Goal: Task Accomplishment & Management: Manage account settings

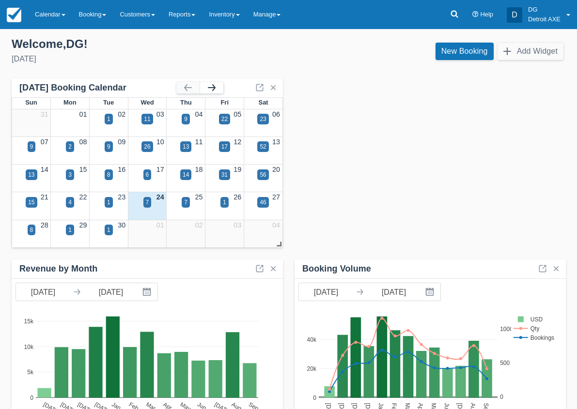
click at [211, 89] on button "button" at bounding box center [211, 88] width 23 height 12
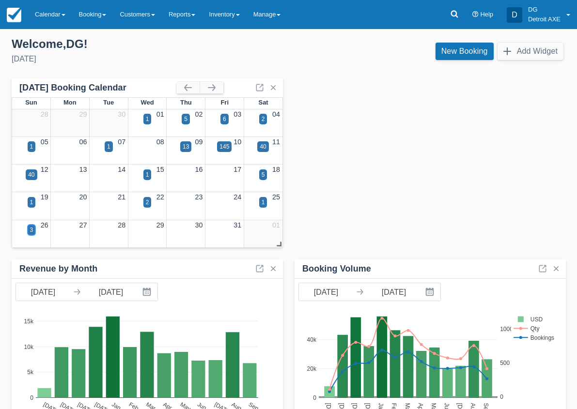
click at [30, 233] on div "3" at bounding box center [31, 230] width 3 height 9
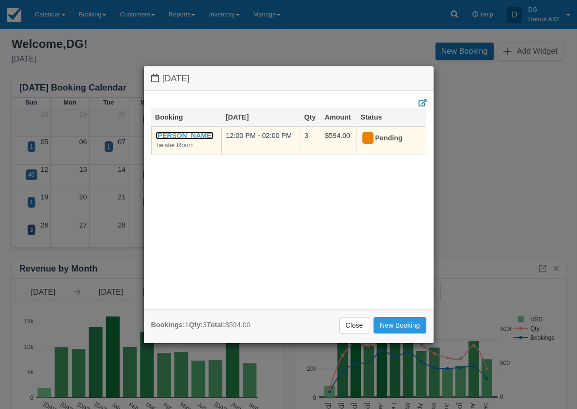
click at [197, 133] on link "[PERSON_NAME]" at bounding box center [184, 136] width 59 height 8
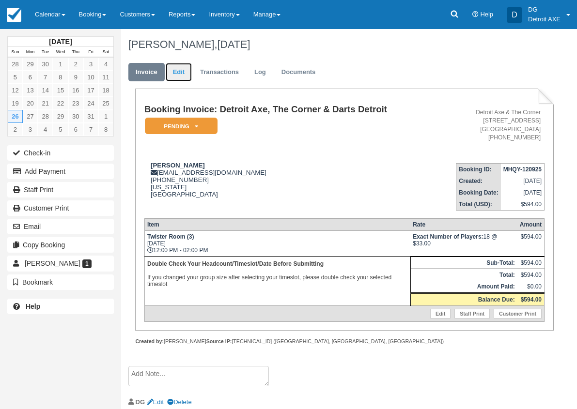
click at [183, 73] on link "Edit" at bounding box center [179, 72] width 26 height 19
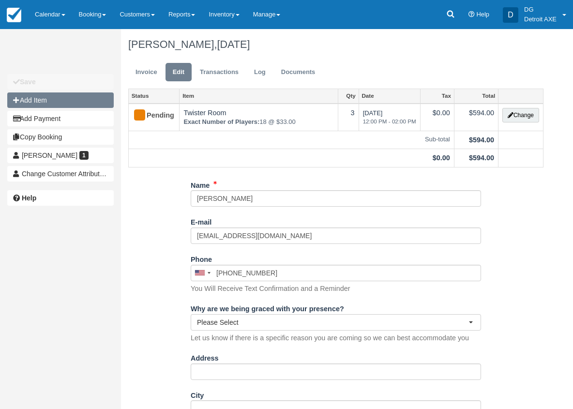
click at [65, 102] on button "Add Item" at bounding box center [60, 99] width 107 height 15
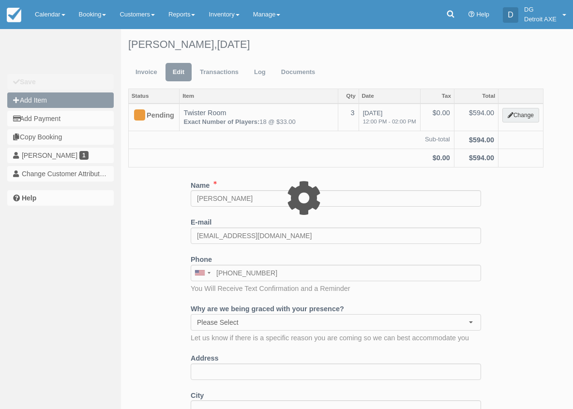
type input "0.00"
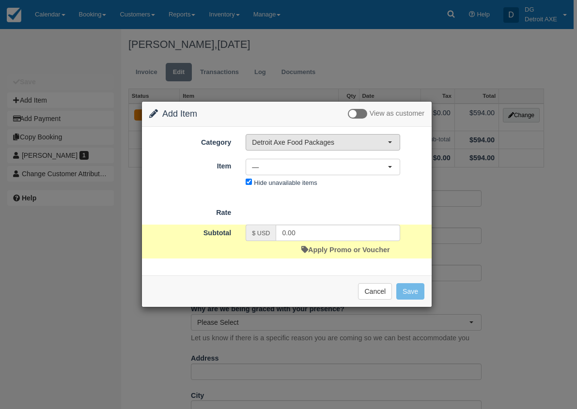
click at [305, 145] on span "Detroit Axe Food Packages" at bounding box center [320, 142] width 136 height 10
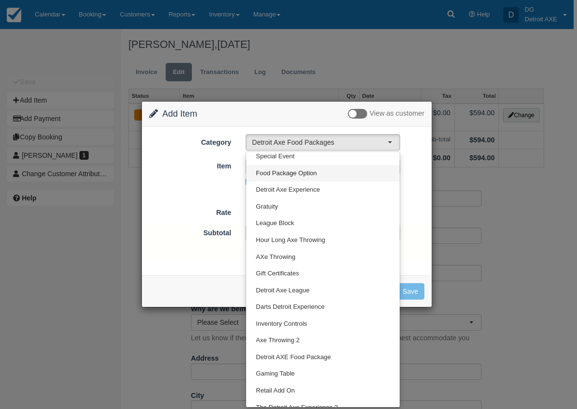
scroll to position [63, 0]
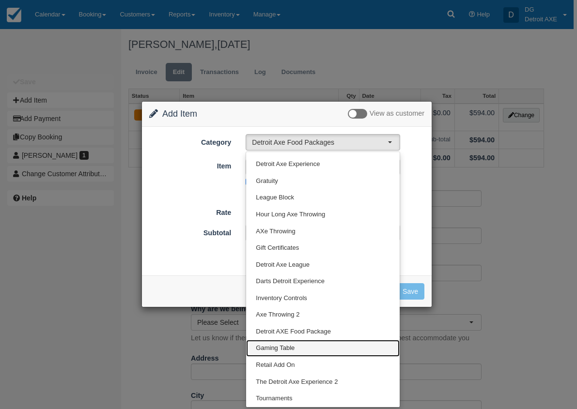
click at [304, 348] on link "Gaming Table" at bounding box center [322, 348] width 153 height 17
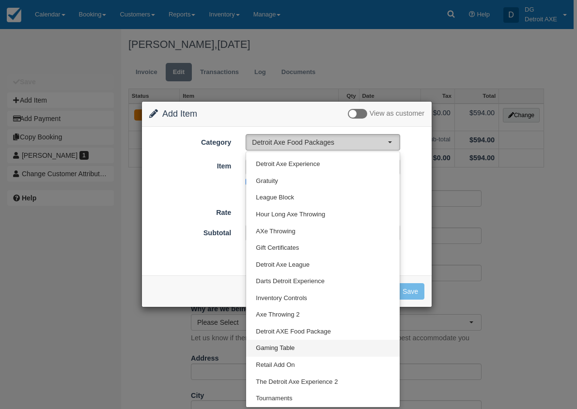
select select "6"
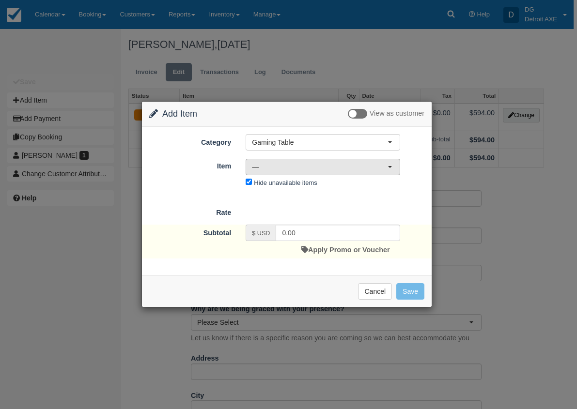
click at [339, 163] on span "—" at bounding box center [320, 167] width 136 height 10
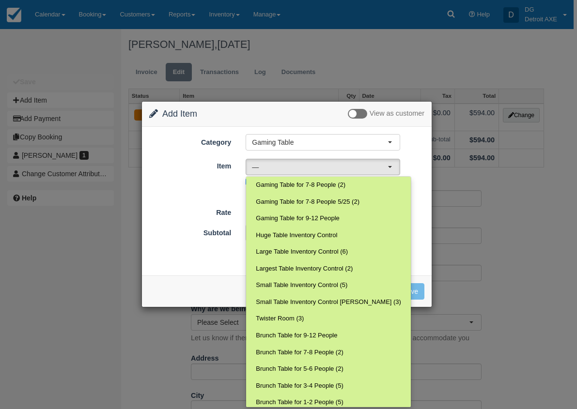
scroll to position [121, 0]
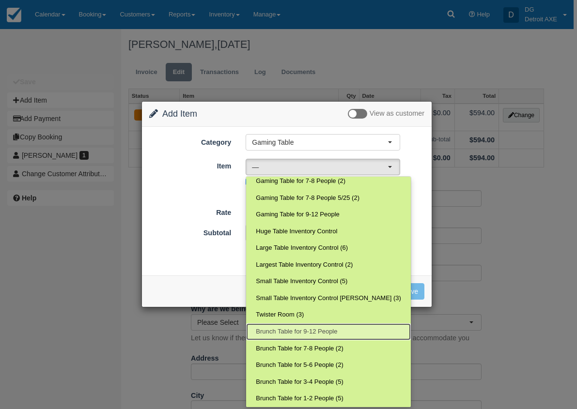
click at [343, 328] on link "Brunch Table for 9-12 People" at bounding box center [328, 331] width 165 height 17
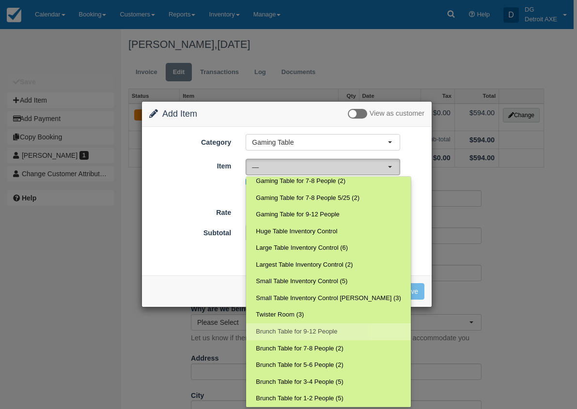
select select "233"
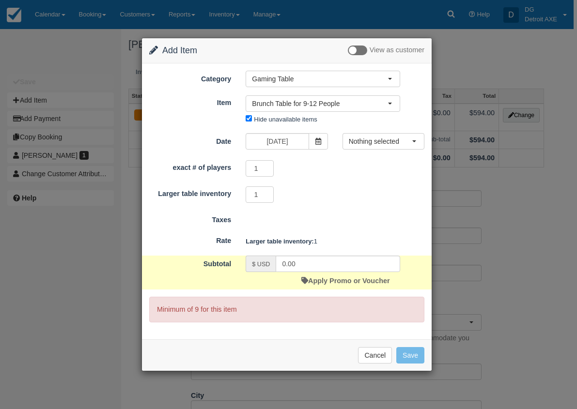
click at [379, 132] on form "Category Gaming Table Detroit Axe Food Packages Toast Transaction Mirroring Spe…" at bounding box center [286, 197] width 275 height 252
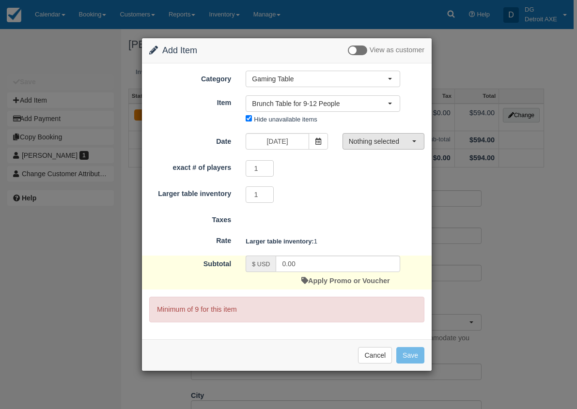
click at [379, 141] on span "Nothing selected" at bounding box center [380, 142] width 63 height 10
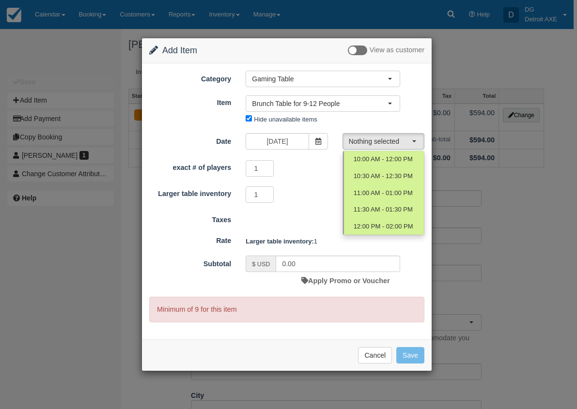
click at [380, 126] on div "Nothing selected Brunch Table for 9-12 People Dining Room Buyout Gaming Table R…" at bounding box center [322, 111] width 169 height 32
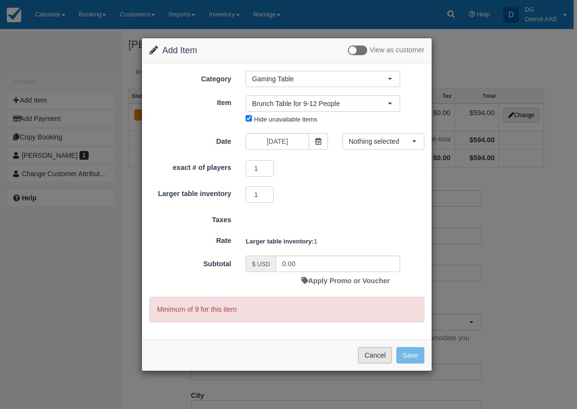
click at [374, 350] on button "Cancel" at bounding box center [375, 355] width 34 height 16
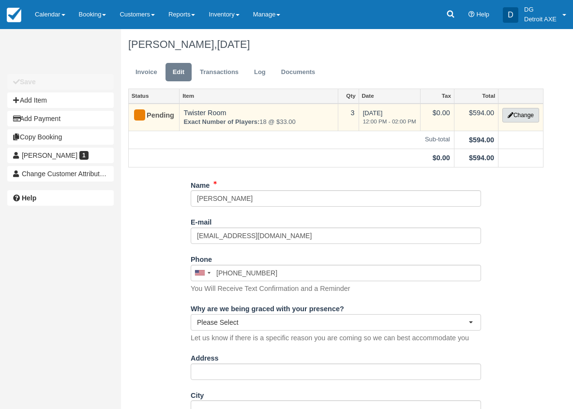
click at [509, 118] on button "Change" at bounding box center [521, 115] width 37 height 15
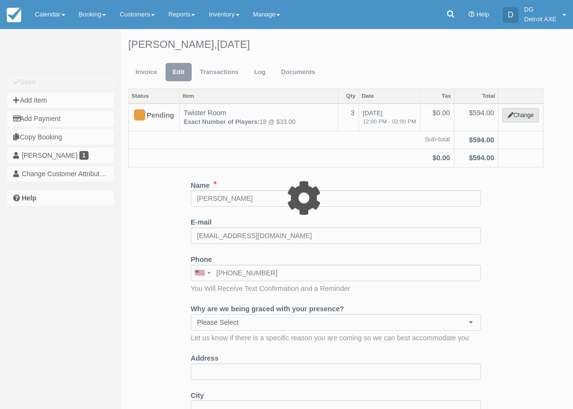
type input "594.00"
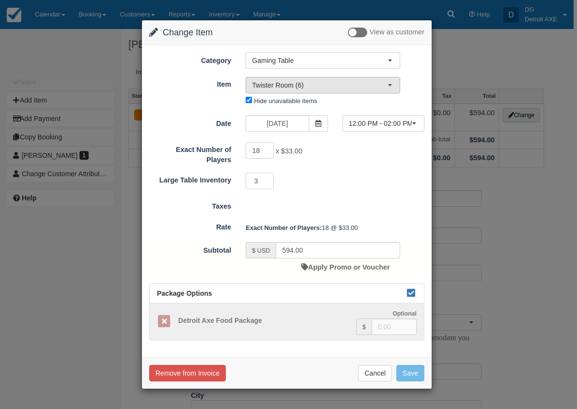
click at [343, 88] on span "Twister Room (6)" at bounding box center [320, 85] width 136 height 10
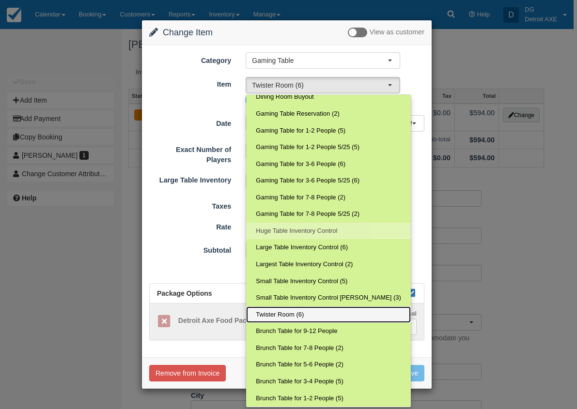
scroll to position [6, 0]
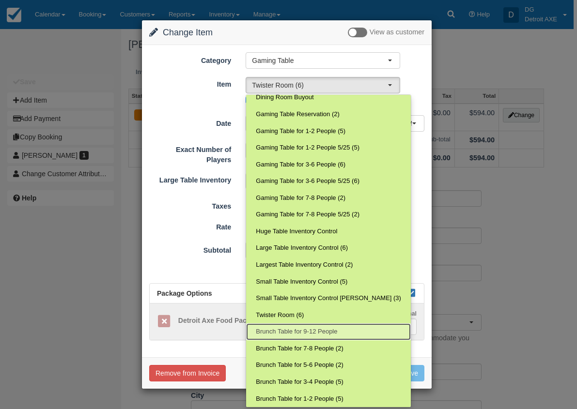
click at [332, 329] on span "Brunch Table for 9-12 People" at bounding box center [296, 331] width 81 height 9
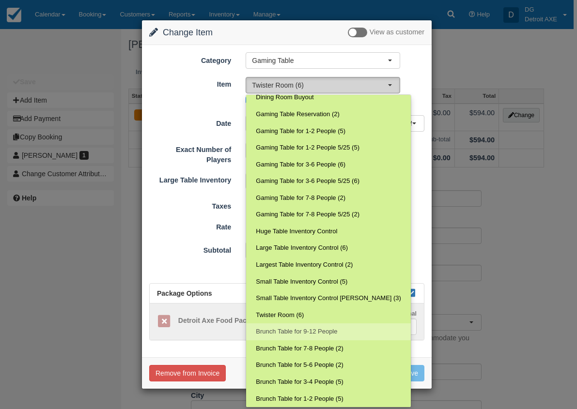
select select "233"
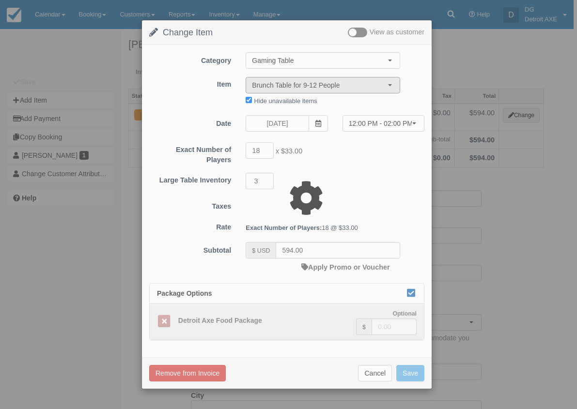
type input "0.00"
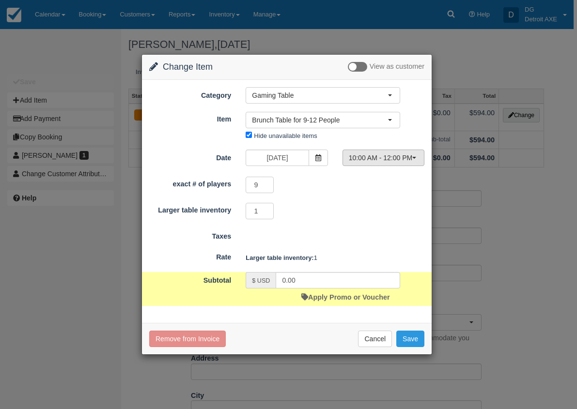
click at [369, 162] on span "10:00 AM - 12:00 PM" at bounding box center [380, 158] width 63 height 10
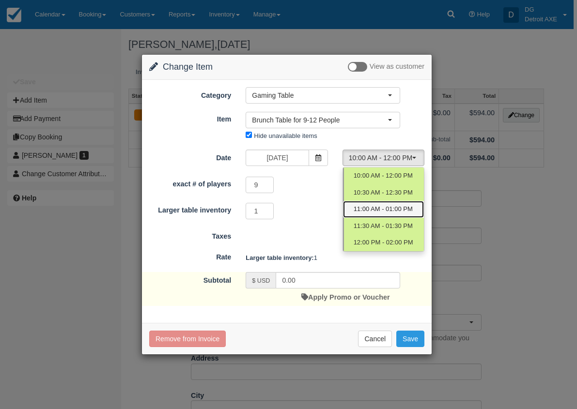
click at [374, 215] on link "11:00 AM - 01:00 PM" at bounding box center [383, 209] width 81 height 17
select select "2"
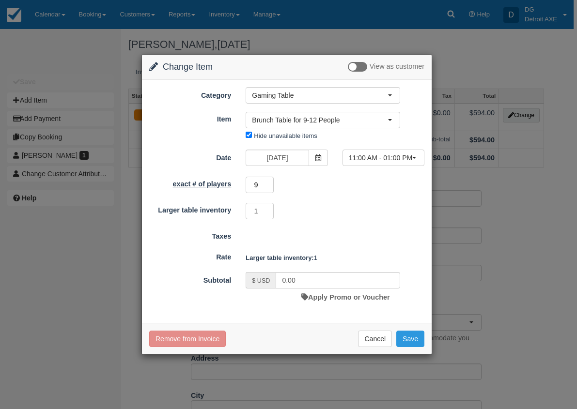
drag, startPoint x: 260, startPoint y: 184, endPoint x: 236, endPoint y: 185, distance: 24.7
click at [236, 185] on div "exact # of players 9 Minimum of 9Maximum of 12" at bounding box center [287, 185] width 290 height 19
type input "10"
click at [290, 200] on div "exact # of players 10 Minimum of 9Maximum of 12 Larger table inventory 1 Requir…" at bounding box center [286, 198] width 275 height 45
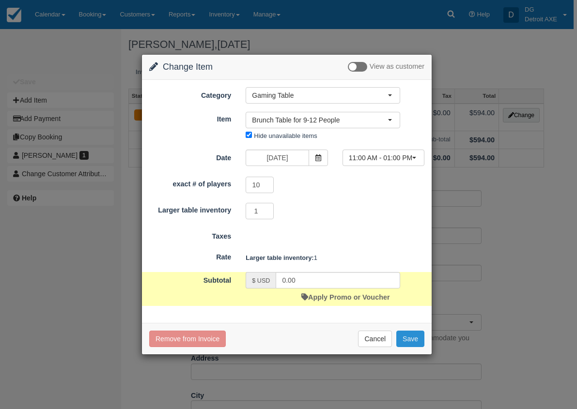
click at [407, 338] on button "Save" at bounding box center [410, 339] width 28 height 16
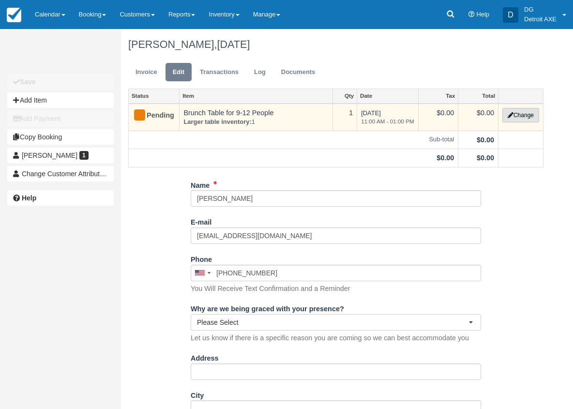
click at [524, 115] on button "Change" at bounding box center [521, 115] width 37 height 15
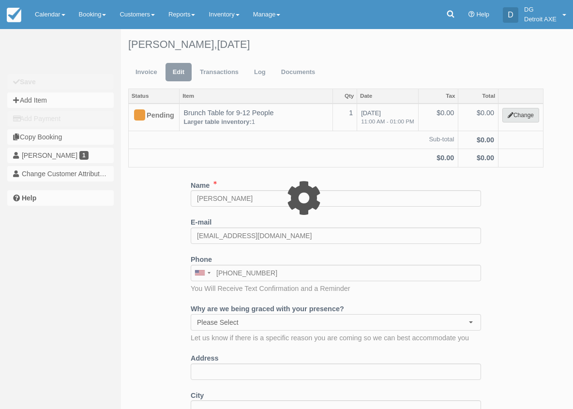
select select "6"
type input "0.00"
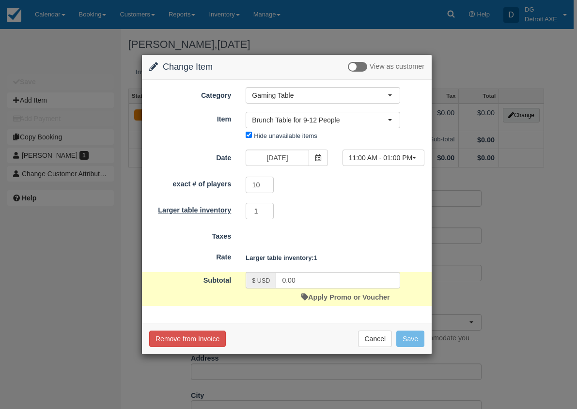
drag, startPoint x: 260, startPoint y: 208, endPoint x: 233, endPoint y: 207, distance: 27.1
click at [233, 208] on div "Larger table inventory 1 Required.Maximum of 1" at bounding box center [287, 211] width 290 height 19
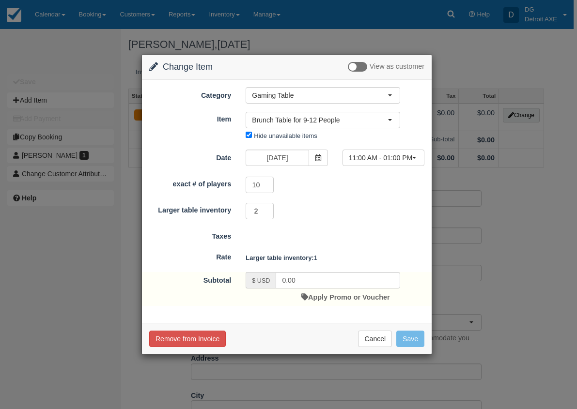
type input "2"
click at [341, 223] on form "Category Gaming Table Detroit Axe Food Packages Toast Transaction Mirroring Spe…" at bounding box center [286, 196] width 275 height 219
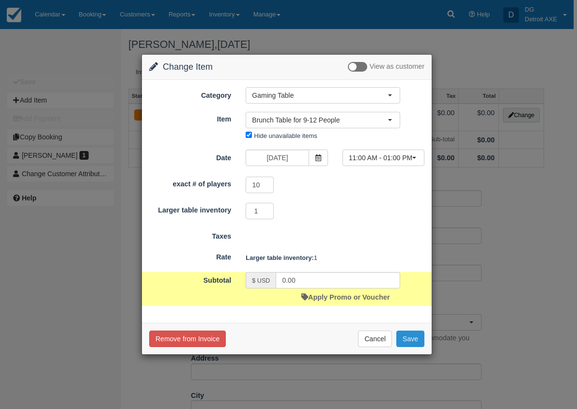
click at [407, 339] on button "Save" at bounding box center [410, 339] width 28 height 16
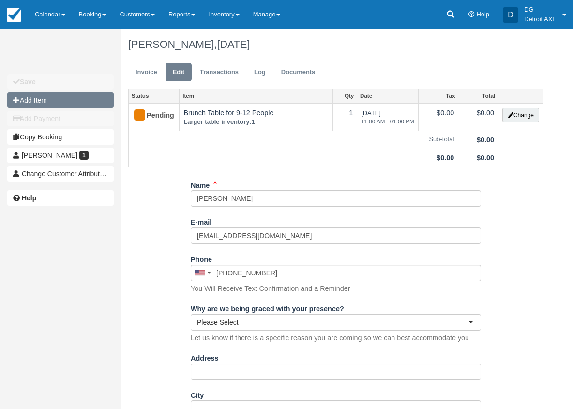
click at [74, 101] on button "Add Item" at bounding box center [60, 99] width 107 height 15
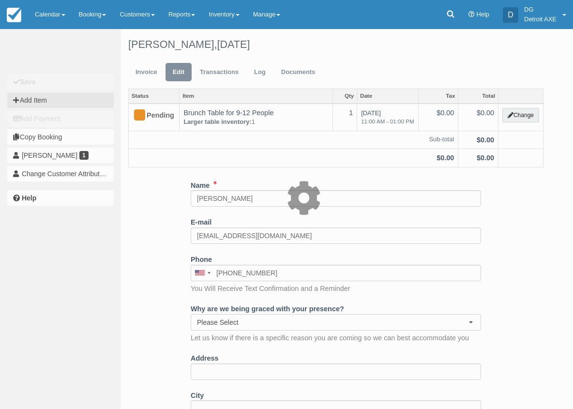
type input "0.00"
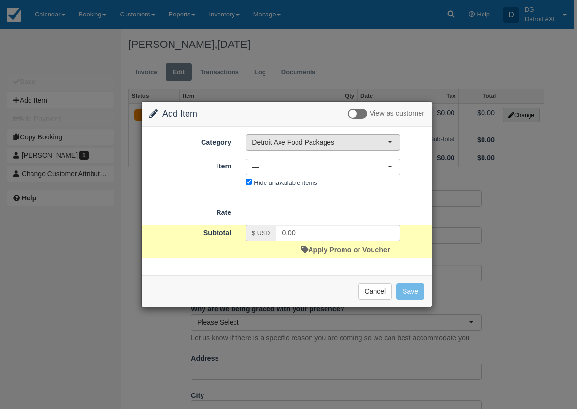
click at [320, 137] on button "Detroit Axe Food Packages" at bounding box center [322, 142] width 154 height 16
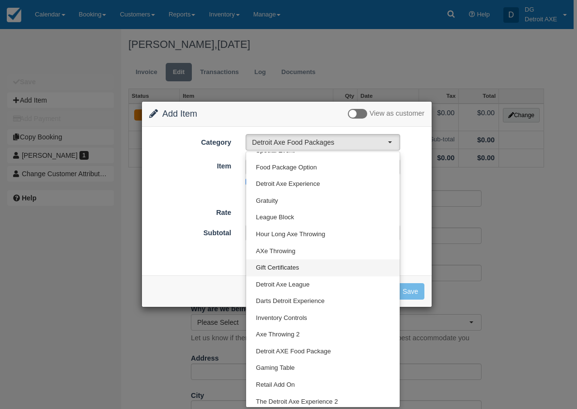
scroll to position [63, 0]
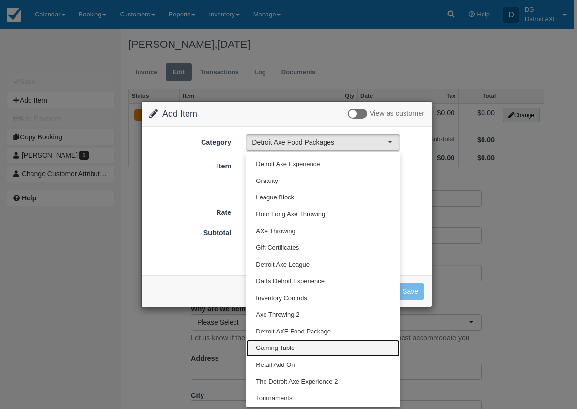
click at [302, 344] on link "Gaming Table" at bounding box center [322, 348] width 153 height 17
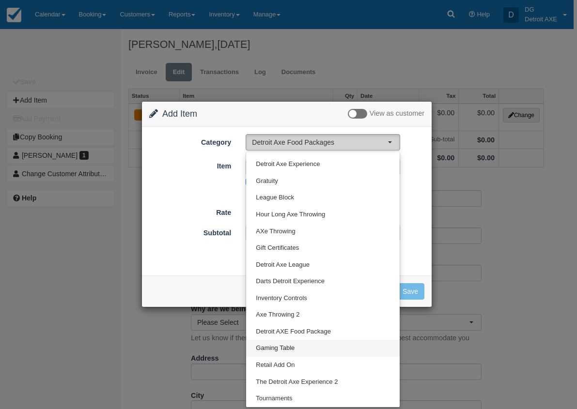
select select "6"
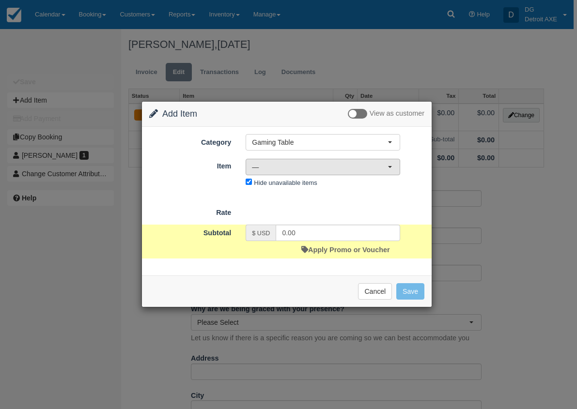
click at [361, 172] on button "—" at bounding box center [322, 167] width 154 height 16
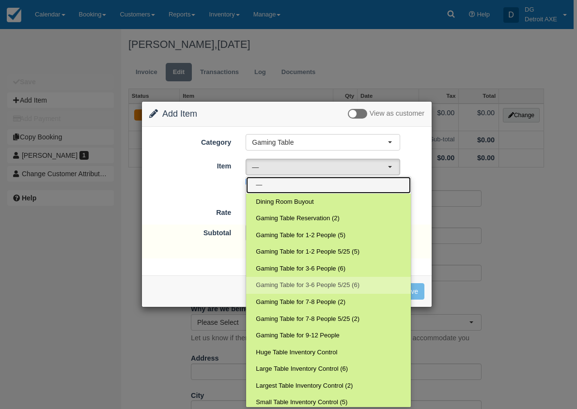
scroll to position [105, 0]
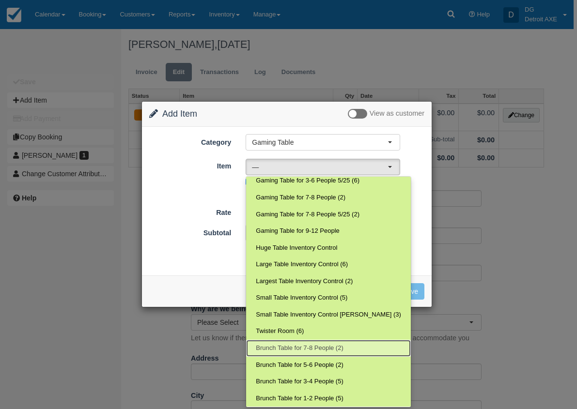
click at [354, 348] on link "Brunch Table for 7-8 People (2)" at bounding box center [328, 348] width 165 height 17
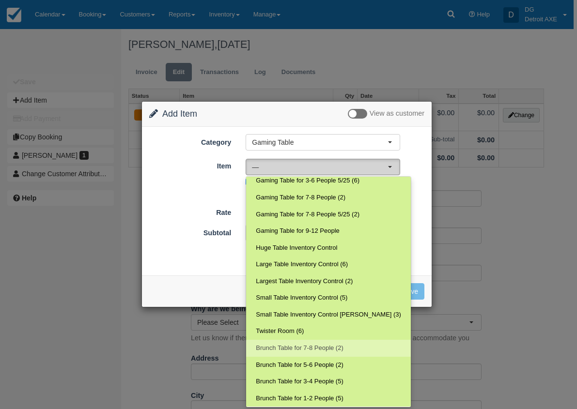
select select "232"
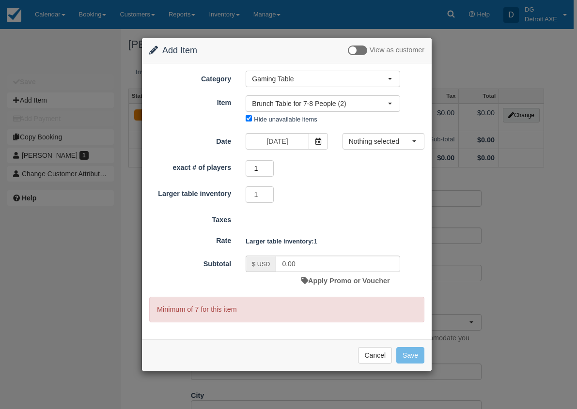
drag, startPoint x: 258, startPoint y: 172, endPoint x: 244, endPoint y: 166, distance: 14.9
click at [244, 166] on div "1 Minimum of 7Maximum of 8" at bounding box center [322, 169] width 169 height 19
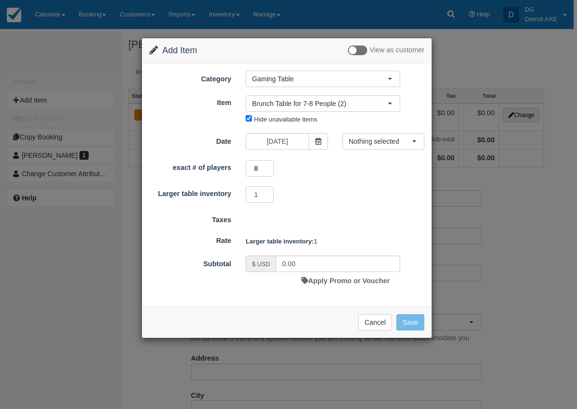
type input "8"
click at [377, 179] on div "8 Minimum of 7Maximum of 8" at bounding box center [322, 169] width 169 height 19
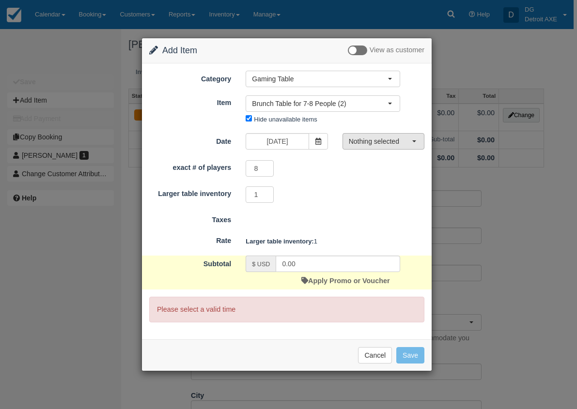
click at [402, 138] on span "Nothing selected" at bounding box center [380, 142] width 63 height 10
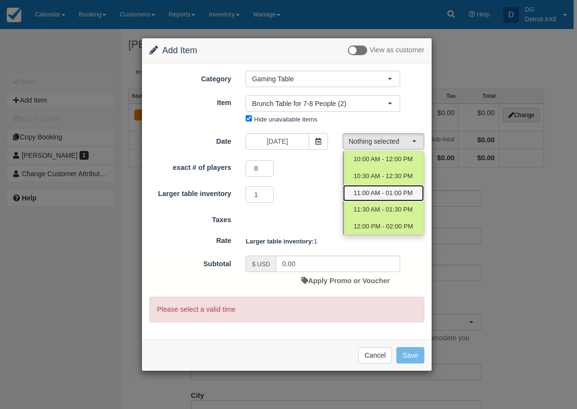
click at [396, 193] on span "11:00 AM - 01:00 PM" at bounding box center [382, 193] width 59 height 9
select select "2"
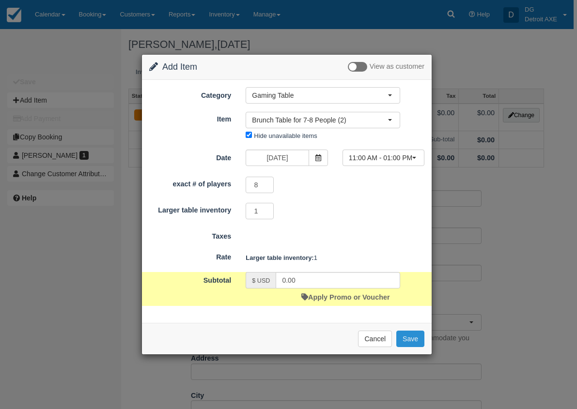
click at [413, 341] on button "Save" at bounding box center [410, 339] width 28 height 16
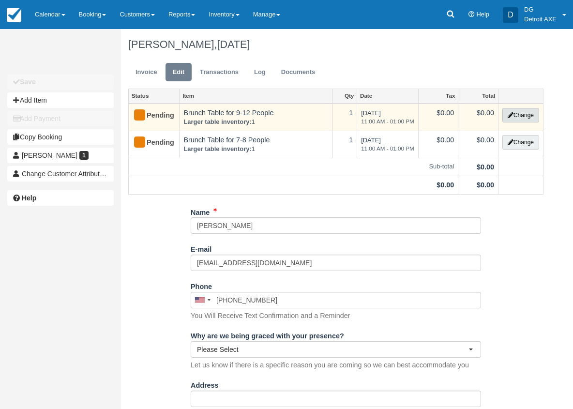
click at [520, 118] on button "Change" at bounding box center [521, 115] width 37 height 15
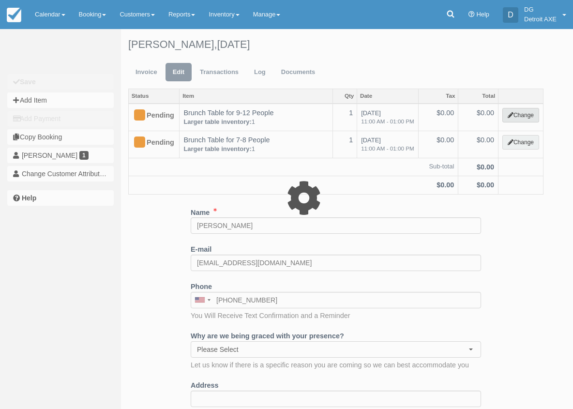
select select "6"
type input "0.00"
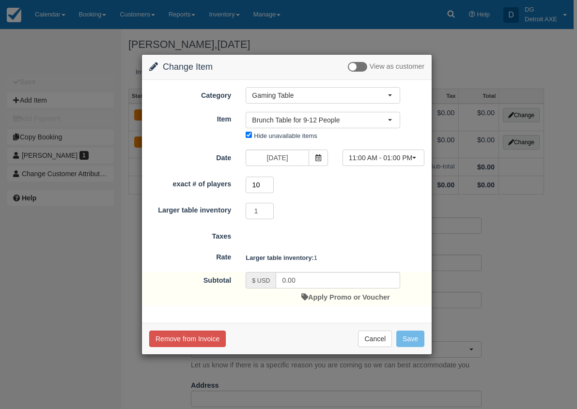
drag, startPoint x: 262, startPoint y: 187, endPoint x: 256, endPoint y: 187, distance: 6.3
click at [256, 187] on input "10" at bounding box center [259, 185] width 28 height 16
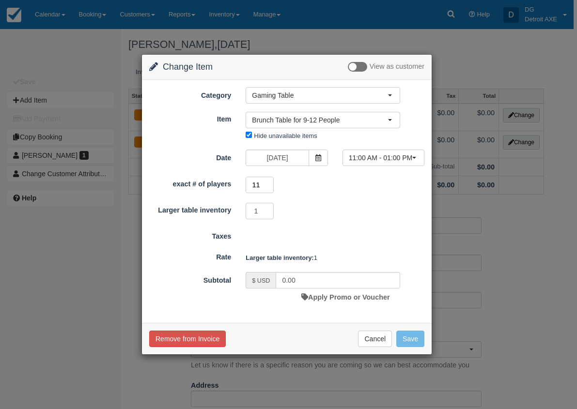
type input "11"
click at [344, 213] on div "1 Required.Maximum of 1" at bounding box center [322, 212] width 169 height 19
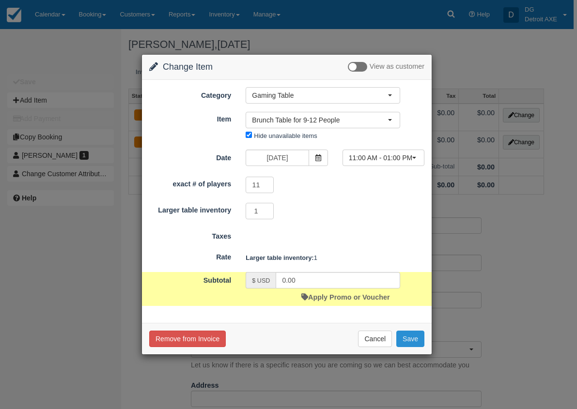
click at [407, 335] on button "Save" at bounding box center [410, 339] width 28 height 16
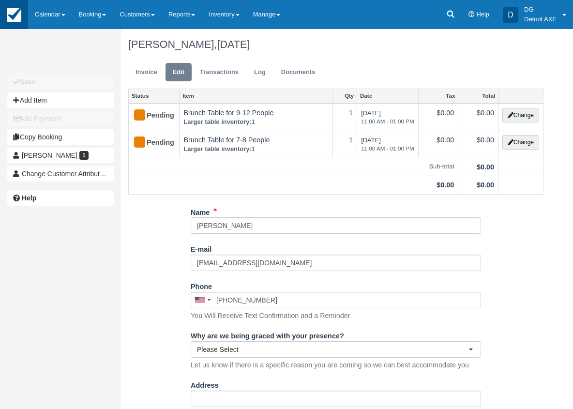
click at [19, 14] on img at bounding box center [14, 15] width 15 height 15
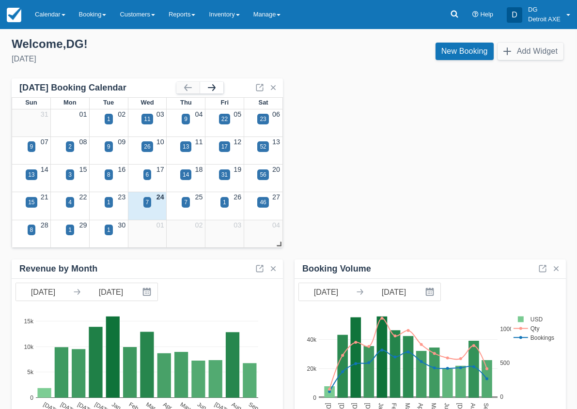
click at [215, 91] on button "button" at bounding box center [211, 88] width 23 height 12
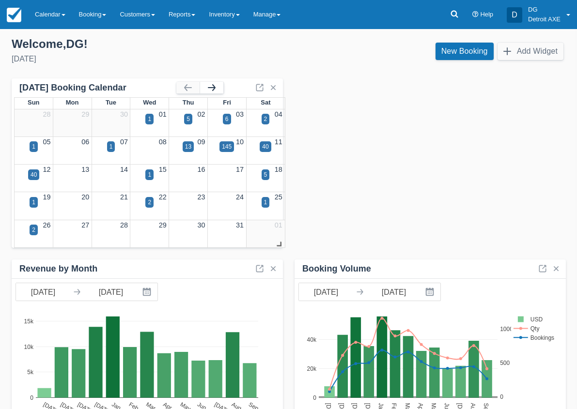
click at [214, 90] on button "button" at bounding box center [211, 88] width 23 height 12
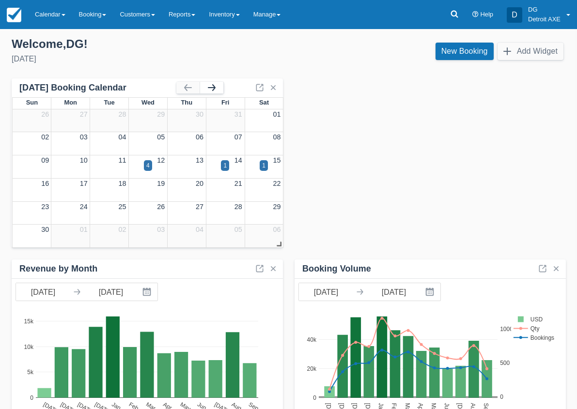
click at [214, 90] on button "button" at bounding box center [211, 88] width 23 height 12
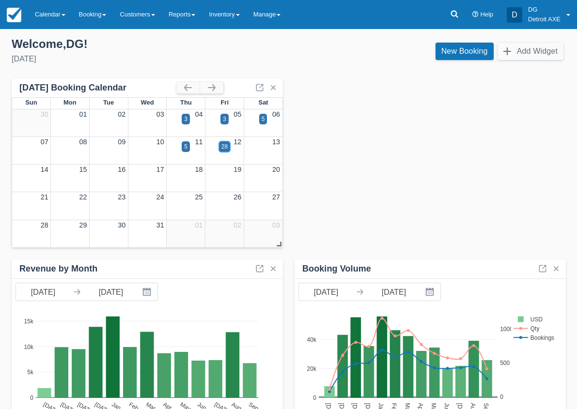
click at [224, 145] on div "28" at bounding box center [224, 146] width 6 height 9
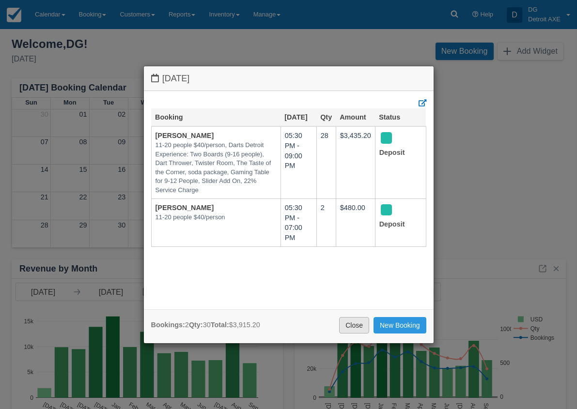
click at [353, 326] on link "Close" at bounding box center [354, 325] width 30 height 16
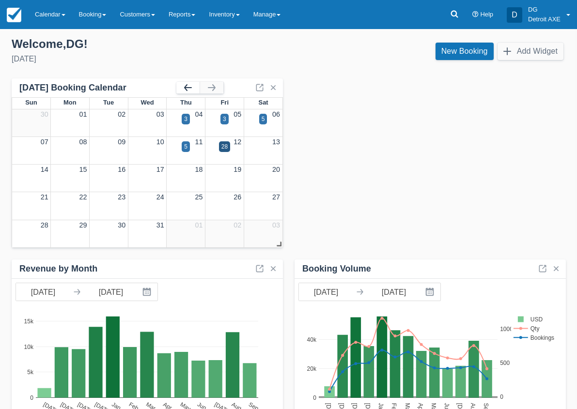
click at [186, 85] on button "button" at bounding box center [187, 88] width 23 height 12
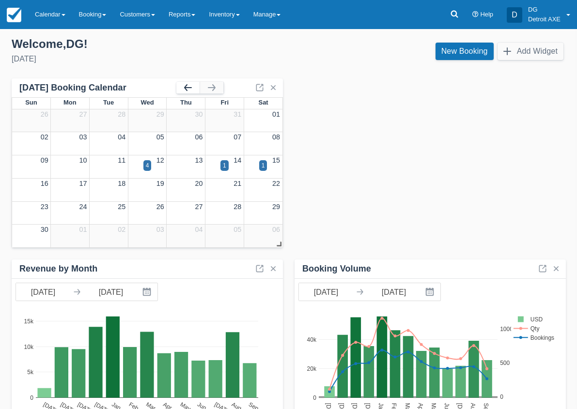
click at [186, 85] on button "button" at bounding box center [187, 88] width 23 height 12
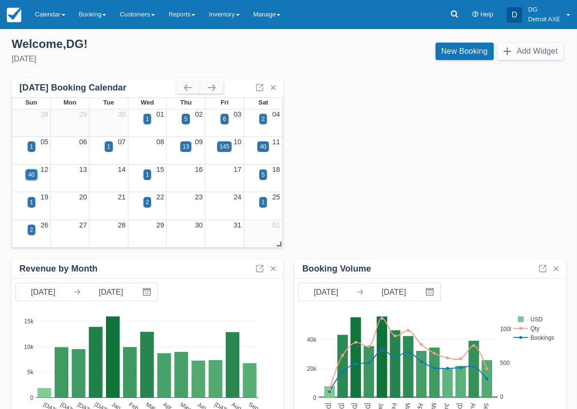
click at [34, 174] on div "40" at bounding box center [31, 174] width 6 height 9
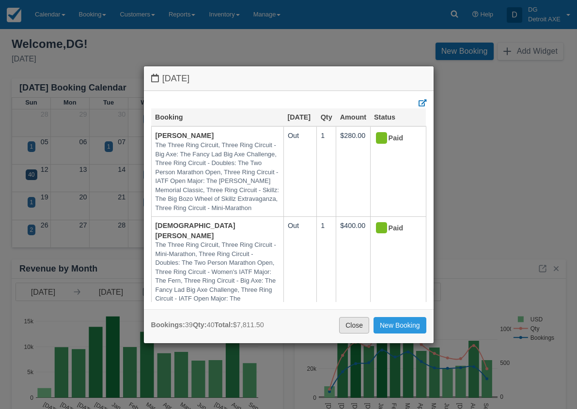
click at [347, 320] on link "Close" at bounding box center [354, 325] width 30 height 16
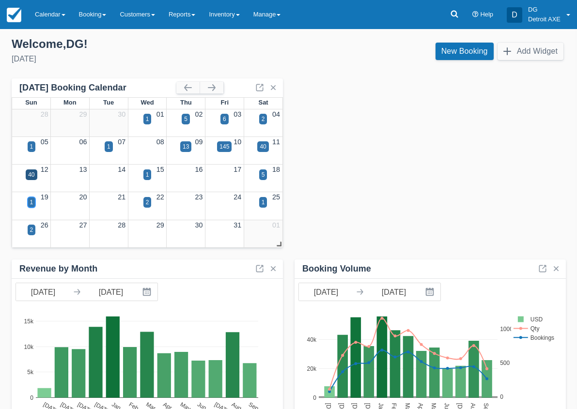
click at [31, 200] on div "1" at bounding box center [31, 202] width 3 height 9
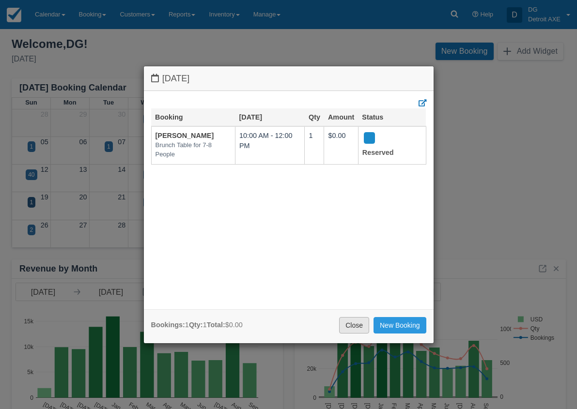
click at [352, 323] on link "Close" at bounding box center [354, 325] width 30 height 16
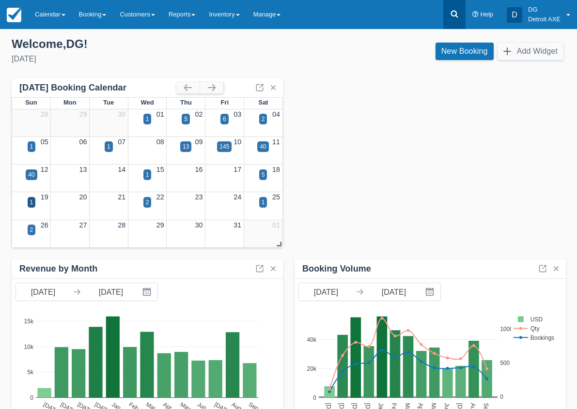
click at [453, 12] on icon at bounding box center [454, 14] width 10 height 10
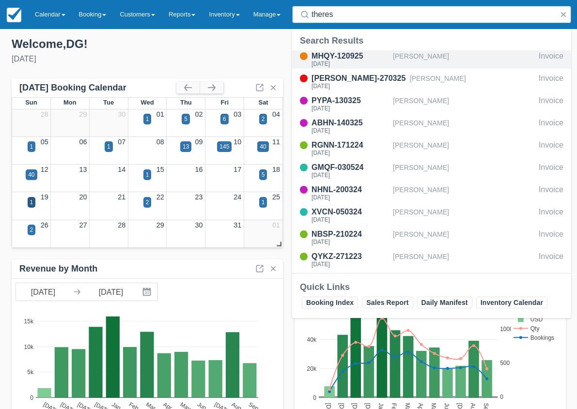
type input "theres"
click at [441, 59] on div "Therese Redpath" at bounding box center [464, 59] width 142 height 18
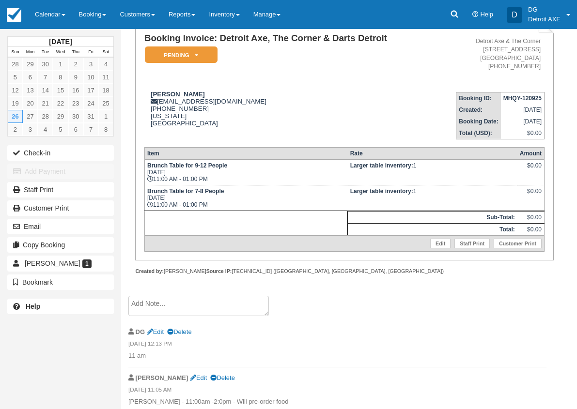
scroll to position [79, 0]
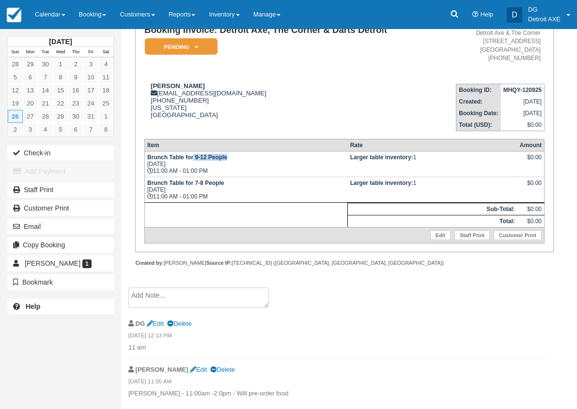
drag, startPoint x: 193, startPoint y: 158, endPoint x: 230, endPoint y: 157, distance: 37.3
click at [230, 158] on td "Brunch Table for 9-12 People Sun Oct 26, 2025 11:00 AM - 01:00 PM" at bounding box center [245, 164] width 203 height 26
drag, startPoint x: 195, startPoint y: 187, endPoint x: 212, endPoint y: 187, distance: 17.0
click at [212, 186] on strong "Brunch Table for 7-8 People" at bounding box center [185, 183] width 76 height 7
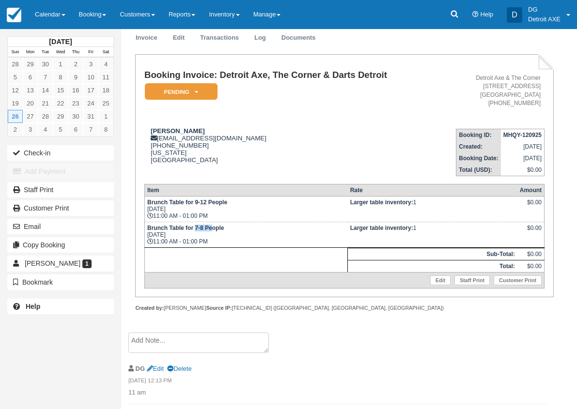
scroll to position [40, 0]
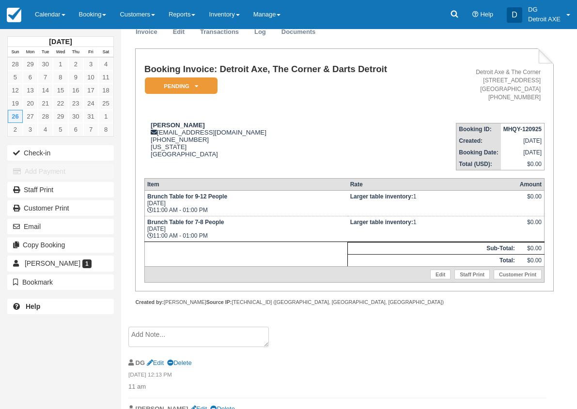
click at [244, 214] on td "Brunch Table for 9-12 People Sun Oct 26, 2025 11:00 AM - 01:00 PM" at bounding box center [245, 203] width 203 height 26
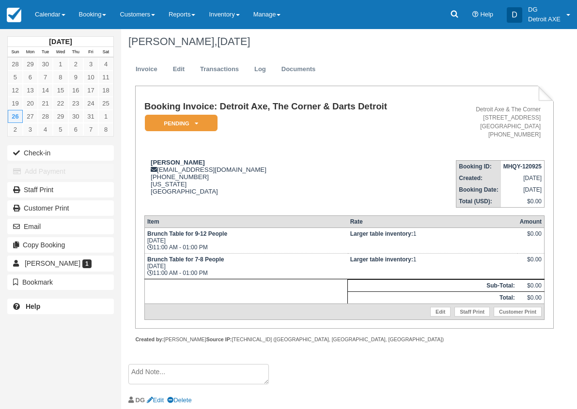
scroll to position [0, 0]
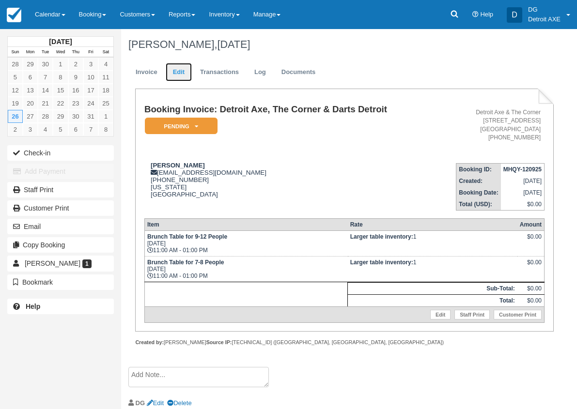
click at [183, 71] on link "Edit" at bounding box center [179, 72] width 26 height 19
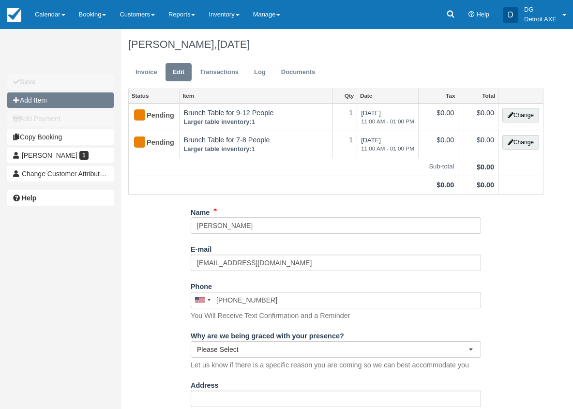
click at [45, 103] on button "Add Item" at bounding box center [60, 99] width 107 height 15
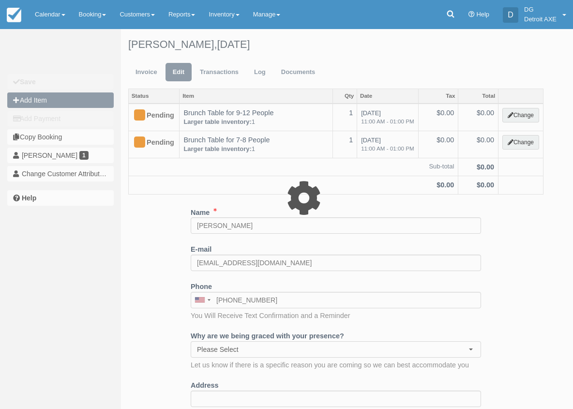
type input "0.00"
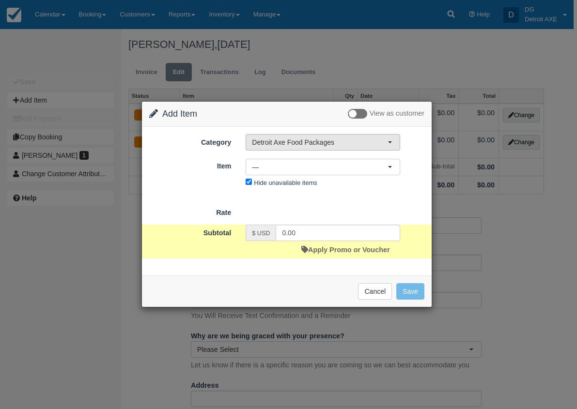
click at [305, 146] on span "Detroit Axe Food Packages" at bounding box center [320, 142] width 136 height 10
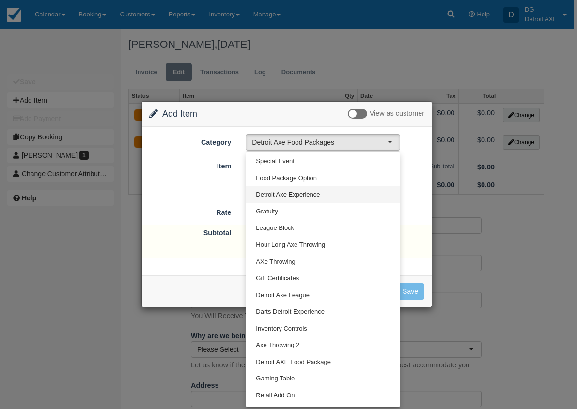
scroll to position [63, 0]
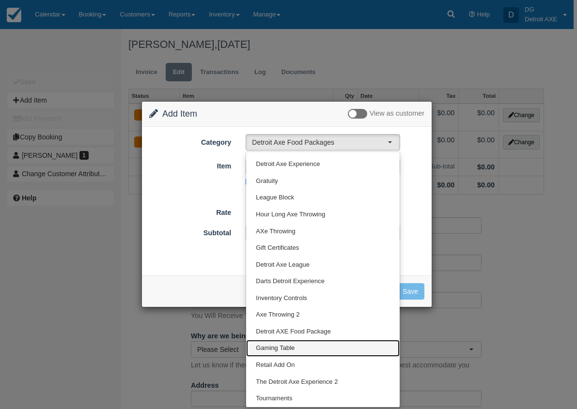
click at [289, 344] on span "Gaming Table" at bounding box center [275, 348] width 39 height 9
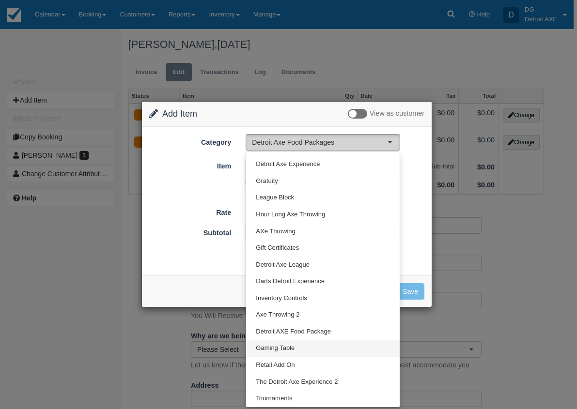
select select "6"
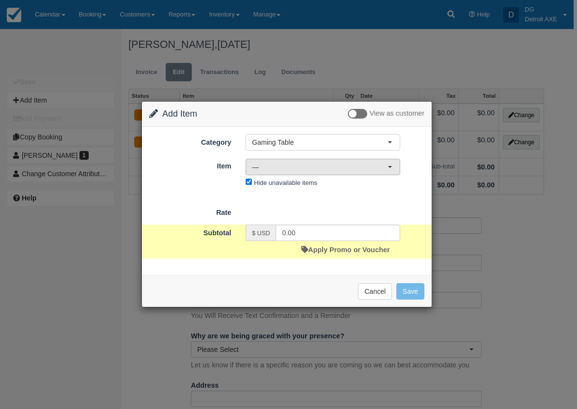
click at [342, 175] on button "—" at bounding box center [322, 167] width 154 height 16
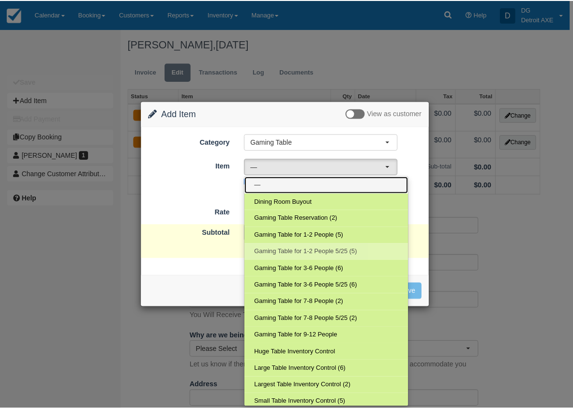
scroll to position [105, 0]
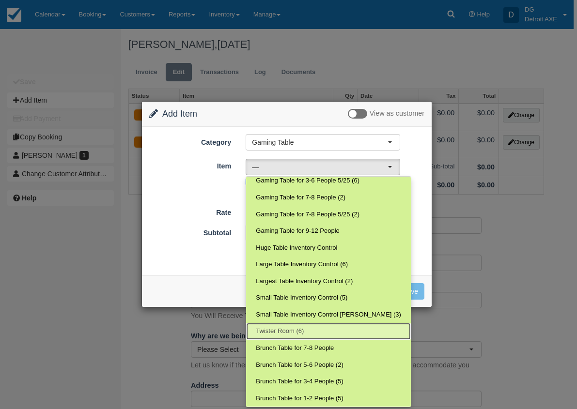
click at [308, 329] on link "Twister Room (6)" at bounding box center [328, 331] width 165 height 17
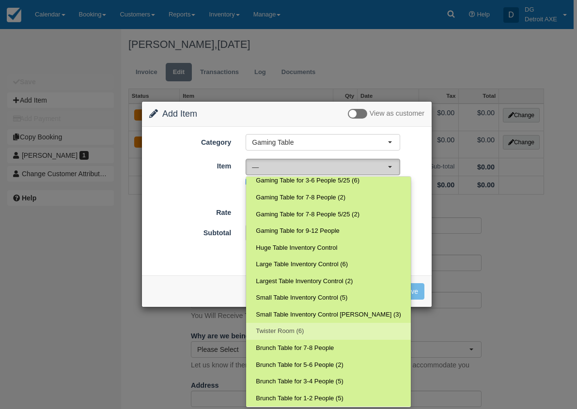
select select "206"
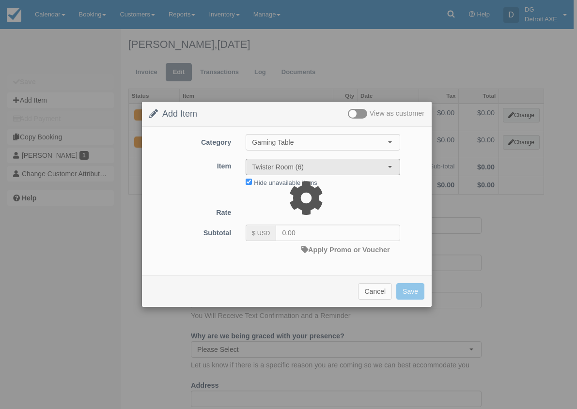
type input "99.00"
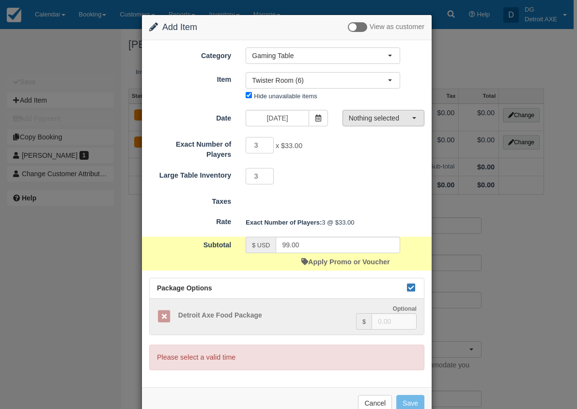
click at [375, 119] on span "Nothing selected" at bounding box center [380, 118] width 63 height 10
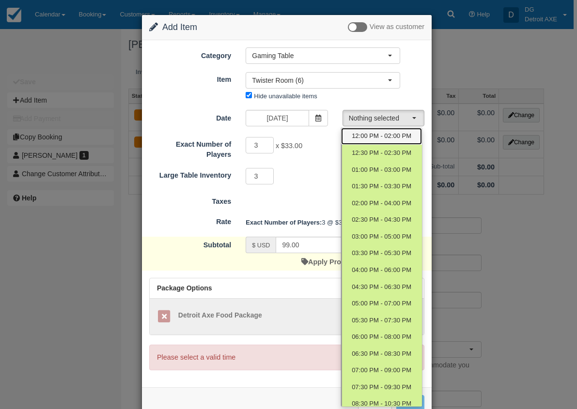
click at [371, 143] on link "12:00 PM - 02:00 PM" at bounding box center [381, 136] width 81 height 17
select select "0"
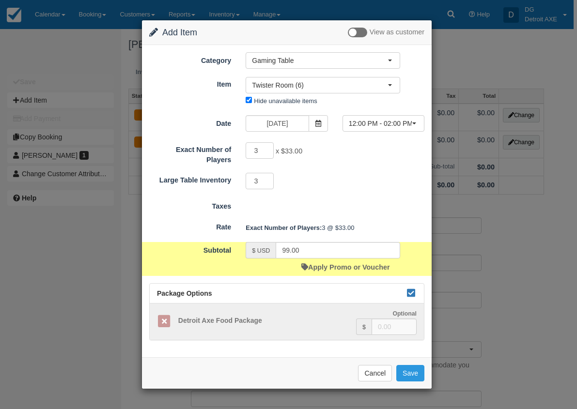
click at [391, 114] on form "Category Gaming Table Detroit Axe Food Packages Toast Transaction Mirroring Spe…" at bounding box center [286, 196] width 275 height 288
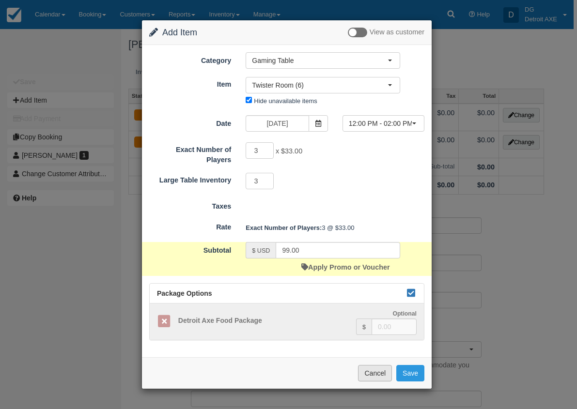
click at [364, 377] on button "Cancel" at bounding box center [375, 373] width 34 height 16
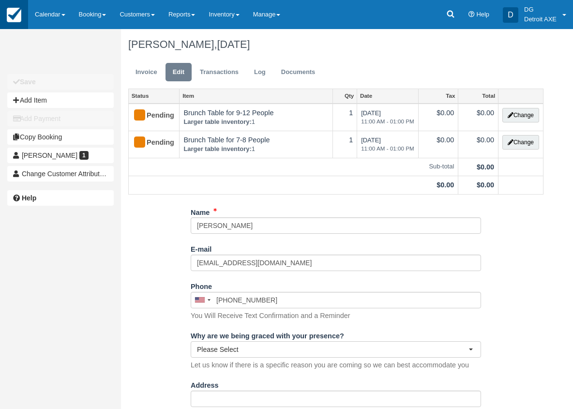
click at [15, 17] on img at bounding box center [14, 15] width 15 height 15
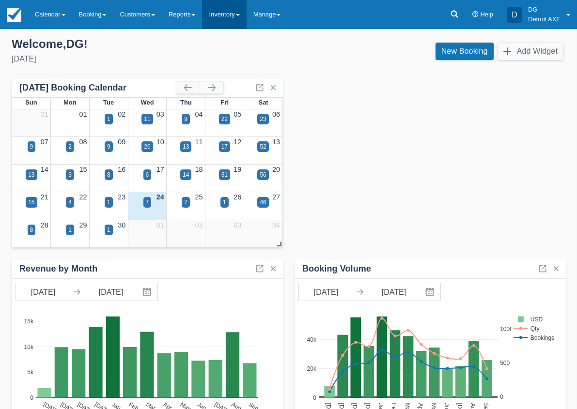
click at [236, 24] on link "Inventory" at bounding box center [224, 14] width 44 height 29
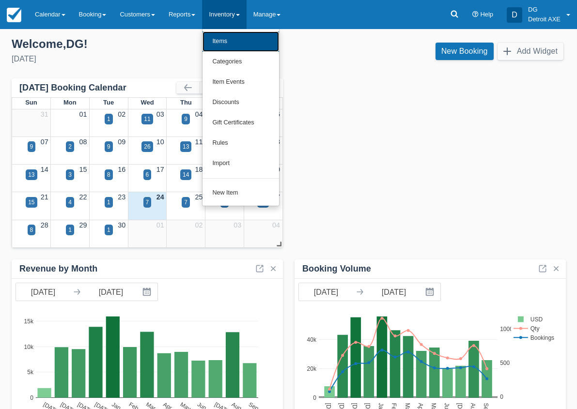
click at [233, 47] on link "Items" at bounding box center [240, 41] width 76 height 20
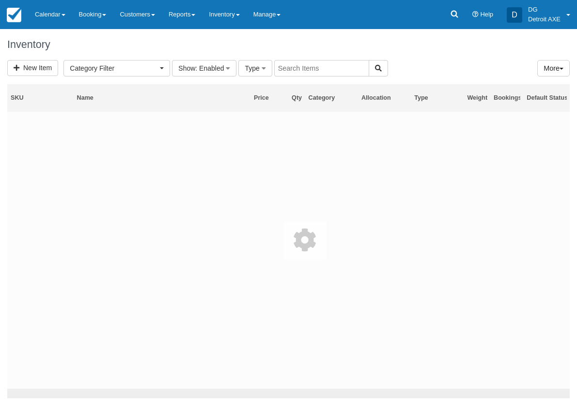
select select
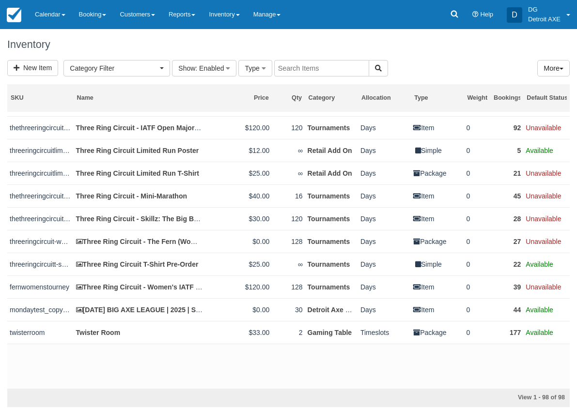
scroll to position [2000, 0]
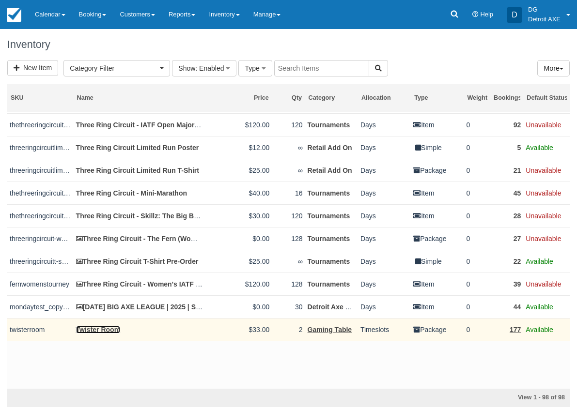
click at [100, 334] on link "Twister Room" at bounding box center [98, 330] width 45 height 8
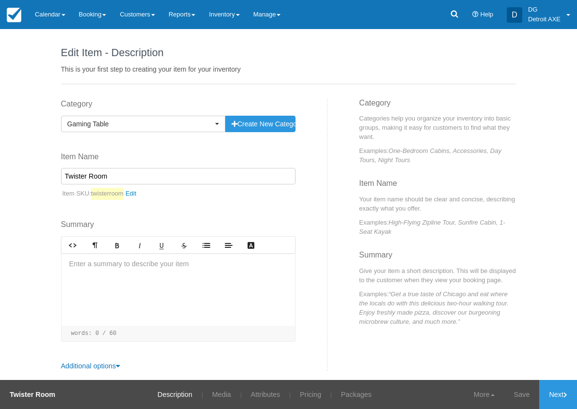
scroll to position [5, 0]
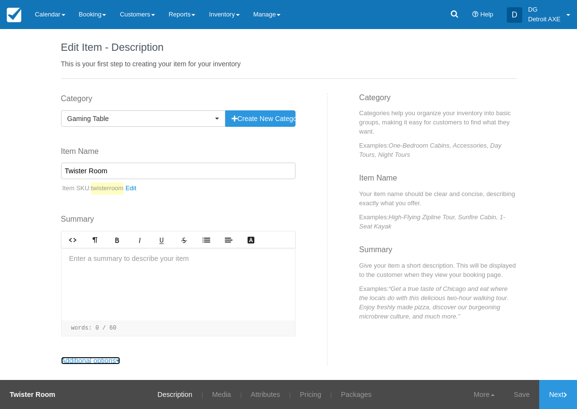
click at [89, 361] on link "Additional options" at bounding box center [91, 361] width 60 height 8
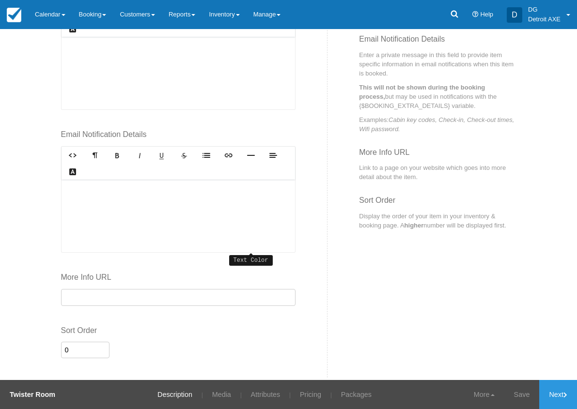
scroll to position [396, 0]
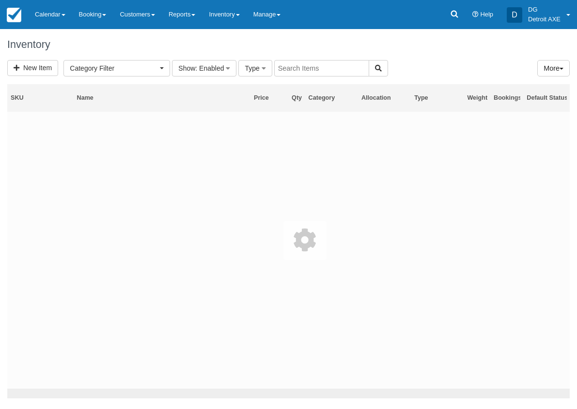
select select
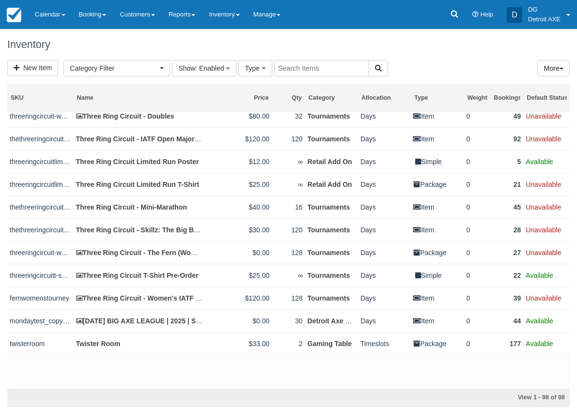
scroll to position [2000, 0]
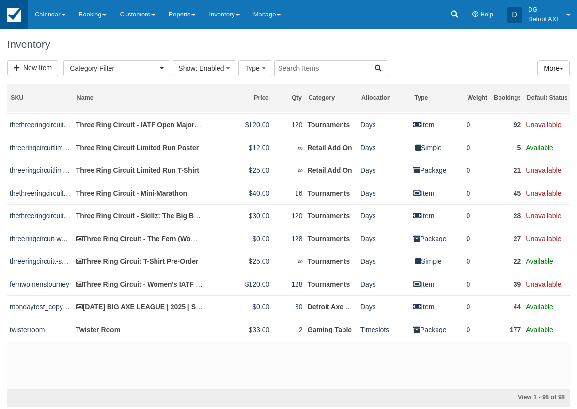
click at [21, 15] on link at bounding box center [14, 14] width 28 height 29
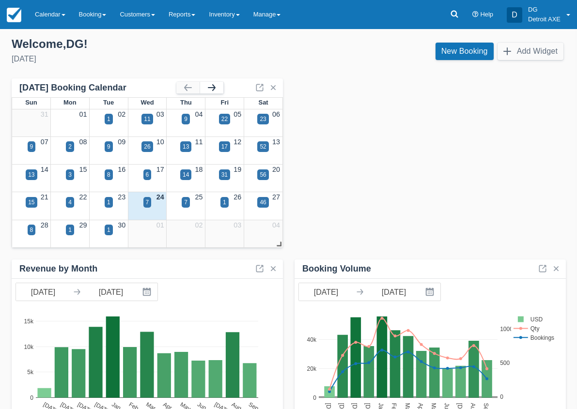
click at [216, 87] on button "button" at bounding box center [211, 88] width 23 height 12
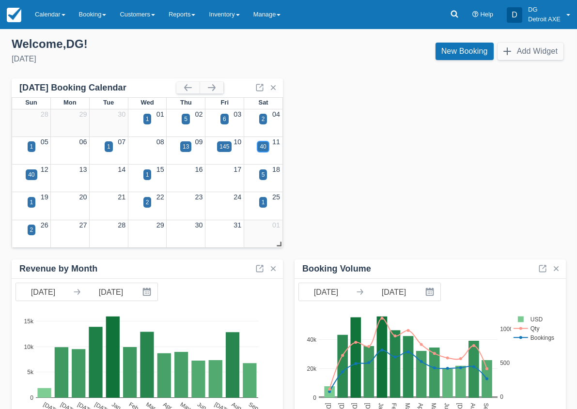
click at [259, 144] on div "40" at bounding box center [262, 146] width 6 height 9
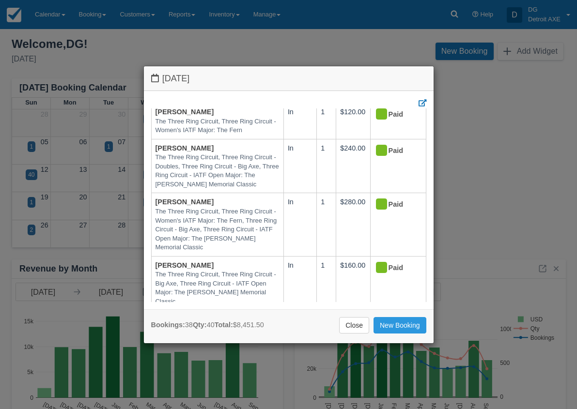
scroll to position [1340, 0]
drag, startPoint x: 346, startPoint y: 330, endPoint x: 344, endPoint y: 283, distance: 46.5
click at [344, 283] on div "Saturday October 11 2025 Booking Oct 11 Qty Amount Status Jemmi The Three Ring …" at bounding box center [288, 205] width 290 height 278
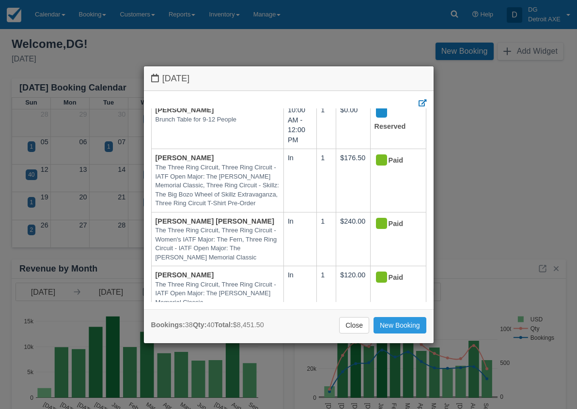
scroll to position [1933, 0]
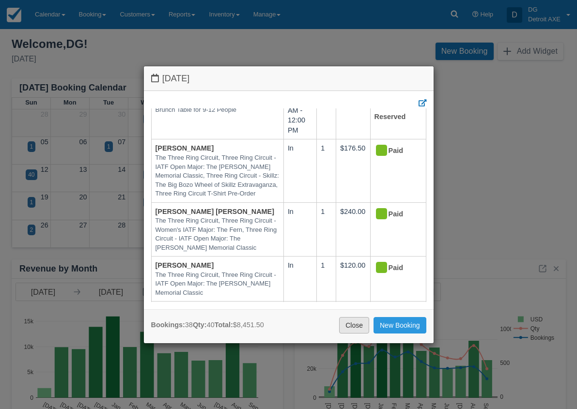
click at [356, 320] on link "Close" at bounding box center [354, 325] width 30 height 16
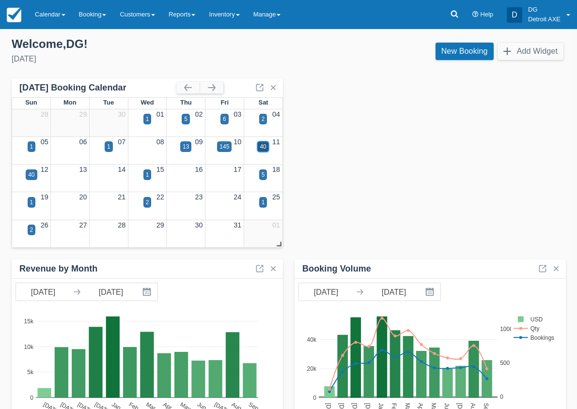
click at [264, 142] on div "40" at bounding box center [262, 146] width 11 height 11
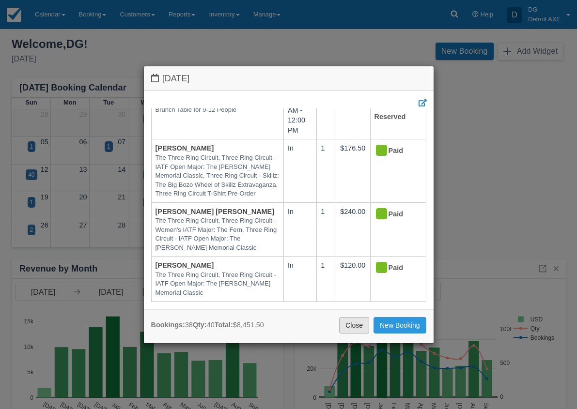
click at [359, 321] on link "Close" at bounding box center [354, 325] width 30 height 16
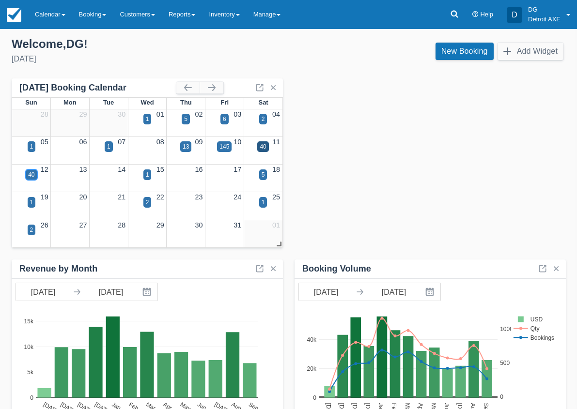
click at [28, 178] on div "40" at bounding box center [31, 174] width 6 height 9
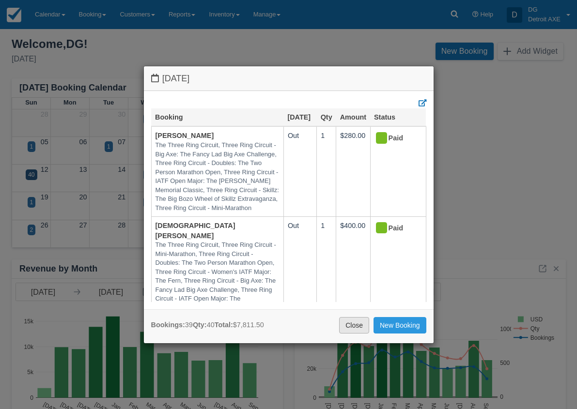
click at [344, 326] on link "Close" at bounding box center [354, 325] width 30 height 16
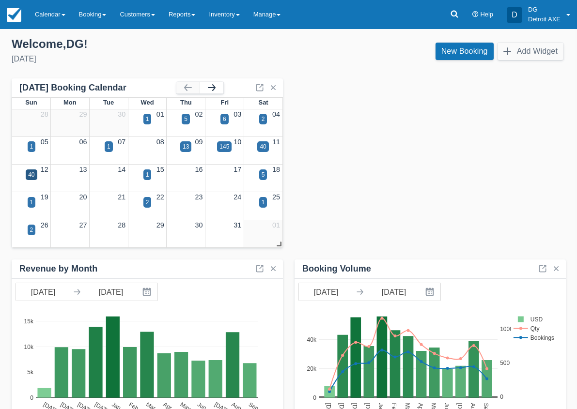
click at [214, 88] on button "button" at bounding box center [211, 88] width 23 height 12
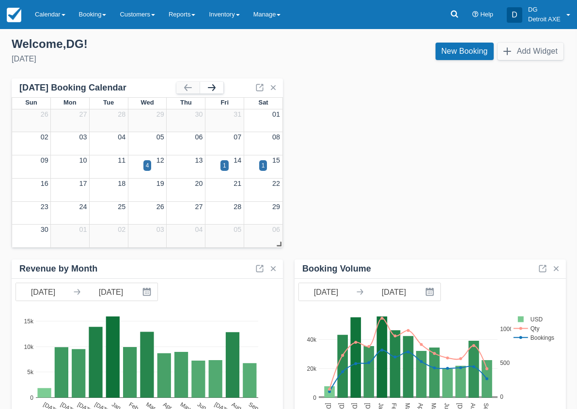
click at [214, 88] on button "button" at bounding box center [211, 88] width 23 height 12
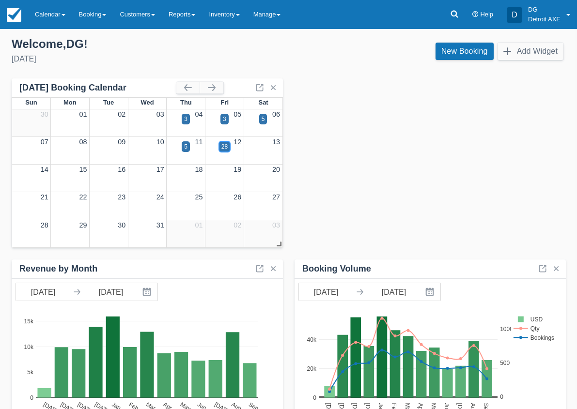
click at [226, 145] on div "28" at bounding box center [224, 146] width 6 height 9
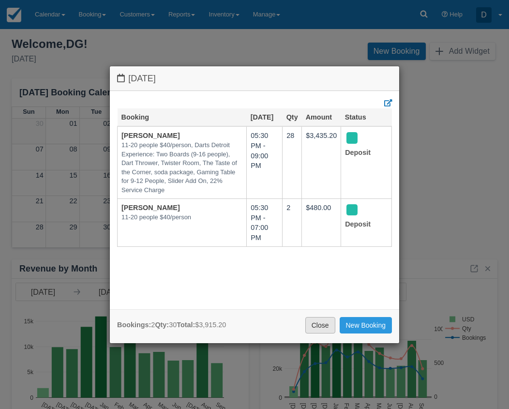
click at [312, 321] on link "Close" at bounding box center [320, 325] width 30 height 16
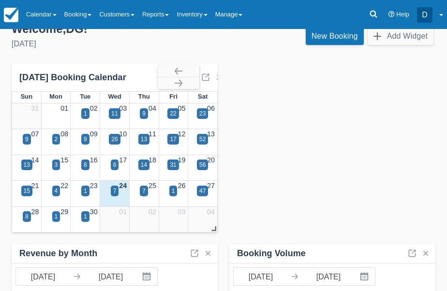
scroll to position [17, 0]
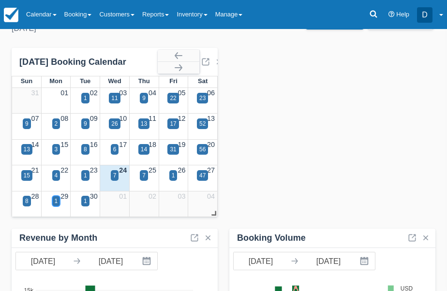
click at [56, 203] on div "1" at bounding box center [56, 201] width 3 height 9
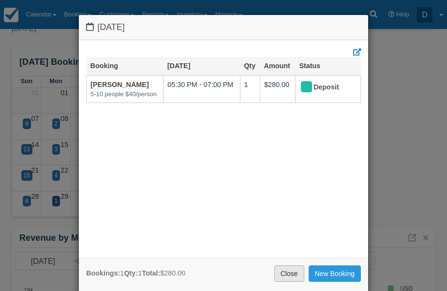
click at [283, 272] on link "Close" at bounding box center [290, 274] width 30 height 16
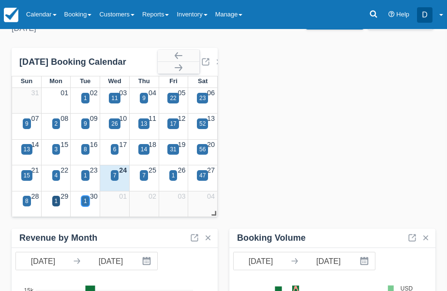
click at [84, 200] on div "1" at bounding box center [85, 201] width 3 height 9
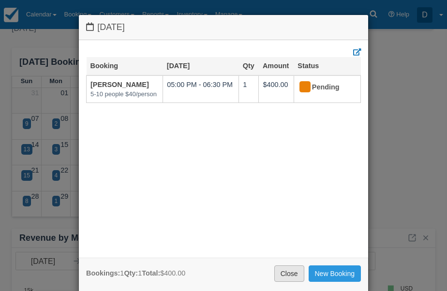
click at [286, 270] on link "Close" at bounding box center [290, 274] width 30 height 16
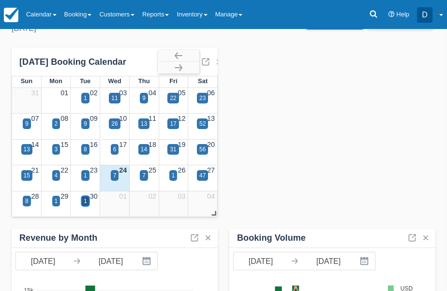
click at [84, 199] on div "1" at bounding box center [85, 201] width 3 height 9
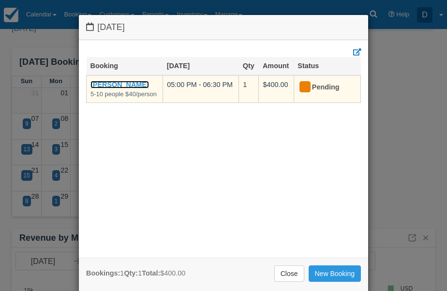
click at [126, 85] on link "[PERSON_NAME]" at bounding box center [120, 85] width 59 height 8
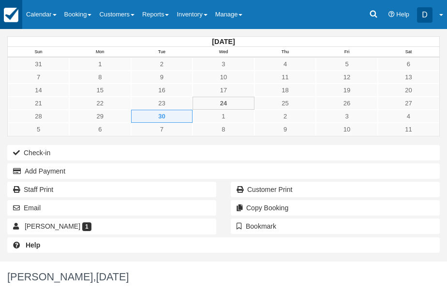
click at [16, 14] on img at bounding box center [11, 15] width 15 height 15
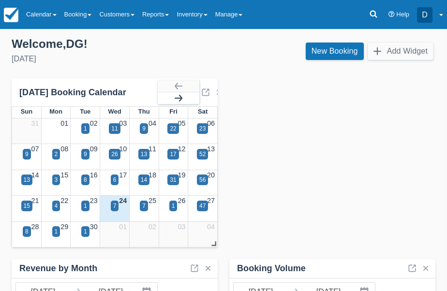
click at [177, 104] on button "button" at bounding box center [179, 98] width 42 height 12
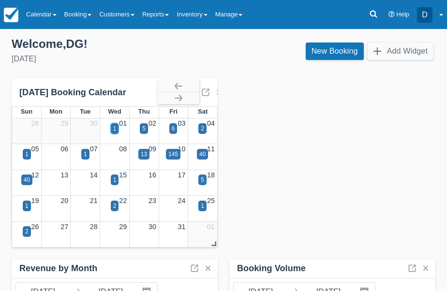
click at [112, 132] on div "1" at bounding box center [115, 128] width 8 height 11
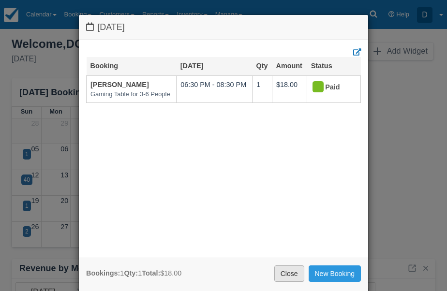
click at [287, 277] on link "Close" at bounding box center [290, 274] width 30 height 16
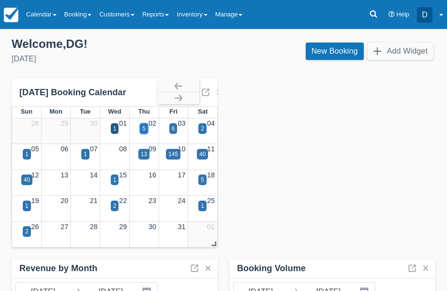
click at [145, 127] on div "5" at bounding box center [143, 128] width 3 height 9
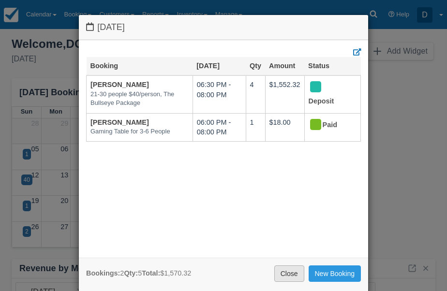
click at [284, 272] on link "Close" at bounding box center [290, 274] width 30 height 16
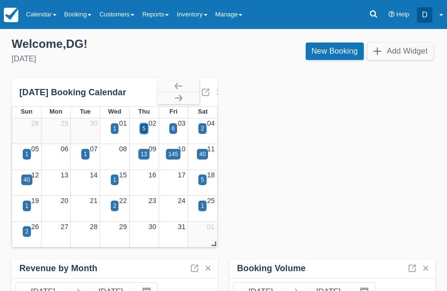
click at [147, 130] on div "5" at bounding box center [144, 128] width 8 height 11
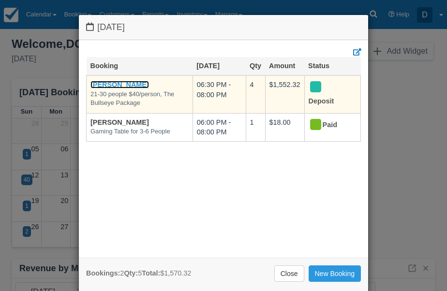
click at [124, 82] on link "Weston O'Neill" at bounding box center [120, 85] width 59 height 8
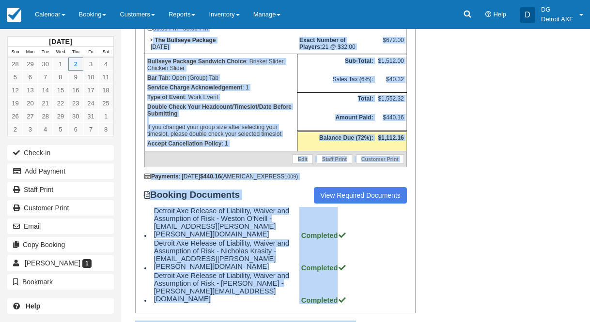
scroll to position [261, 0]
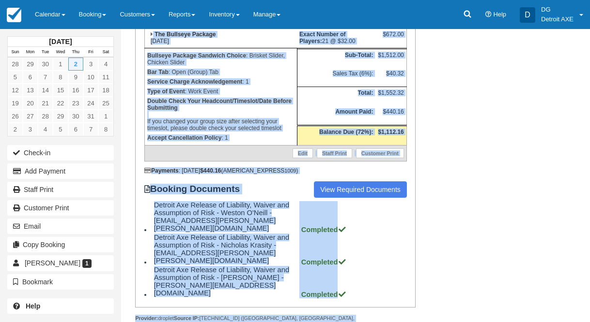
drag, startPoint x: 8, startPoint y: 320, endPoint x: -9, endPoint y: 360, distance: 43.8
click at [427, 269] on div "Notifications to [EMAIL_ADDRESS][DOMAIN_NAME] for this booking have bounced . B…" at bounding box center [342, 89] width 443 height 523
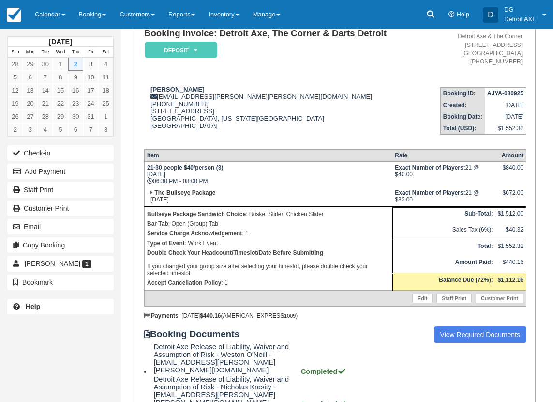
scroll to position [72, 0]
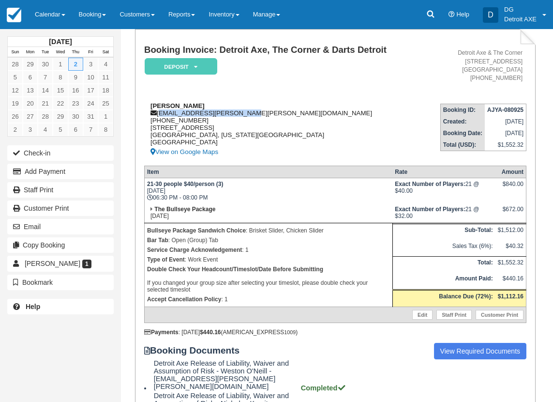
drag, startPoint x: 240, startPoint y: 111, endPoint x: 159, endPoint y: 114, distance: 80.4
click at [159, 114] on div "[PERSON_NAME] [PERSON_NAME][EMAIL_ADDRESS][PERSON_NAME][PERSON_NAME][DOMAIN_NAM…" at bounding box center [285, 130] width 282 height 56
copy div "weston.oneill@stryker.com"
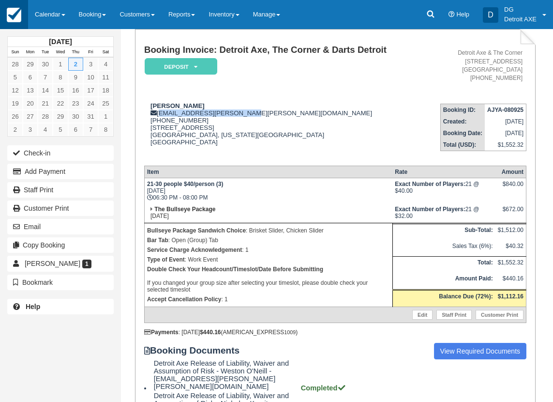
click at [21, 16] on link at bounding box center [14, 14] width 28 height 29
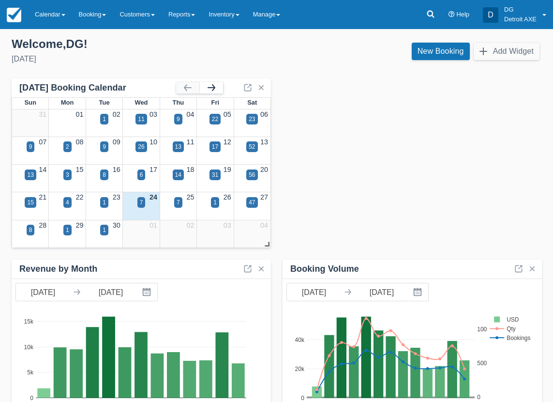
click at [210, 92] on button "button" at bounding box center [211, 88] width 23 height 12
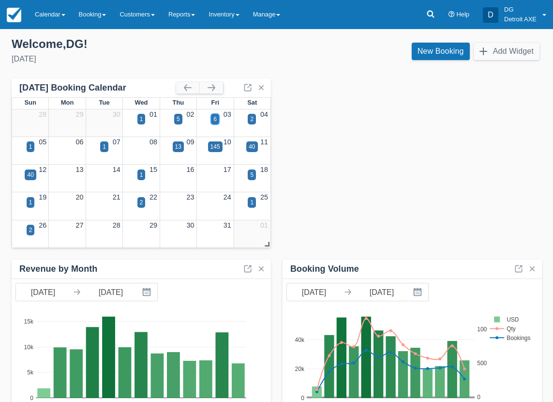
click at [217, 120] on div "6" at bounding box center [215, 119] width 8 height 11
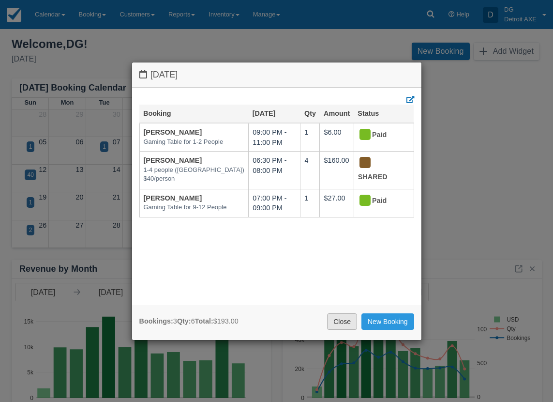
click at [329, 320] on link "Close" at bounding box center [342, 321] width 30 height 16
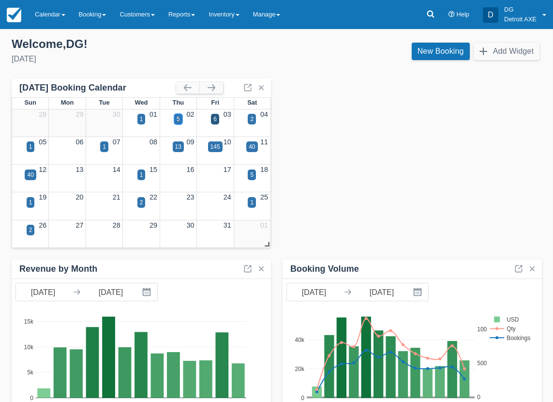
click at [182, 121] on div "5" at bounding box center [178, 119] width 8 height 11
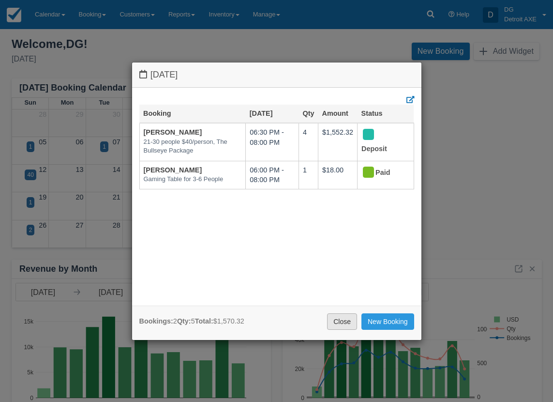
click at [335, 316] on link "Close" at bounding box center [342, 321] width 30 height 16
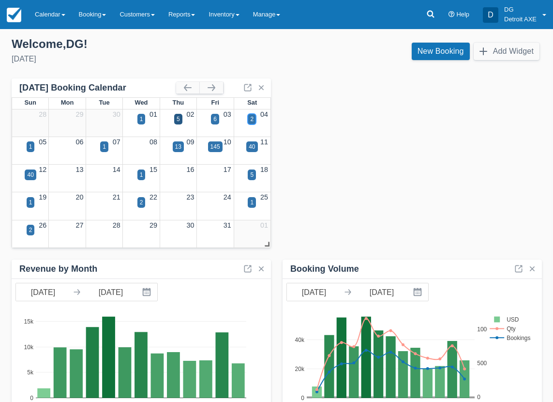
click at [250, 122] on div "2" at bounding box center [251, 119] width 3 height 9
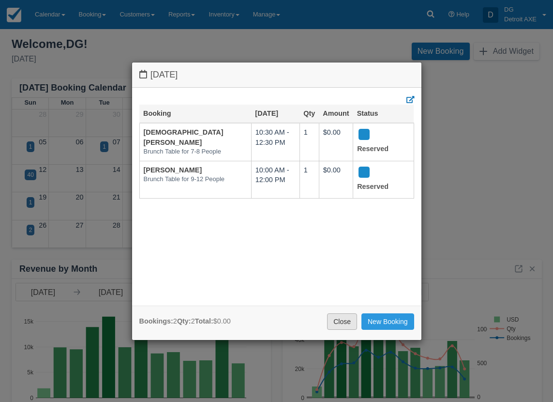
click at [332, 325] on link "Close" at bounding box center [342, 321] width 30 height 16
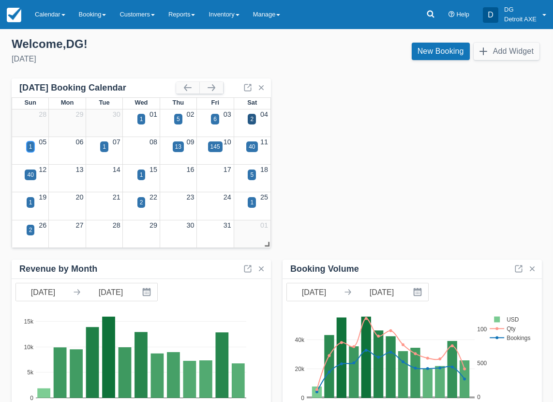
click at [32, 145] on div "1" at bounding box center [31, 146] width 8 height 11
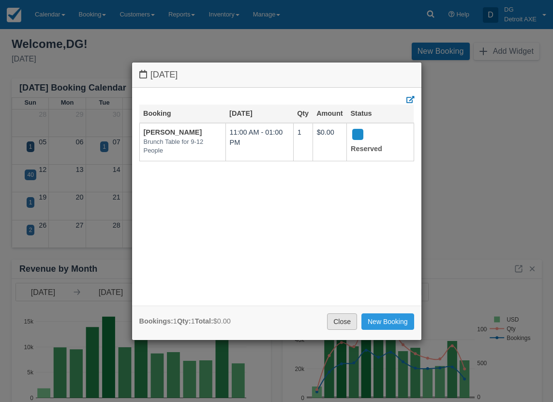
click at [338, 321] on link "Close" at bounding box center [342, 321] width 30 height 16
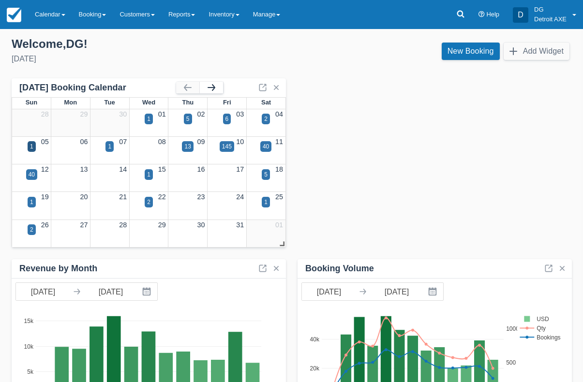
click at [217, 84] on button "button" at bounding box center [211, 88] width 23 height 12
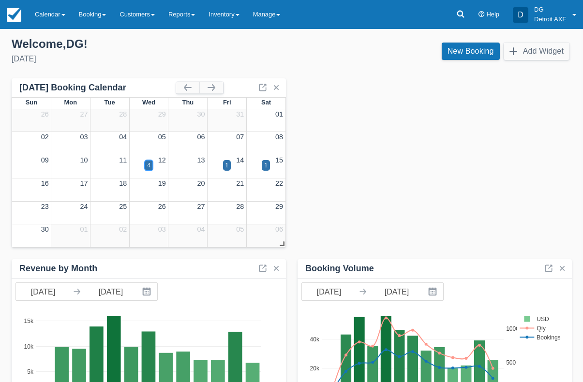
click at [145, 165] on div "4" at bounding box center [149, 165] width 8 height 11
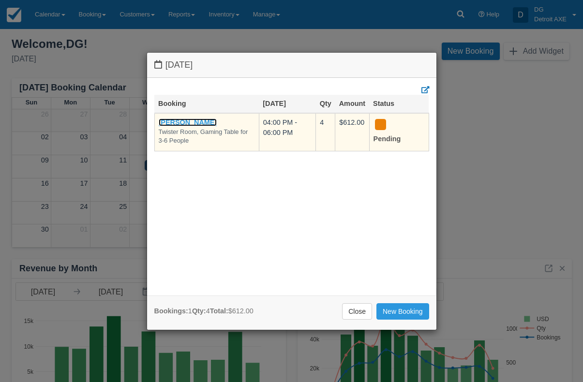
click at [195, 120] on link "[PERSON_NAME]" at bounding box center [188, 123] width 59 height 8
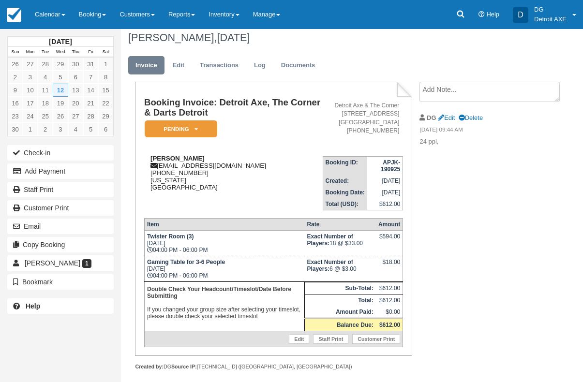
scroll to position [15, 0]
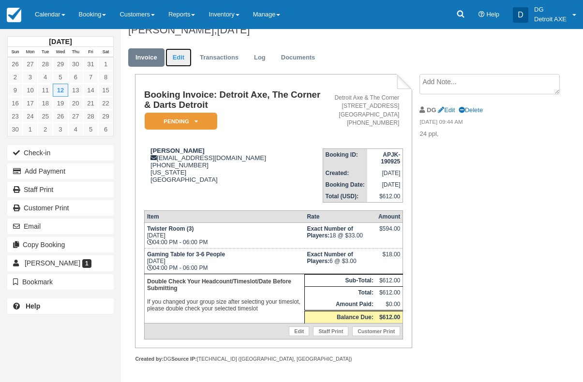
click at [176, 58] on link "Edit" at bounding box center [179, 57] width 26 height 19
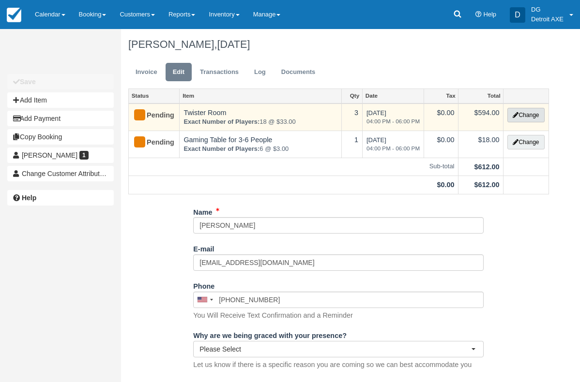
click at [509, 116] on button "Change" at bounding box center [525, 115] width 37 height 15
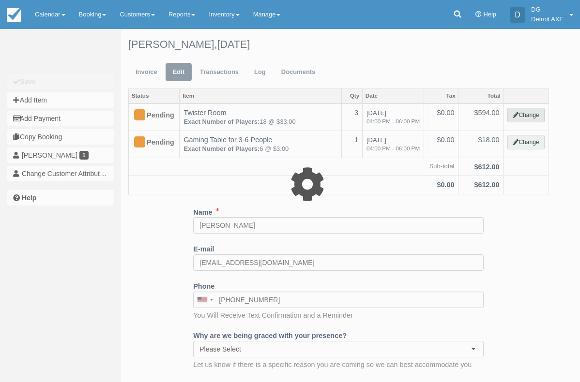
select select "6"
type input "594.00"
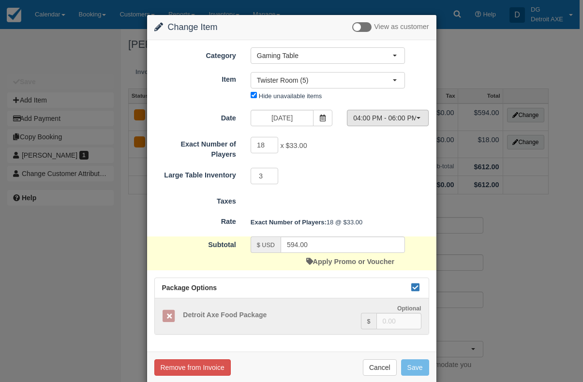
click at [419, 119] on span "button" at bounding box center [419, 118] width 4 height 2
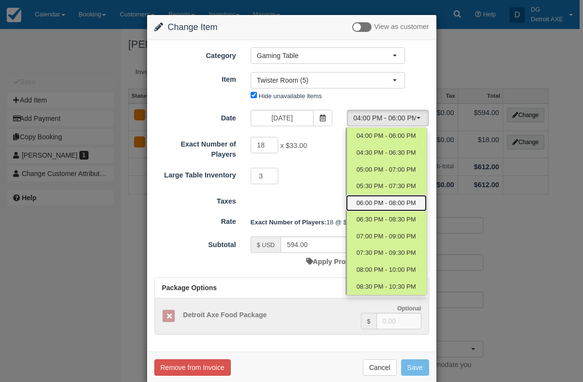
click at [399, 202] on span "06:00 PM - 08:00 PM" at bounding box center [387, 203] width 60 height 9
select select "4"
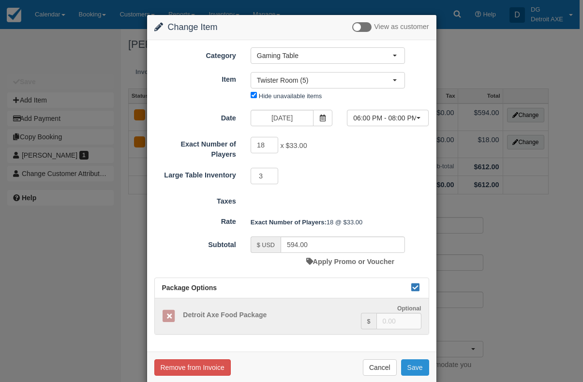
click at [416, 369] on button "Save" at bounding box center [415, 368] width 28 height 16
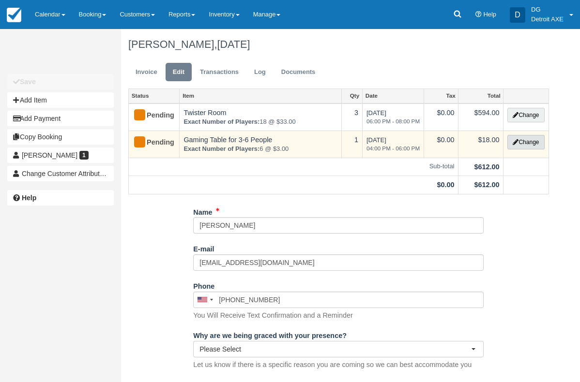
click at [543, 145] on button "Change" at bounding box center [525, 142] width 37 height 15
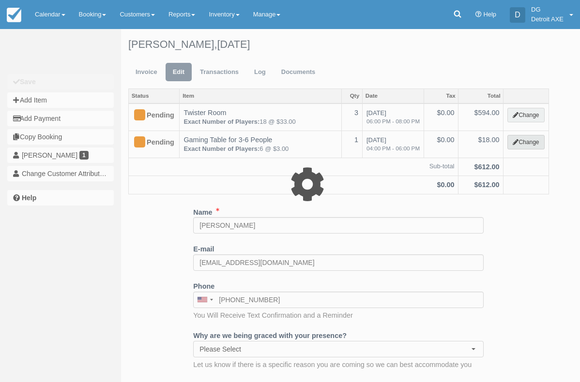
select select "6"
type input "18.00"
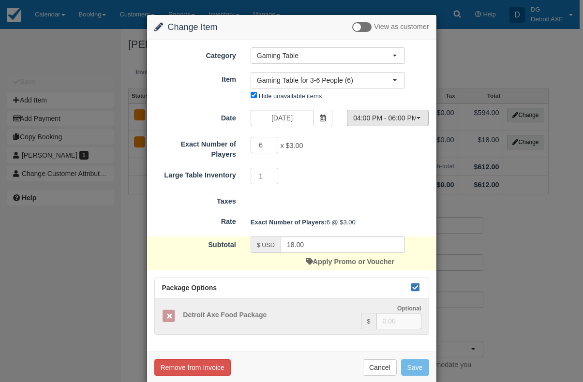
click at [375, 124] on button "04:00 PM - 06:00 PM" at bounding box center [388, 118] width 82 height 16
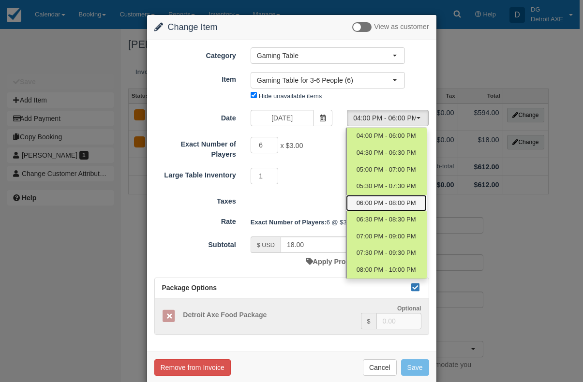
click at [371, 198] on link "06:00 PM - 08:00 PM" at bounding box center [386, 203] width 81 height 17
select select "4"
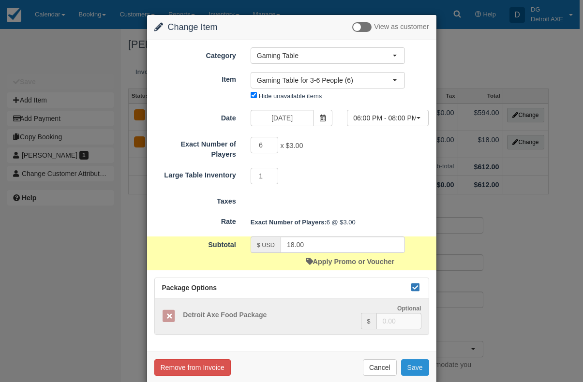
click at [409, 368] on button "Save" at bounding box center [415, 368] width 28 height 16
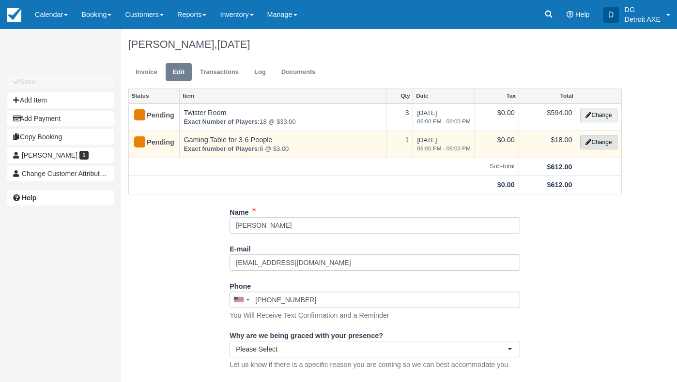
click at [580, 140] on button "Change" at bounding box center [598, 142] width 37 height 15
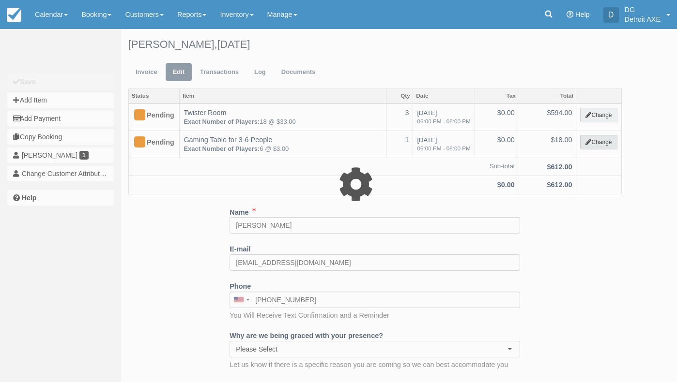
select select "6"
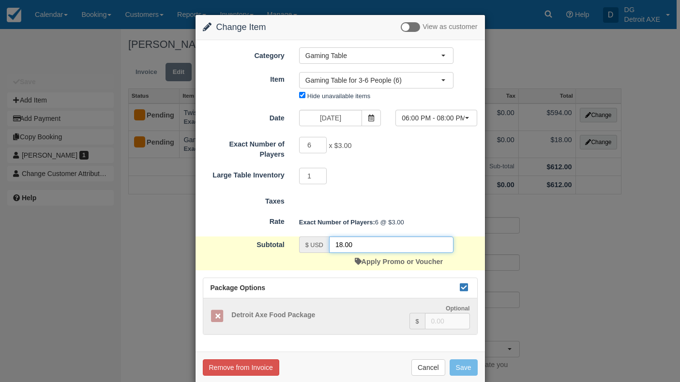
drag, startPoint x: 356, startPoint y: 246, endPoint x: 310, endPoint y: 244, distance: 45.6
click at [310, 244] on div "$ USD 18.00" at bounding box center [376, 245] width 154 height 16
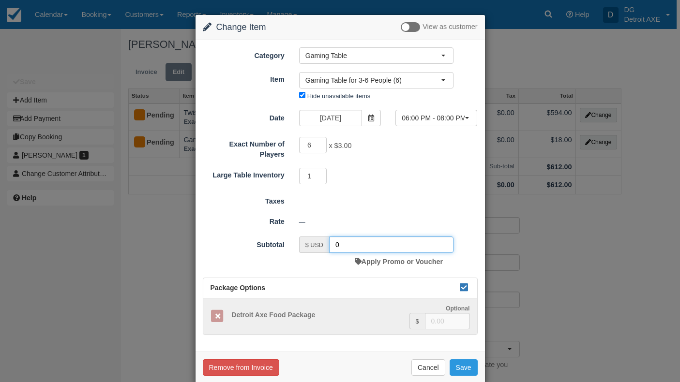
type input "0"
click at [392, 224] on div "—" at bounding box center [388, 222] width 193 height 16
click at [456, 365] on button "Save" at bounding box center [464, 368] width 28 height 16
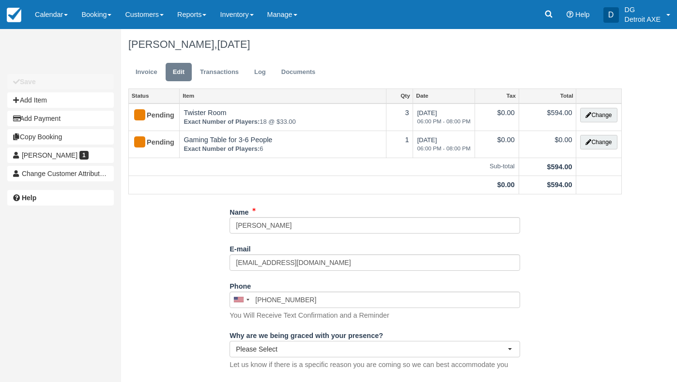
click at [27, 92] on button "Add Item" at bounding box center [60, 99] width 107 height 15
type input "0.00"
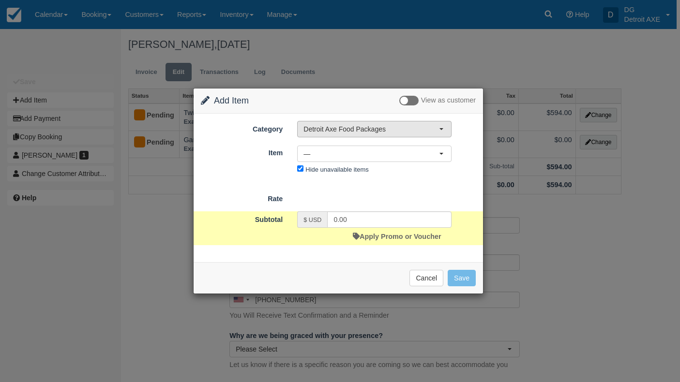
click at [338, 132] on span "Detroit Axe Food Packages" at bounding box center [372, 129] width 136 height 10
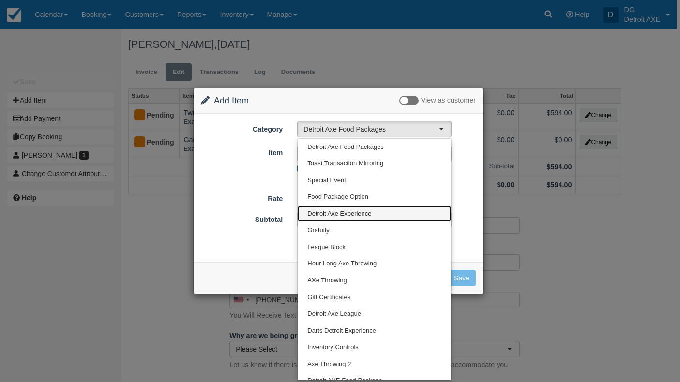
click at [382, 213] on link "Detroit Axe Experience" at bounding box center [374, 214] width 153 height 17
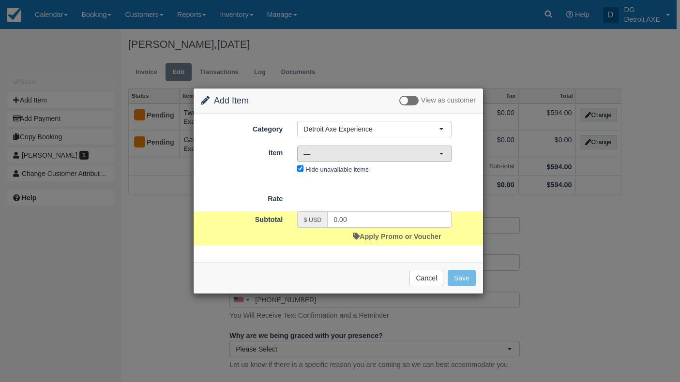
click at [424, 152] on span "—" at bounding box center [372, 154] width 136 height 10
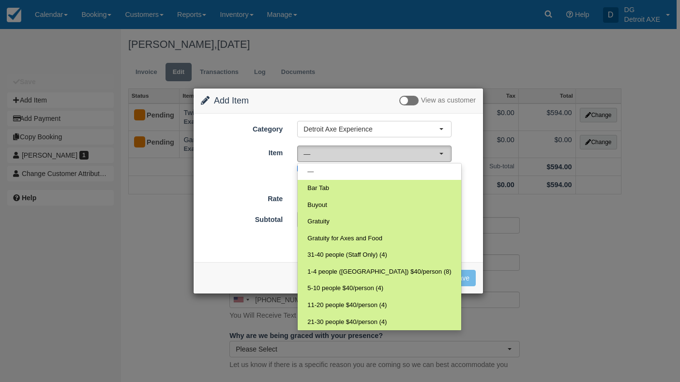
click at [438, 158] on span "—" at bounding box center [372, 154] width 136 height 10
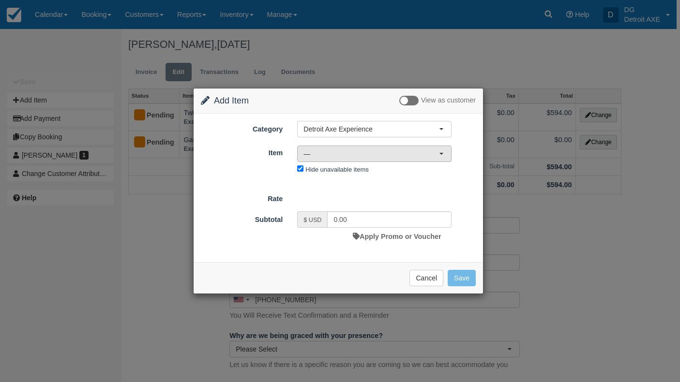
click at [438, 158] on button "—" at bounding box center [374, 154] width 154 height 16
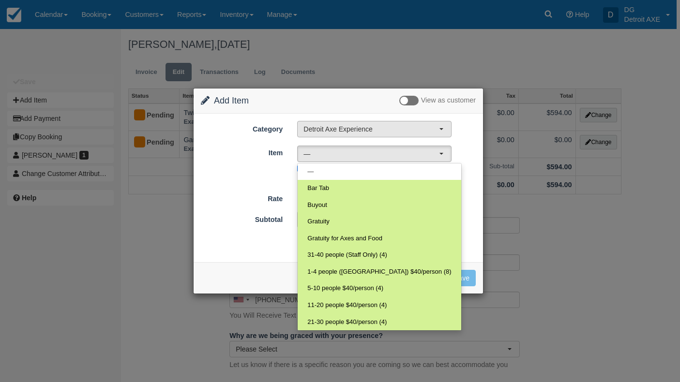
click at [416, 132] on span "Detroit Axe Experience" at bounding box center [372, 129] width 136 height 10
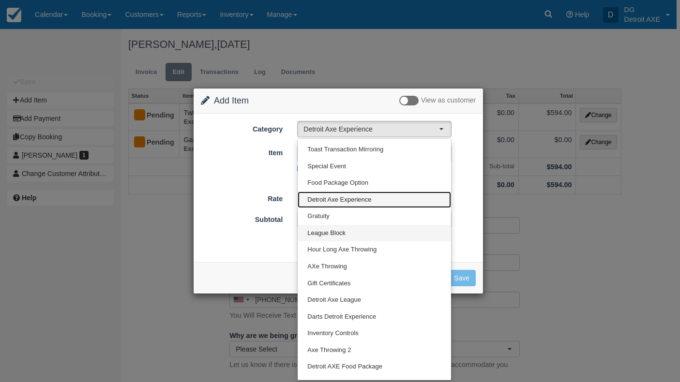
scroll to position [20, 0]
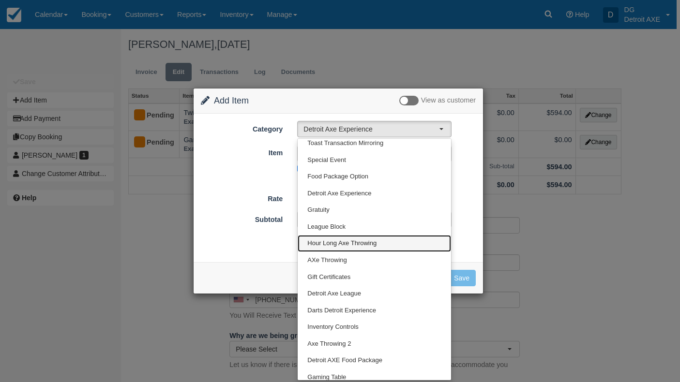
click at [366, 241] on span "Hour Long Axe Throwing" at bounding box center [341, 243] width 69 height 9
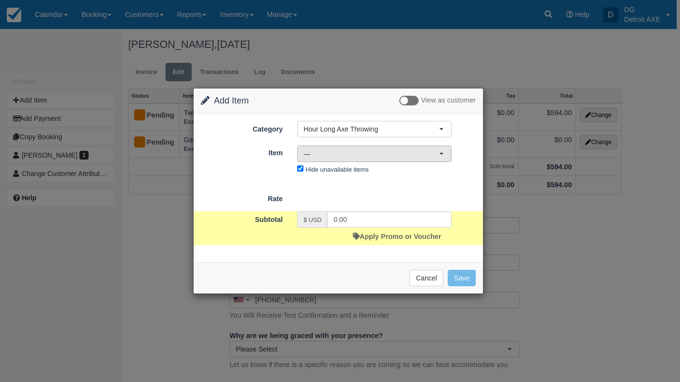
click at [430, 156] on span "—" at bounding box center [372, 154] width 136 height 10
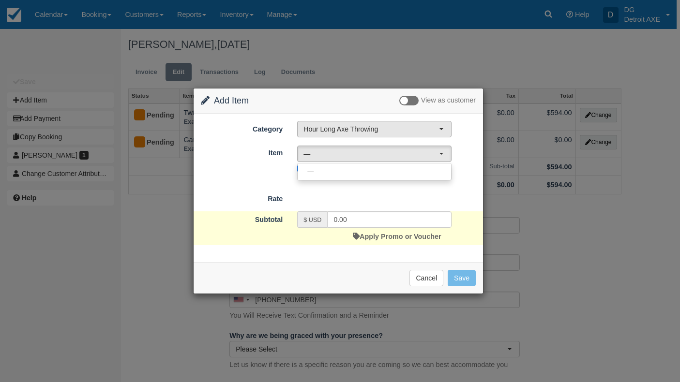
click at [434, 134] on button "Hour Long Axe Throwing" at bounding box center [374, 129] width 154 height 16
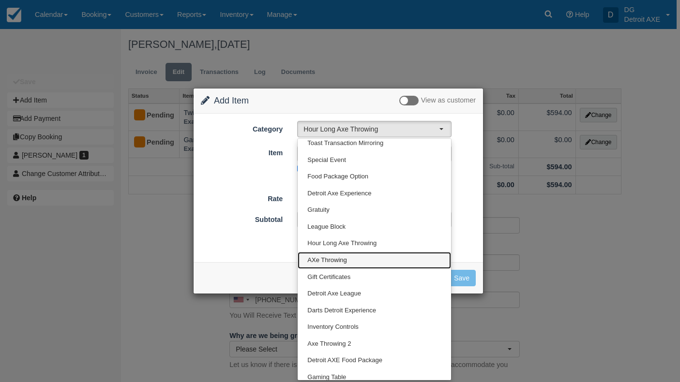
click at [362, 254] on link "AXe Throwing" at bounding box center [374, 260] width 153 height 17
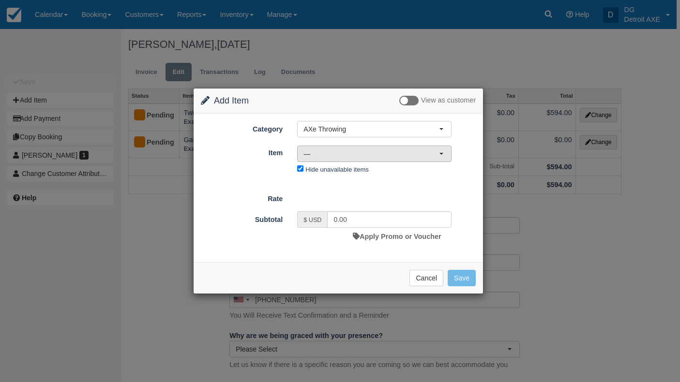
click at [444, 159] on button "—" at bounding box center [374, 154] width 154 height 16
click at [456, 147] on div "Nothing selected — — — Hide unavailable items" at bounding box center [374, 162] width 169 height 32
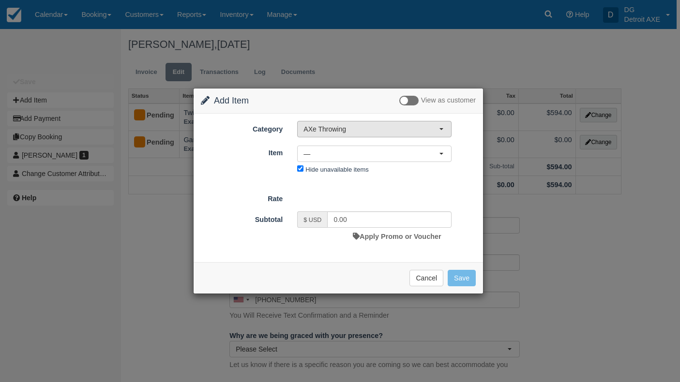
click at [446, 134] on button "AXe Throwing" at bounding box center [374, 129] width 154 height 16
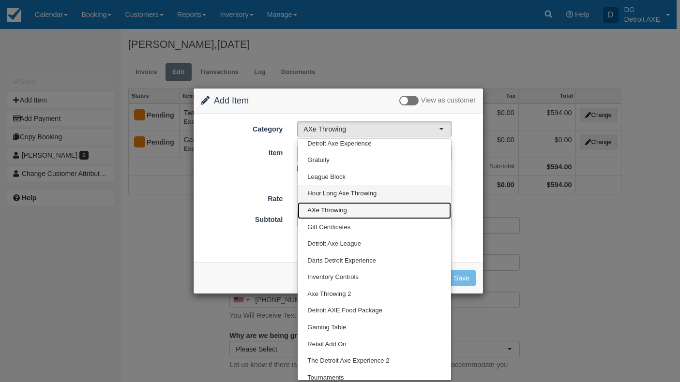
scroll to position [76, 0]
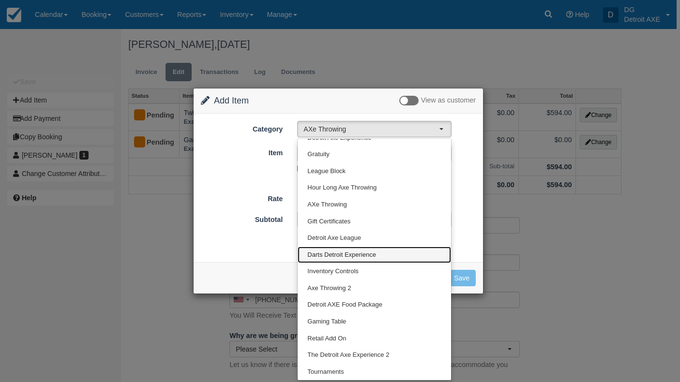
click at [371, 251] on span "Darts Detroit Experience" at bounding box center [341, 255] width 69 height 9
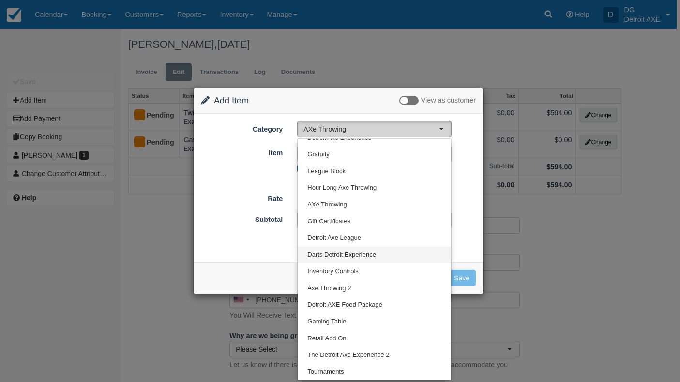
select select "52"
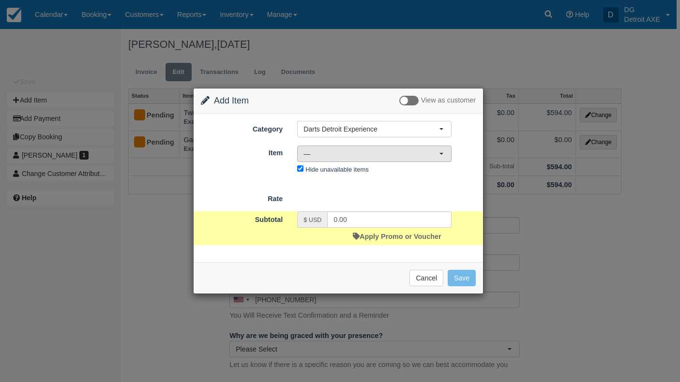
click at [434, 155] on span "—" at bounding box center [372, 154] width 136 height 10
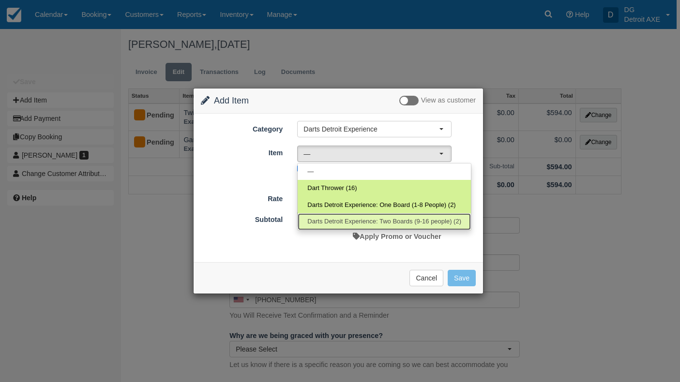
click at [406, 226] on span "Darts Detroit Experience: Two Boards (9-16 people) (2)" at bounding box center [384, 221] width 154 height 9
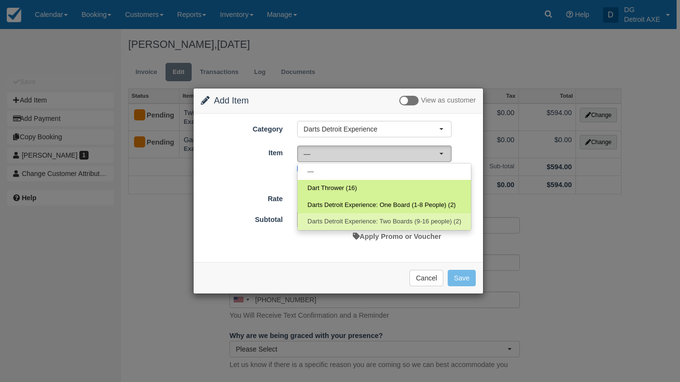
select select "224"
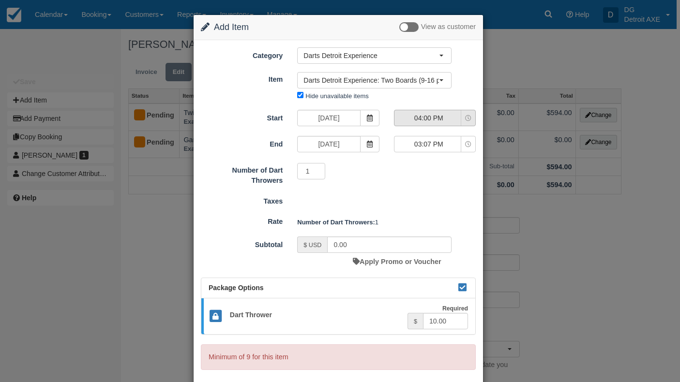
click at [443, 116] on span "04:00 PM" at bounding box center [429, 118] width 69 height 10
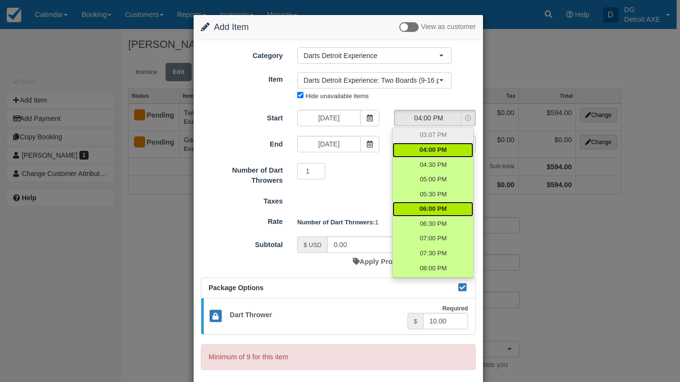
click at [431, 207] on span "06:00 PM" at bounding box center [433, 209] width 27 height 9
select select "18:00"
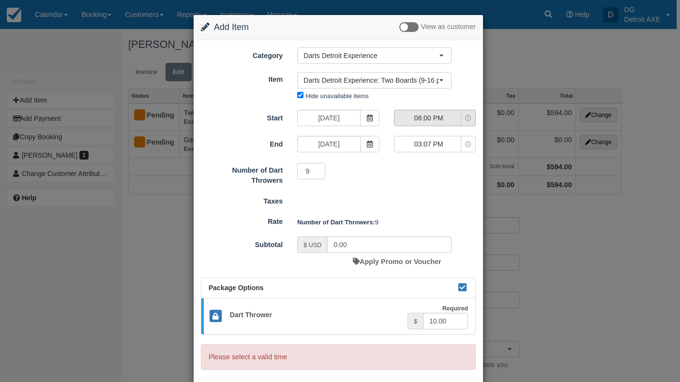
click at [450, 114] on span "06:00 PM" at bounding box center [429, 118] width 69 height 10
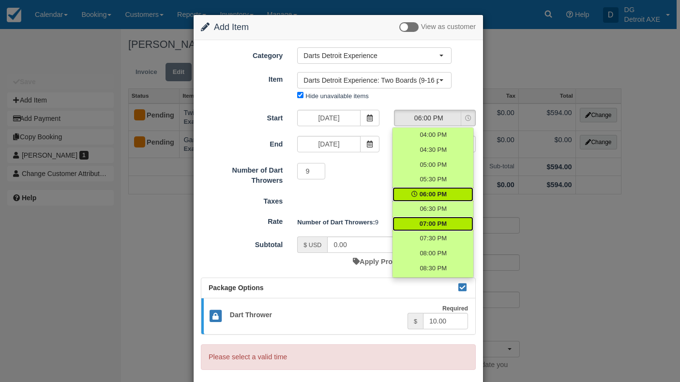
click at [426, 224] on span "07:00 PM" at bounding box center [433, 224] width 27 height 9
select select "19:00"
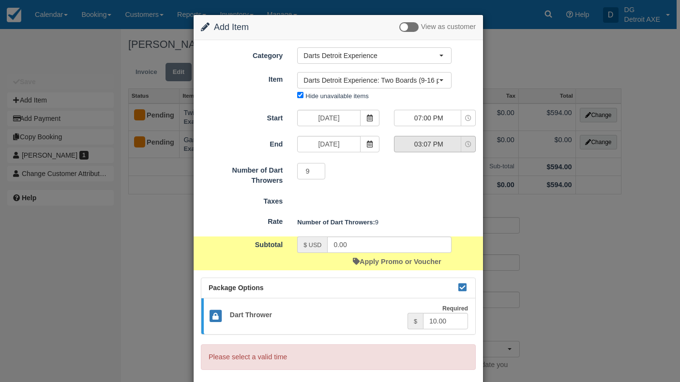
click at [448, 150] on button "03:07 PM" at bounding box center [435, 144] width 82 height 16
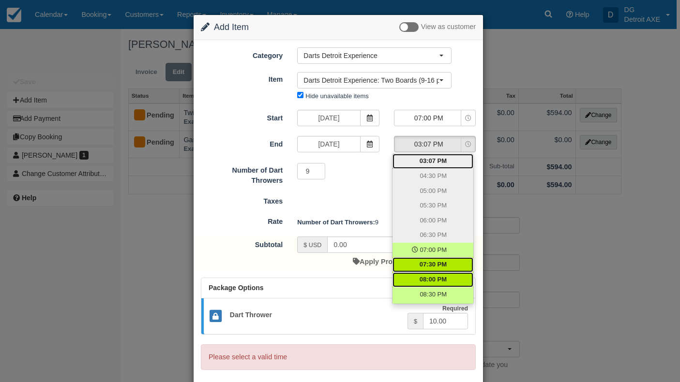
drag, startPoint x: 437, startPoint y: 272, endPoint x: 436, endPoint y: 277, distance: 5.8
click at [436, 277] on ul "03:07 PM 04:30 PM 05:00 PM 05:30 PM 06:00 PM 06:30 PM 07:00 PM 07:30 PM 08:00 P…" at bounding box center [433, 229] width 81 height 150
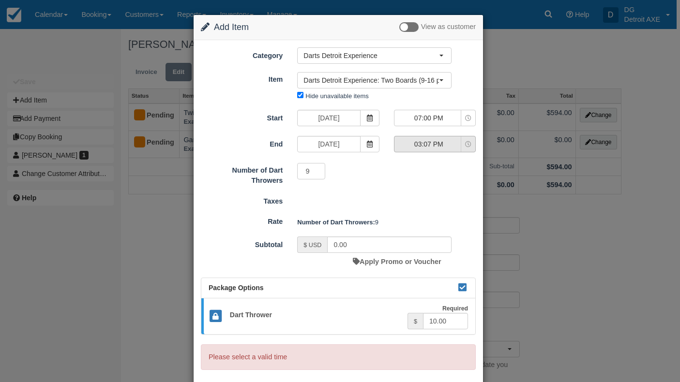
click at [466, 149] on button "03:07 PM" at bounding box center [435, 144] width 82 height 16
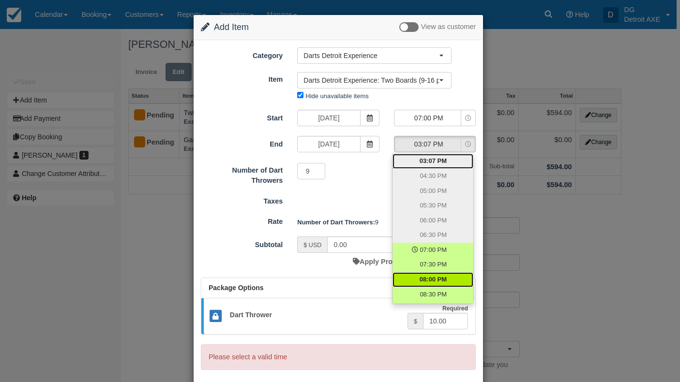
click at [427, 276] on span "08:00 PM" at bounding box center [433, 279] width 27 height 9
select select "20:00"
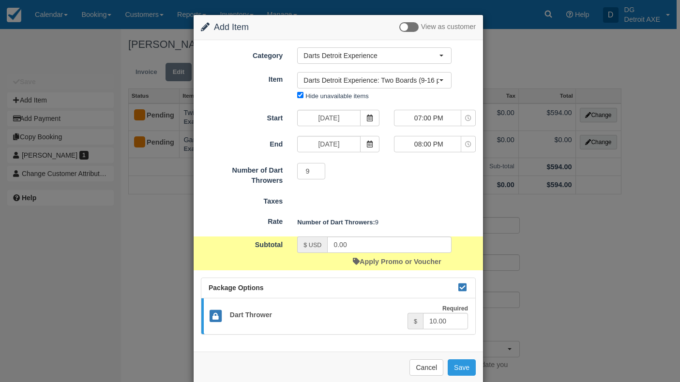
click at [427, 219] on div "Number of Dart Throwers: 9" at bounding box center [386, 222] width 193 height 16
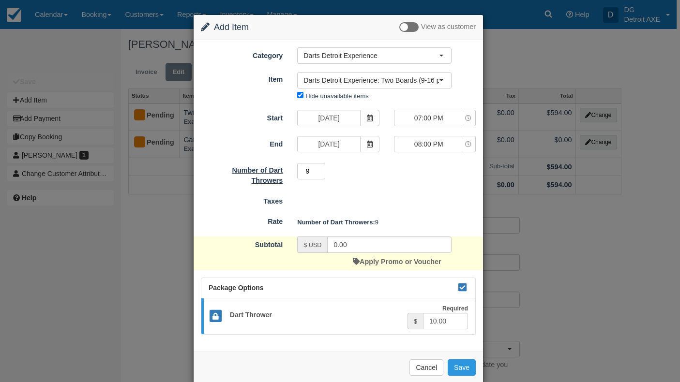
drag, startPoint x: 311, startPoint y: 172, endPoint x: 282, endPoint y: 169, distance: 29.1
click at [283, 169] on div "Number of Dart Throwers 9 Minimum of 9Maximum of 16" at bounding box center [339, 173] width 290 height 23
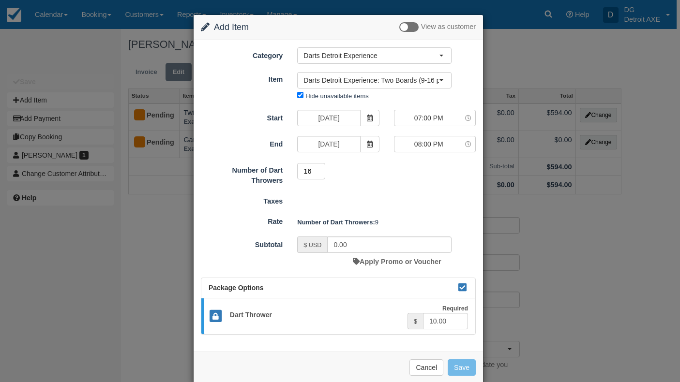
type input "16"
click at [345, 184] on div "Number of Dart Throwers 16 Minimum of 9Maximum of 16" at bounding box center [339, 173] width 290 height 23
click at [466, 365] on button "Save" at bounding box center [462, 368] width 28 height 16
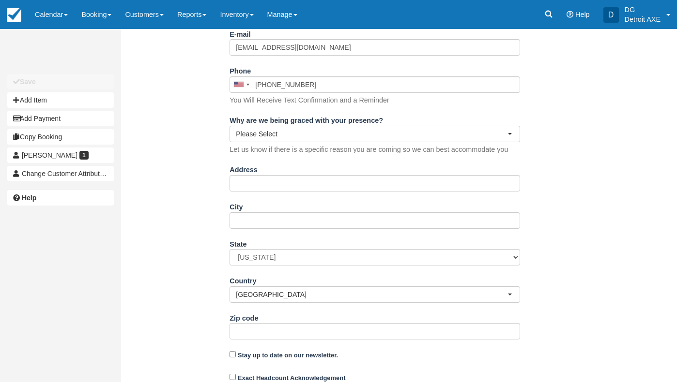
scroll to position [279, 0]
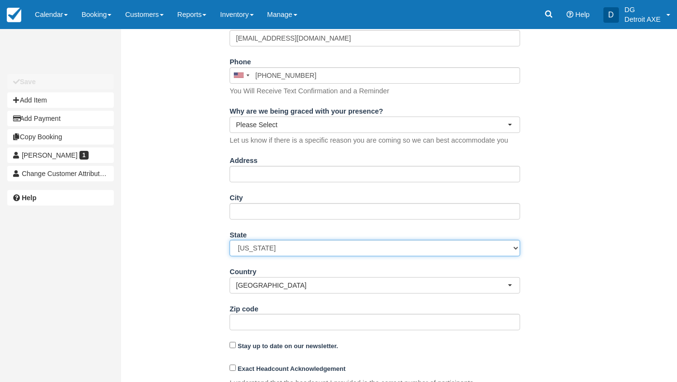
click at [300, 253] on select "[US_STATE] [US_STATE] [US_STATE] [US_STATE] [US_STATE] [US_STATE] [US_STATE] [U…" at bounding box center [374, 248] width 290 height 16
select select "MI"
click at [229, 240] on select "[US_STATE] [US_STATE] [US_STATE] [US_STATE] [US_STATE] [US_STATE] [US_STATE] [U…" at bounding box center [374, 248] width 290 height 16
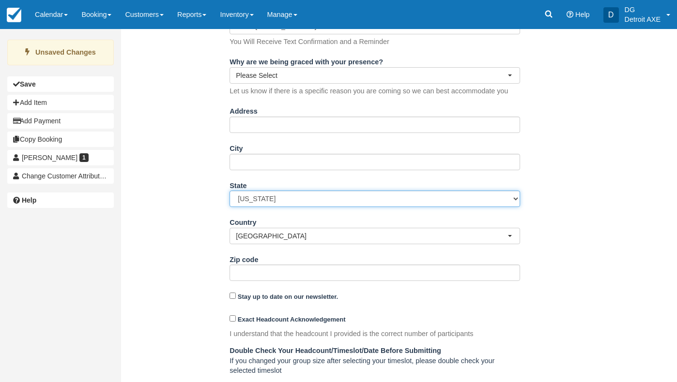
scroll to position [403, 0]
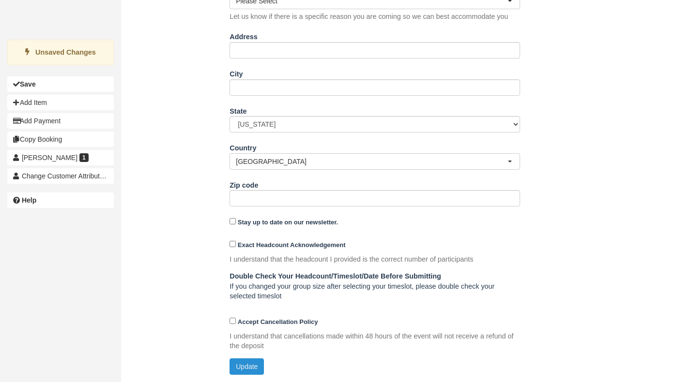
click at [248, 365] on button "Update" at bounding box center [246, 367] width 34 height 16
type input "[PHONE_NUMBER]"
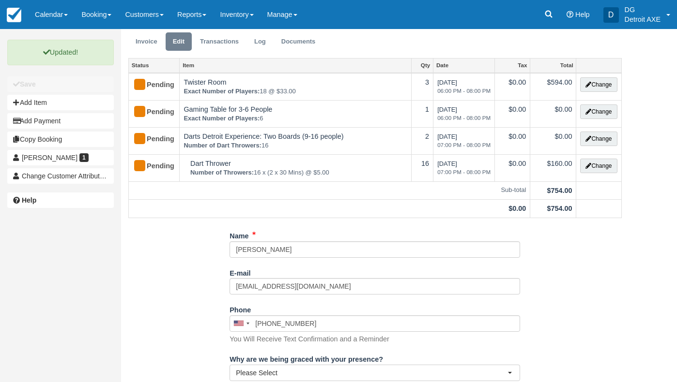
scroll to position [0, 0]
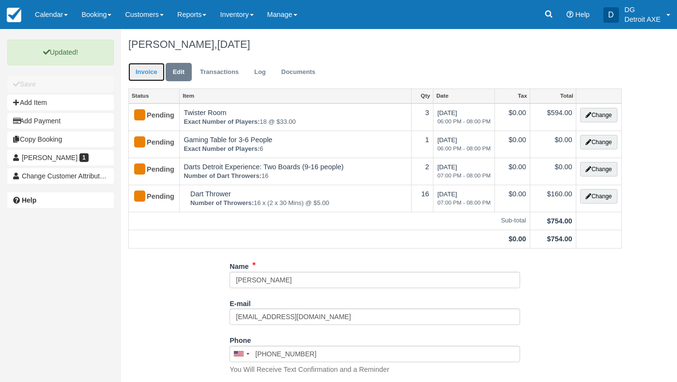
click at [153, 76] on link "Invoice" at bounding box center [146, 72] width 36 height 19
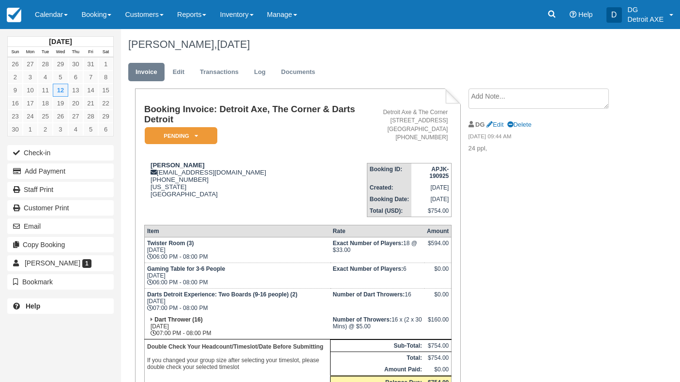
click at [519, 99] on textarea at bounding box center [539, 99] width 140 height 20
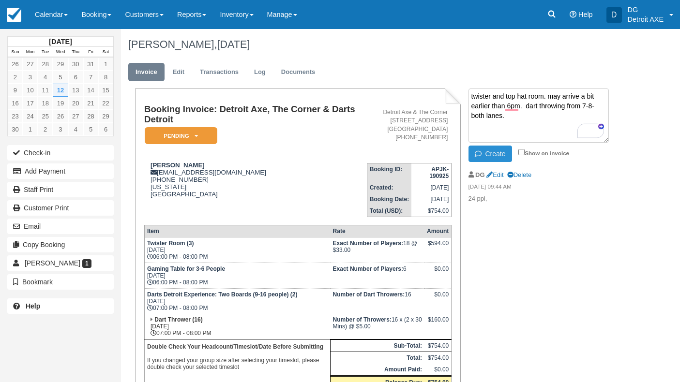
type textarea "twister and top hat room. may arrive a bit earlier than 6pm. dart throwing from…"
click at [488, 156] on button "Create" at bounding box center [491, 154] width 44 height 16
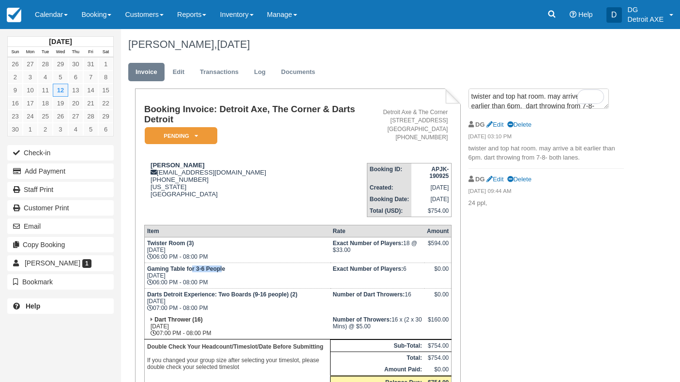
drag, startPoint x: 191, startPoint y: 263, endPoint x: 224, endPoint y: 262, distance: 32.5
click at [224, 266] on strong "Gaming Table for 3-6 People" at bounding box center [186, 269] width 78 height 7
click at [183, 73] on link "Edit" at bounding box center [179, 72] width 26 height 19
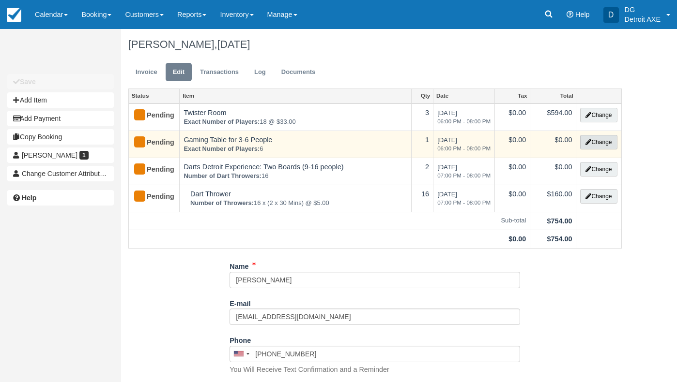
click at [593, 139] on button "Change" at bounding box center [598, 142] width 37 height 15
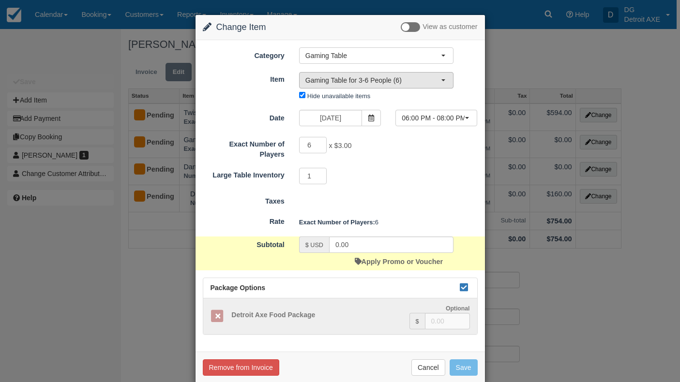
click at [401, 82] on span "Gaming Table for 3-6 People (6)" at bounding box center [373, 81] width 136 height 10
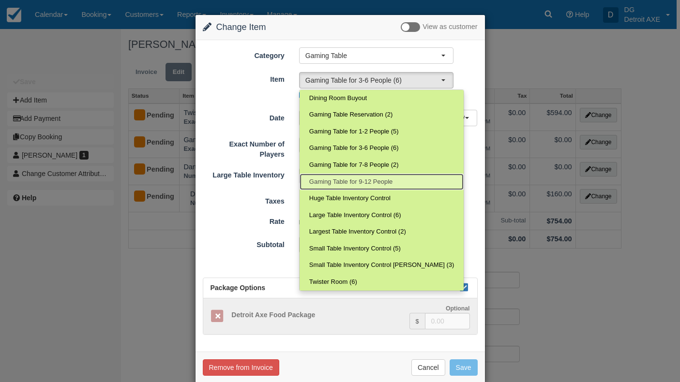
click at [374, 179] on span "Gaming Table for 9-12 People" at bounding box center [350, 182] width 83 height 9
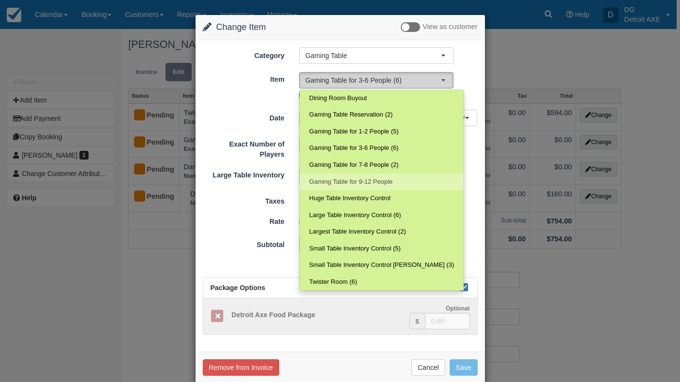
select select "182"
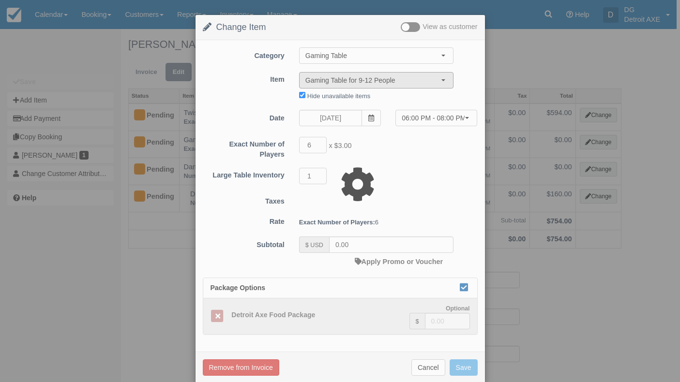
type input "27.00"
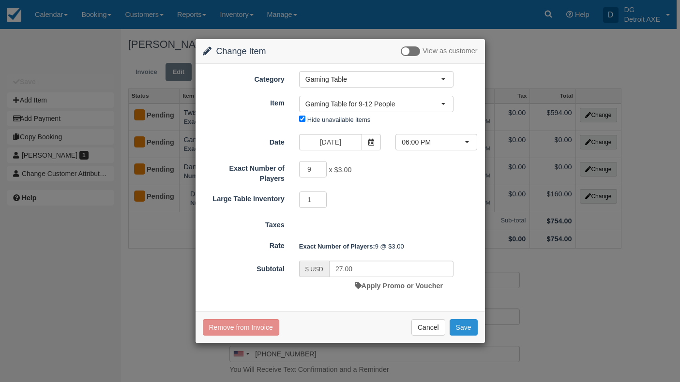
click at [458, 329] on button "Save" at bounding box center [464, 328] width 28 height 16
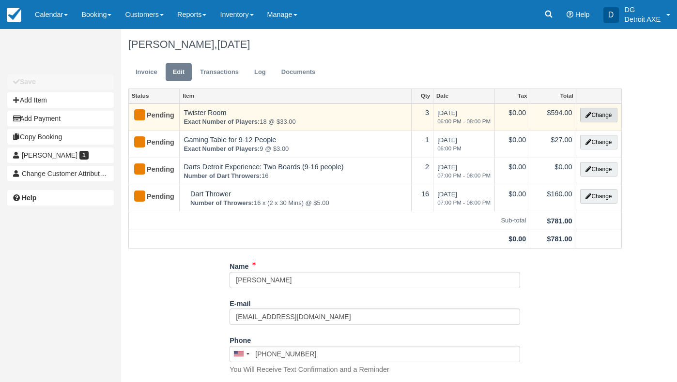
click at [596, 118] on button "Change" at bounding box center [598, 115] width 37 height 15
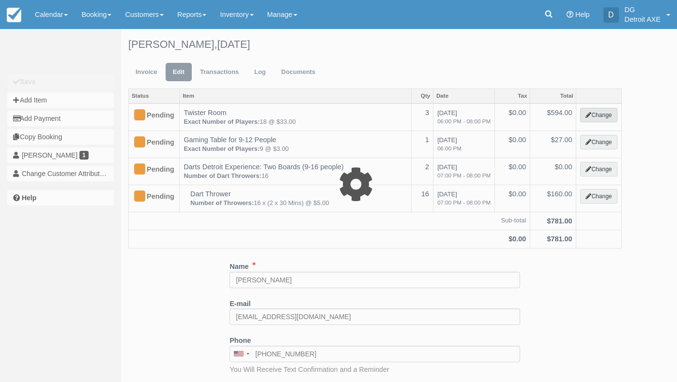
select select "6"
type input "594.00"
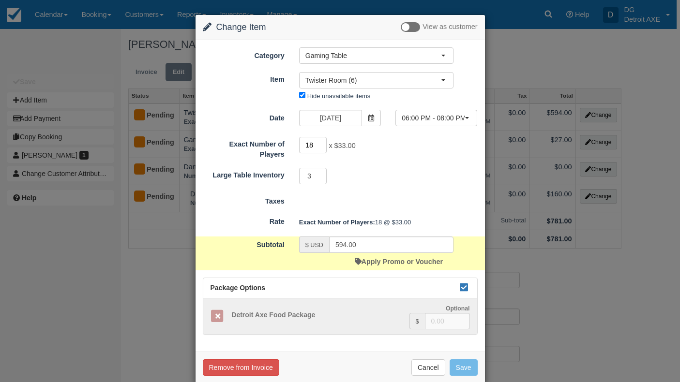
click at [312, 148] on input "18" at bounding box center [313, 145] width 28 height 16
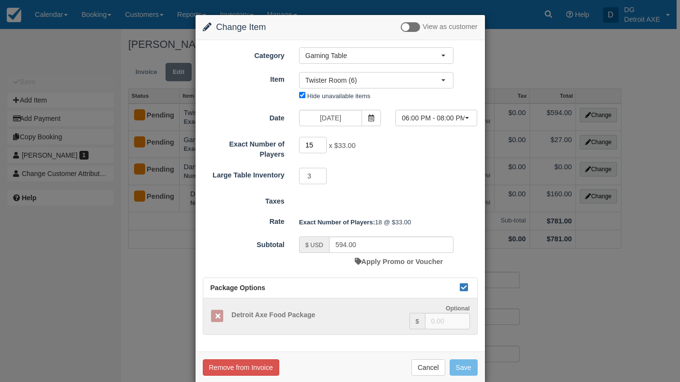
type input "15"
click at [412, 165] on div "Exact Number of Players 15 x $33.00 Required.Maximum of 18 Large Table Inventor…" at bounding box center [340, 160] width 275 height 49
type input "495.00"
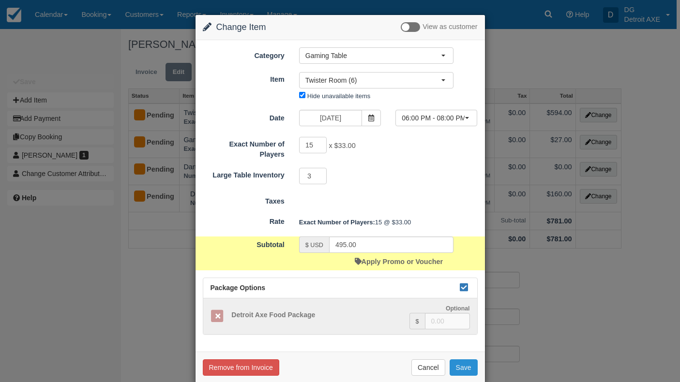
click at [455, 366] on button "Save" at bounding box center [464, 368] width 28 height 16
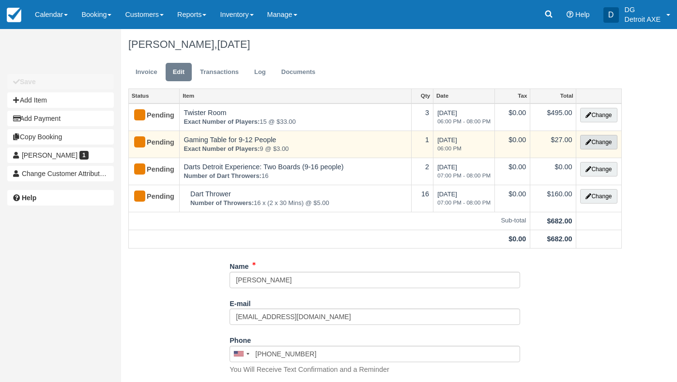
click at [591, 140] on button "Change" at bounding box center [598, 142] width 37 height 15
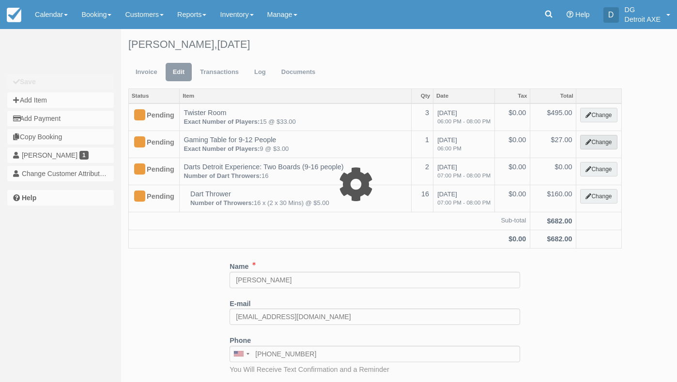
select select "6"
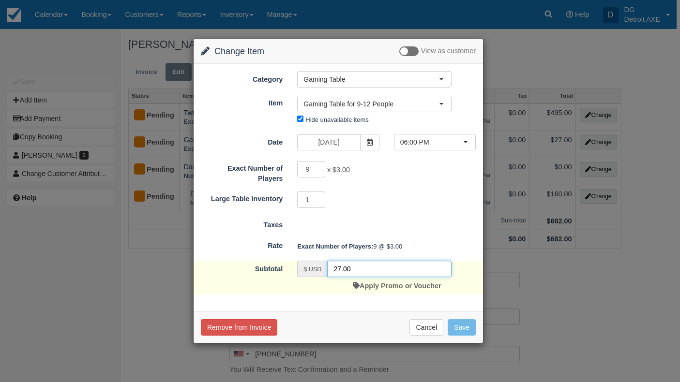
click at [341, 266] on input "27.00" at bounding box center [389, 269] width 124 height 16
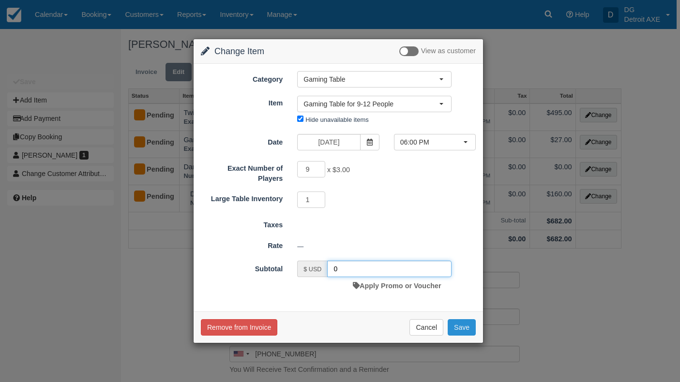
type input "0"
click at [456, 324] on button "Save" at bounding box center [462, 328] width 28 height 16
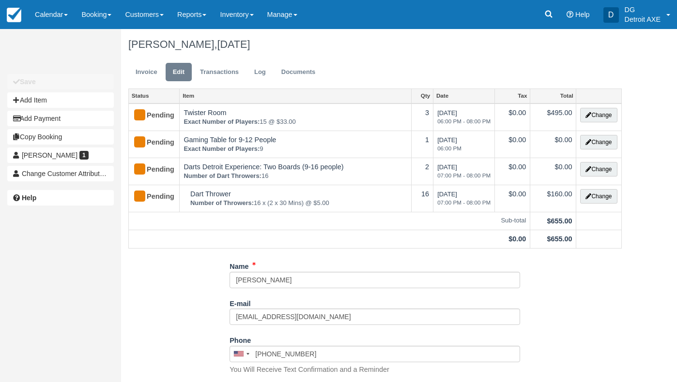
click at [349, 77] on ul "Invoice Edit Transactions Log Documents" at bounding box center [374, 74] width 493 height 29
click at [346, 68] on ul "Invoice Edit Transactions Log Documents" at bounding box center [374, 74] width 493 height 29
click at [21, 16] on img at bounding box center [14, 15] width 15 height 15
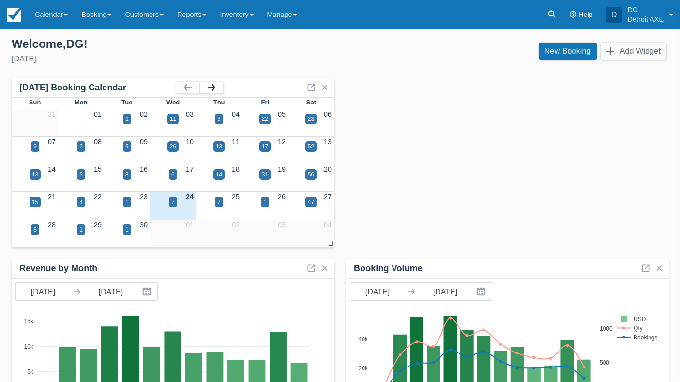
click at [217, 88] on button "button" at bounding box center [211, 88] width 23 height 12
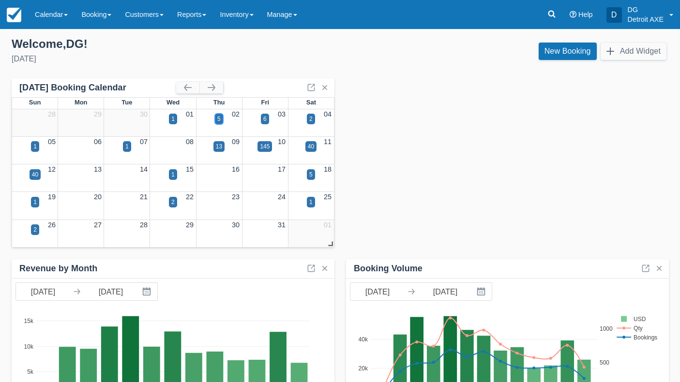
click at [216, 119] on div "5" at bounding box center [219, 119] width 8 height 11
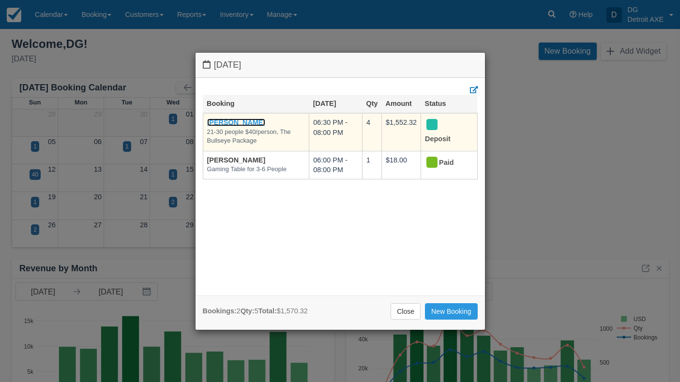
click at [241, 122] on link "Weston O'Neill" at bounding box center [236, 123] width 59 height 8
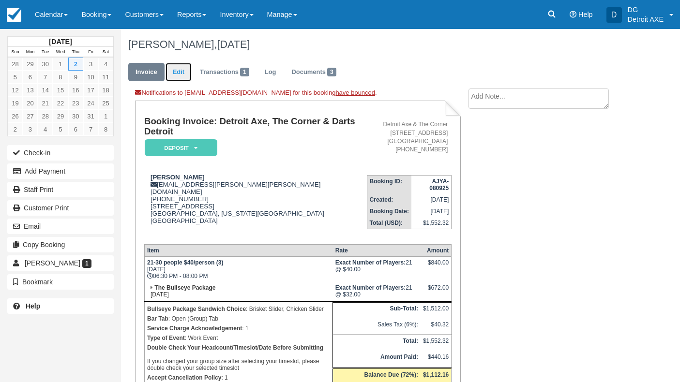
click at [186, 74] on link "Edit" at bounding box center [179, 72] width 26 height 19
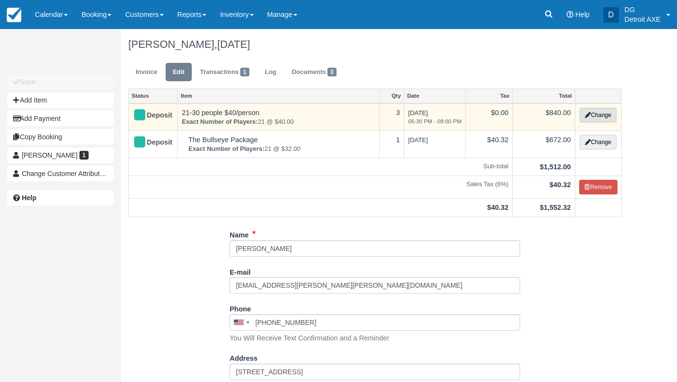
click at [585, 113] on icon "button" at bounding box center [588, 115] width 6 height 6
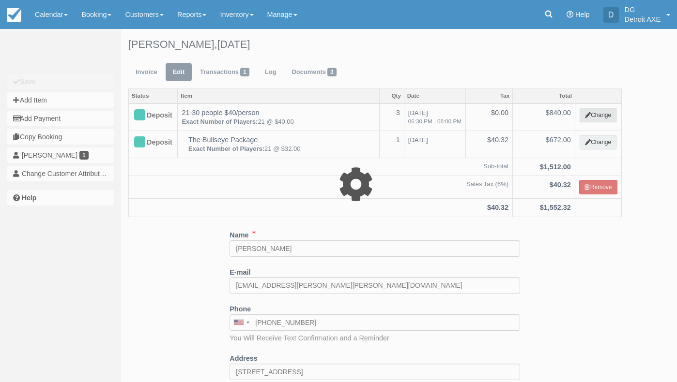
select select "14"
type input "840.00"
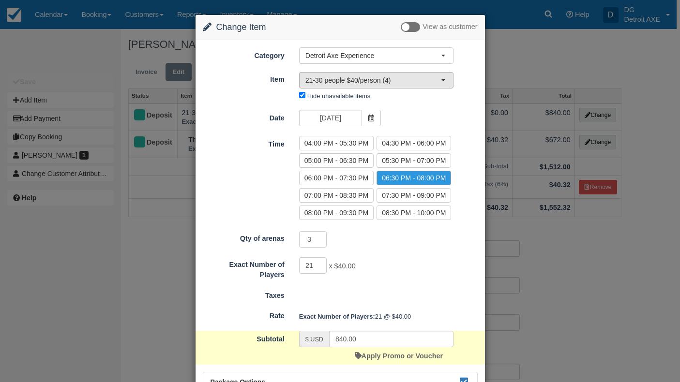
click at [378, 86] on button "21-30 people $40/person (4)" at bounding box center [376, 80] width 154 height 16
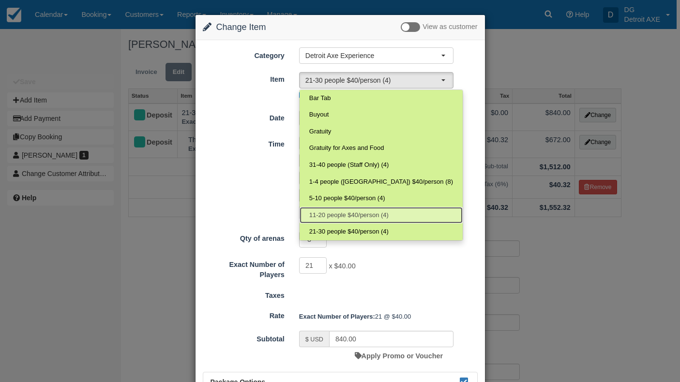
click at [347, 212] on span "11-20 people $40/person (4)" at bounding box center [348, 215] width 79 height 9
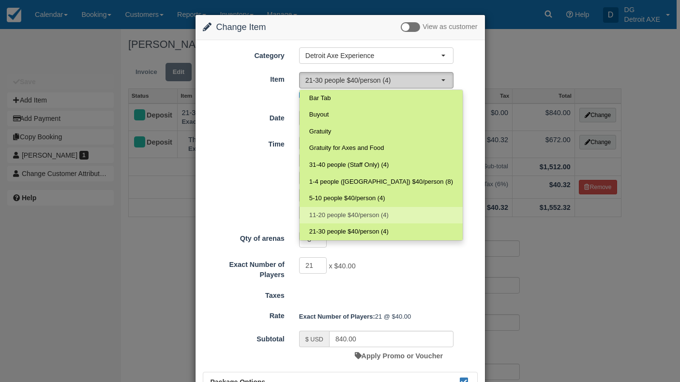
select select "140"
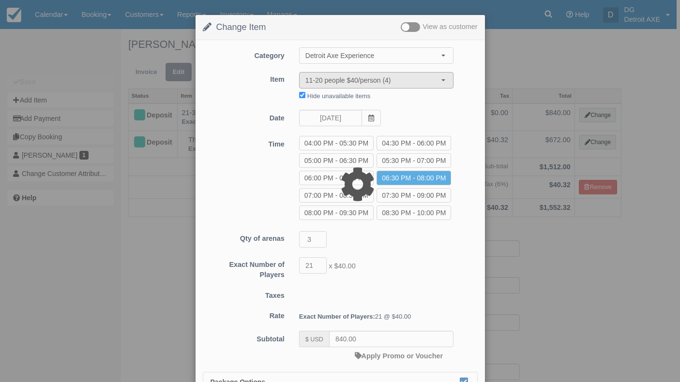
type input "800.00"
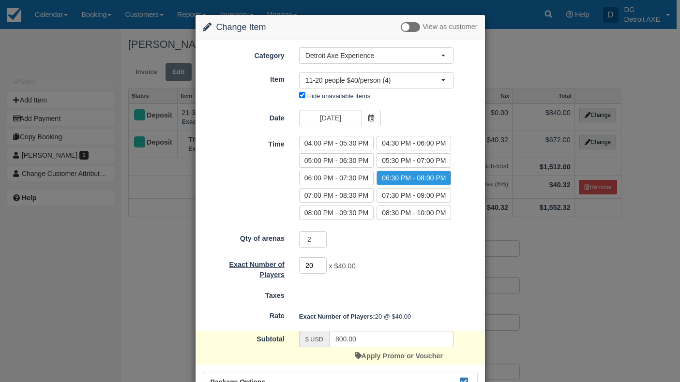
drag, startPoint x: 309, startPoint y: 267, endPoint x: 282, endPoint y: 265, distance: 26.7
click at [283, 266] on div "Exact Number of Players 20 x $40.00 Minimum of 11Maximum of 20" at bounding box center [341, 268] width 290 height 23
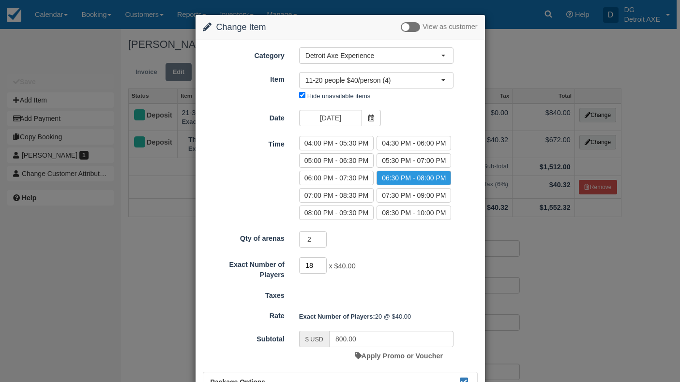
type input "18"
click at [396, 244] on div "2 Minimum of 2Maximum of 2" at bounding box center [376, 240] width 169 height 19
type input "720.00"
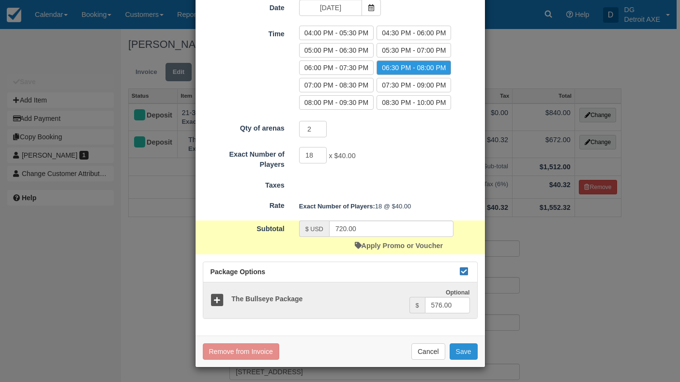
click at [462, 350] on button "Save" at bounding box center [464, 352] width 28 height 16
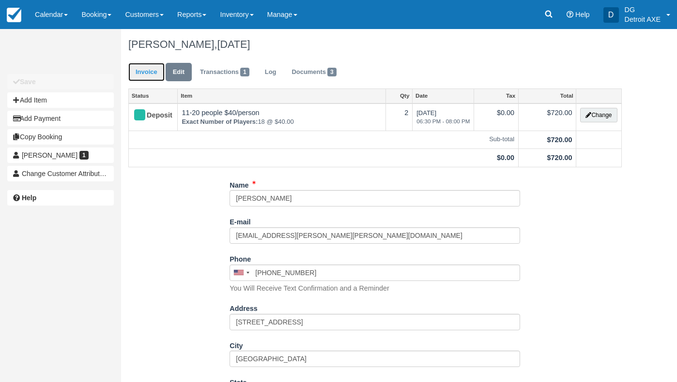
click at [153, 76] on link "Invoice" at bounding box center [146, 72] width 36 height 19
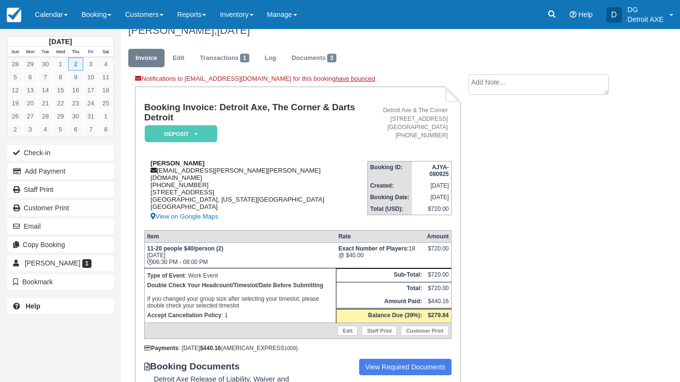
scroll to position [15, 0]
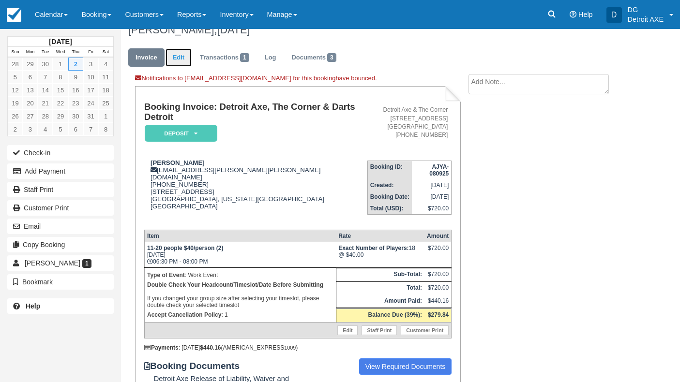
click at [187, 61] on link "Edit" at bounding box center [179, 57] width 26 height 19
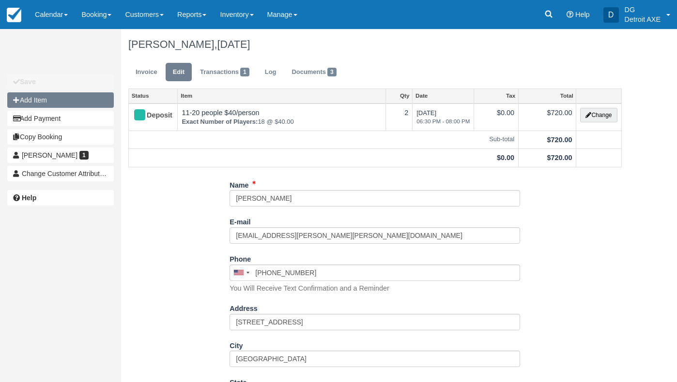
click at [80, 99] on button "Add Item" at bounding box center [60, 99] width 107 height 15
type input "0.00"
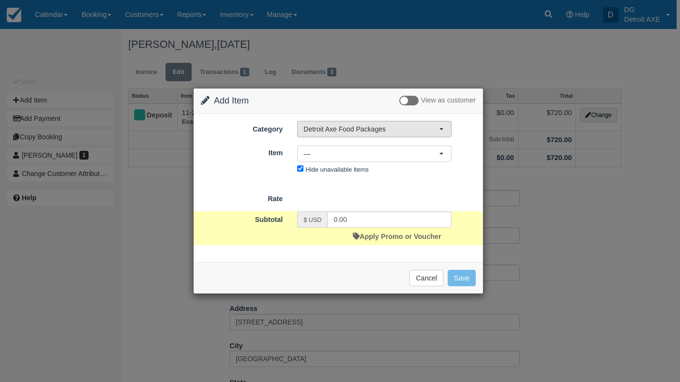
click at [373, 134] on button "Detroit Axe Food Packages" at bounding box center [374, 129] width 154 height 16
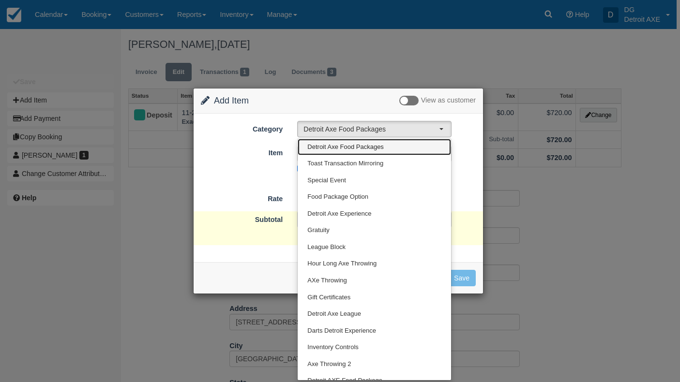
click at [361, 150] on span "Detroit Axe Food Packages" at bounding box center [345, 147] width 76 height 9
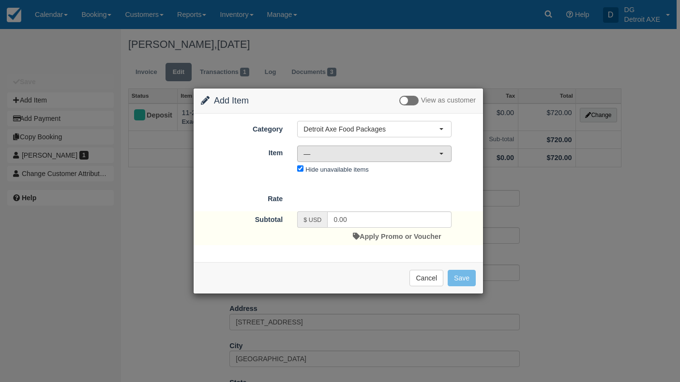
click at [351, 159] on button "—" at bounding box center [374, 154] width 154 height 16
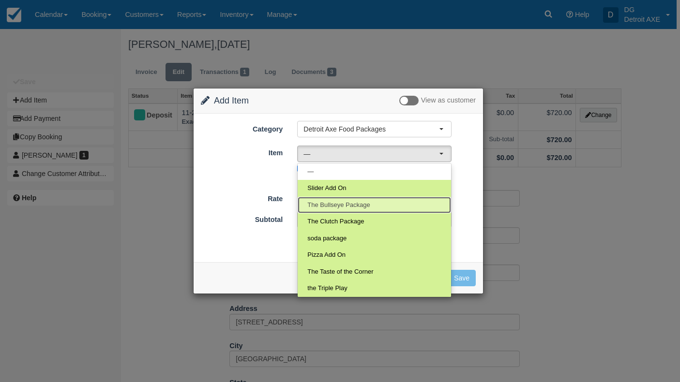
click at [360, 204] on span "The Bullseye Package" at bounding box center [338, 205] width 62 height 9
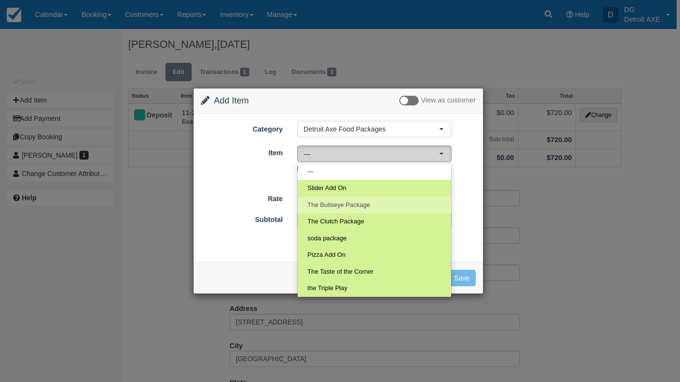
select select "41"
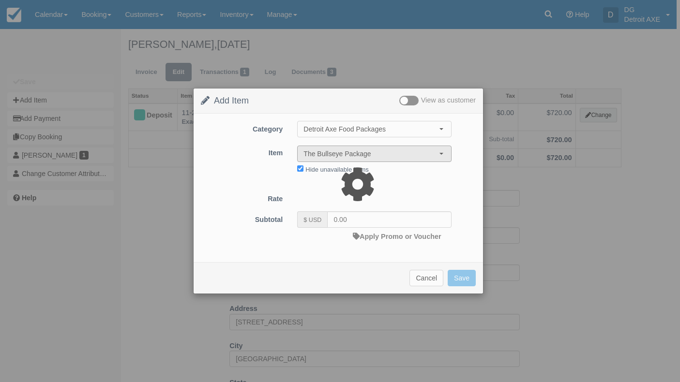
type input "96.00"
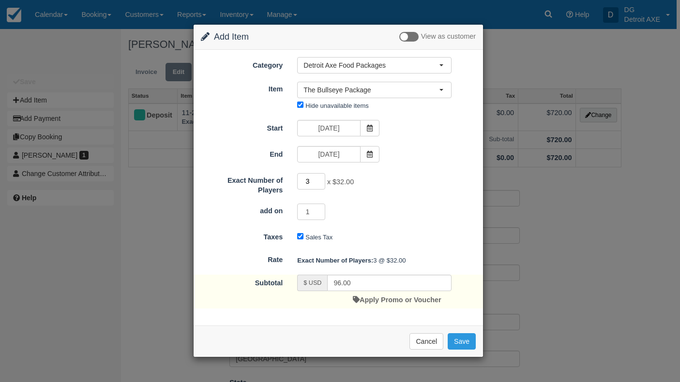
drag, startPoint x: 311, startPoint y: 182, endPoint x: 291, endPoint y: 182, distance: 19.8
click at [291, 182] on div "3 x $32.00 Required." at bounding box center [374, 182] width 169 height 19
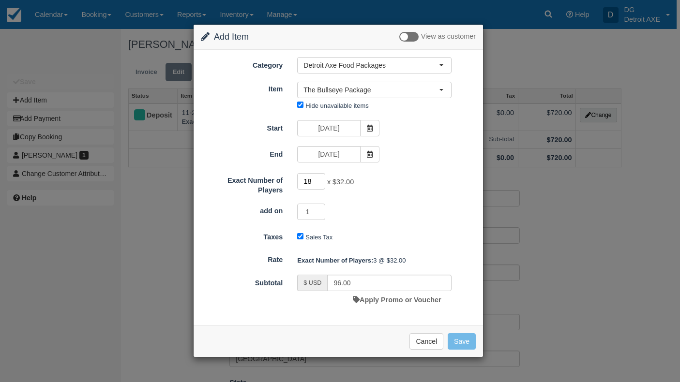
type input "18"
click at [374, 198] on div "Exact Number of Players 18 x $32.00 Required. add on 1" at bounding box center [338, 196] width 275 height 49
type input "576.00"
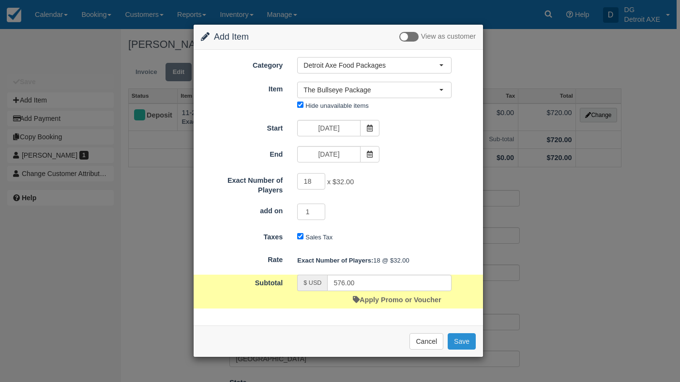
click at [460, 342] on button "Save" at bounding box center [462, 342] width 28 height 16
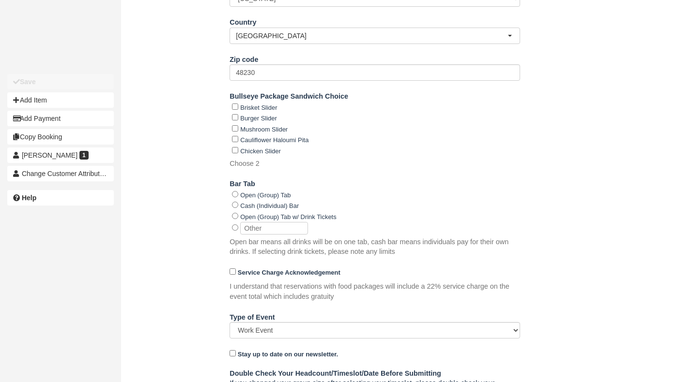
scroll to position [465, 0]
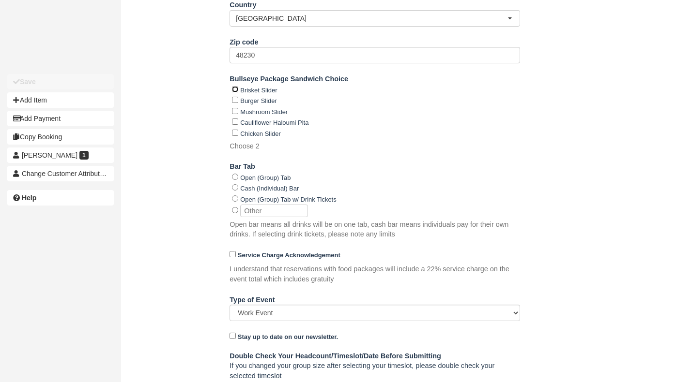
click at [235, 89] on input "Brisket Slider" at bounding box center [235, 89] width 6 height 6
checkbox input "true"
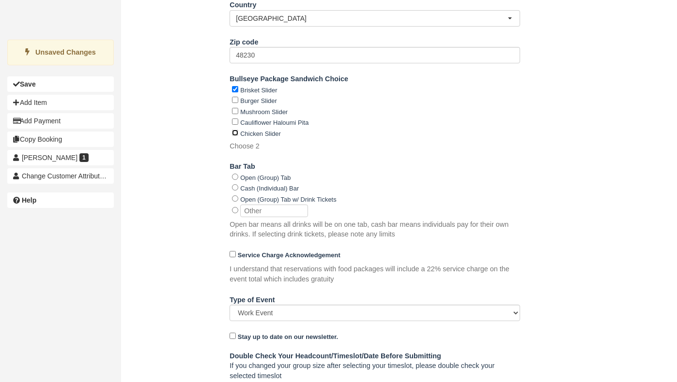
click at [234, 133] on input "Chicken Slider" at bounding box center [235, 133] width 6 height 6
checkbox input "true"
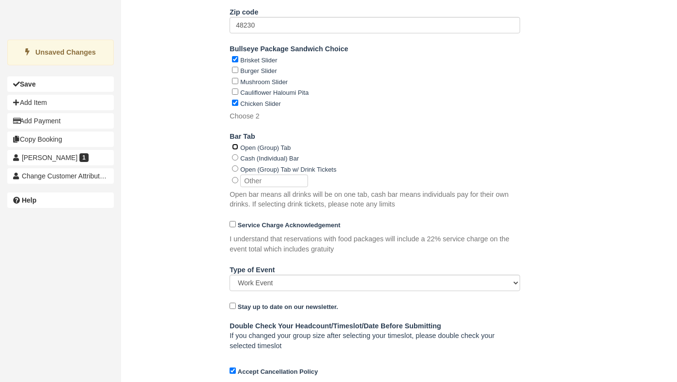
click at [233, 145] on input "Open (Group) Tab" at bounding box center [235, 147] width 6 height 6
radio input "true"
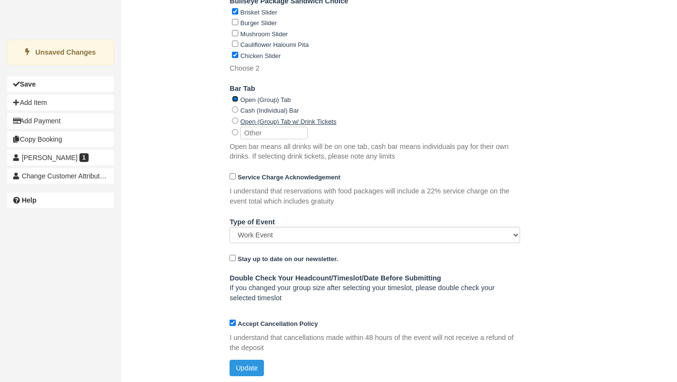
scroll to position [544, 0]
click at [244, 368] on button "Update" at bounding box center [246, 368] width 34 height 16
type input "+15743236697"
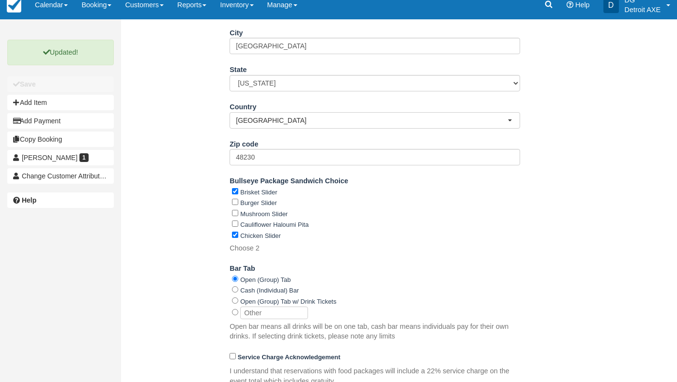
scroll to position [0, 0]
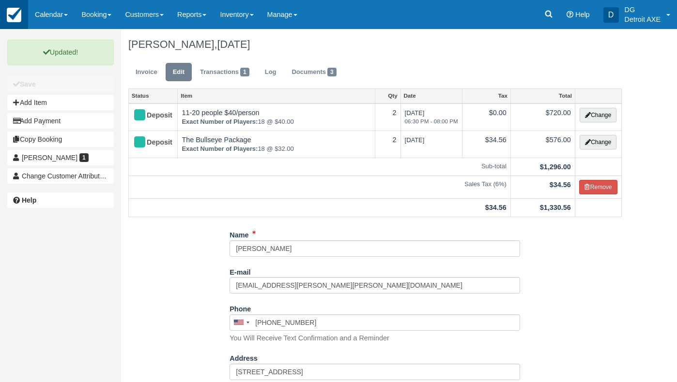
click at [7, 19] on img at bounding box center [14, 15] width 15 height 15
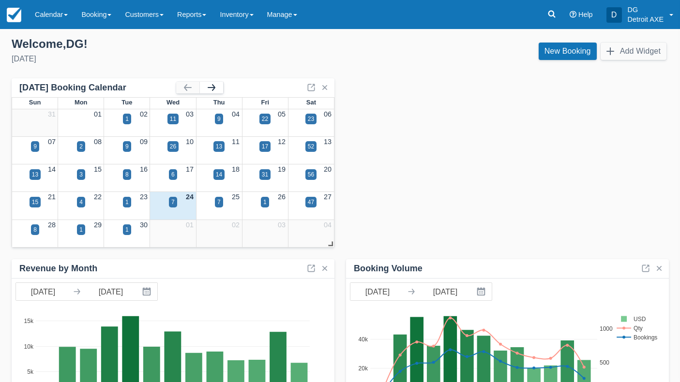
click at [218, 84] on button "button" at bounding box center [211, 88] width 23 height 12
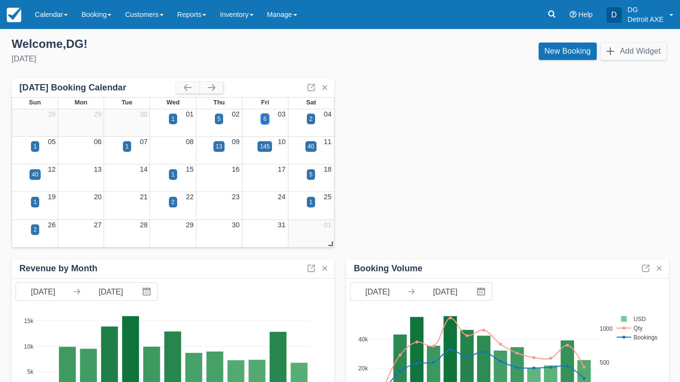
click at [269, 122] on div "6" at bounding box center [265, 119] width 8 height 11
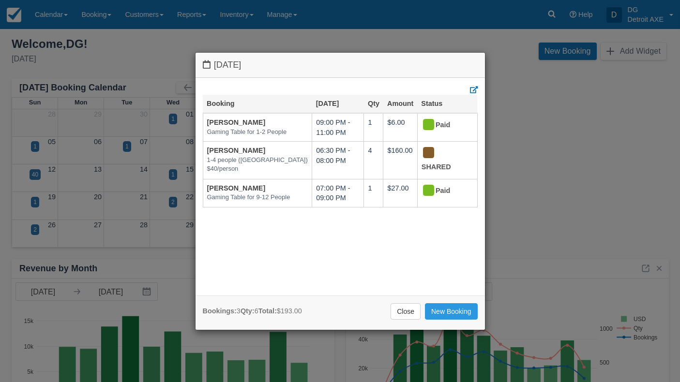
click at [400, 310] on link "Close" at bounding box center [406, 312] width 30 height 16
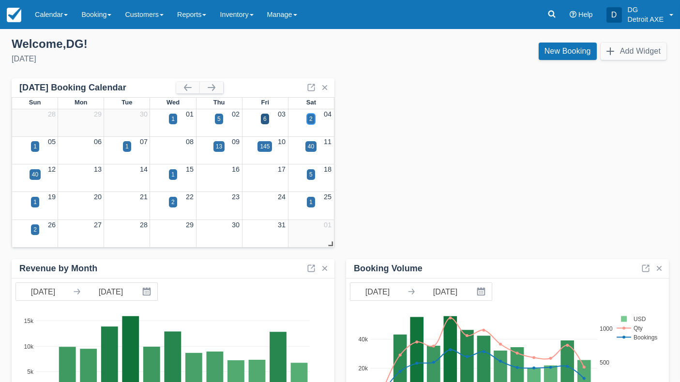
click at [311, 119] on div "2" at bounding box center [310, 119] width 3 height 9
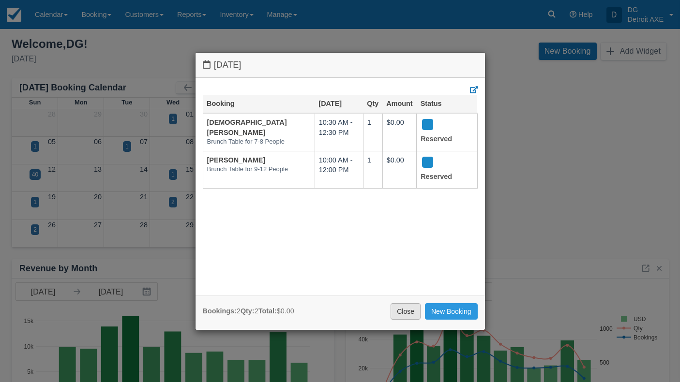
click at [410, 309] on link "Close" at bounding box center [406, 312] width 30 height 16
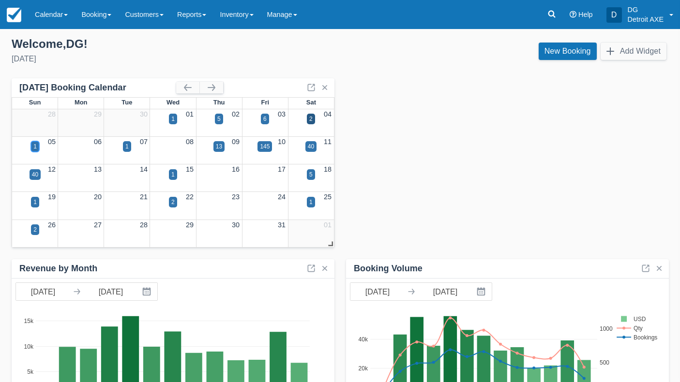
click at [35, 152] on div "1" at bounding box center [35, 146] width 8 height 11
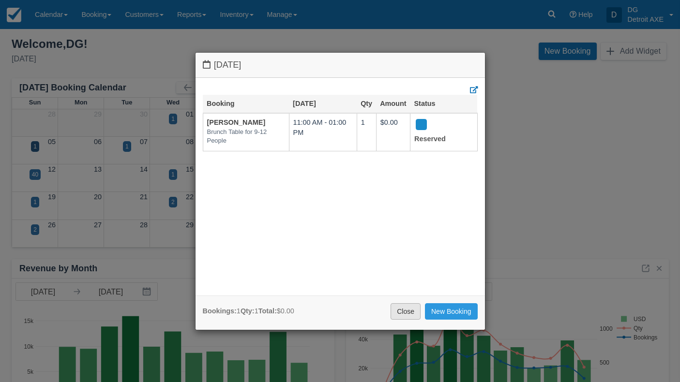
click at [402, 310] on link "Close" at bounding box center [406, 312] width 30 height 16
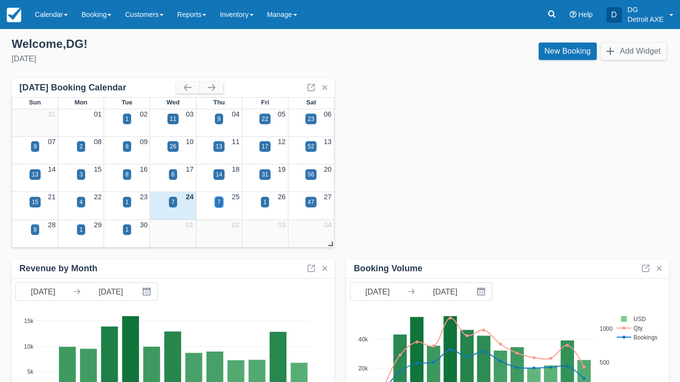
click at [216, 202] on div "7" at bounding box center [219, 202] width 8 height 11
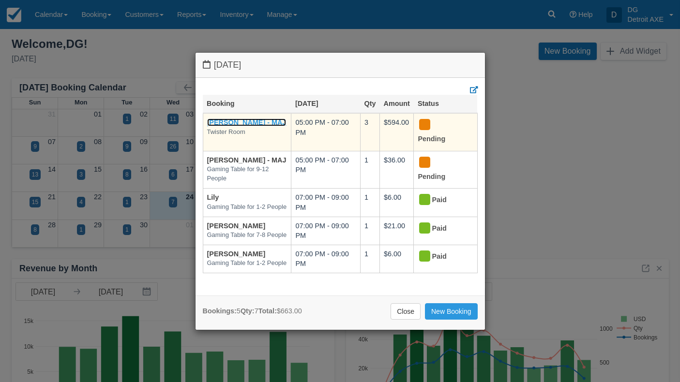
click at [253, 122] on link "[PERSON_NAME] - MAJ" at bounding box center [246, 123] width 79 height 8
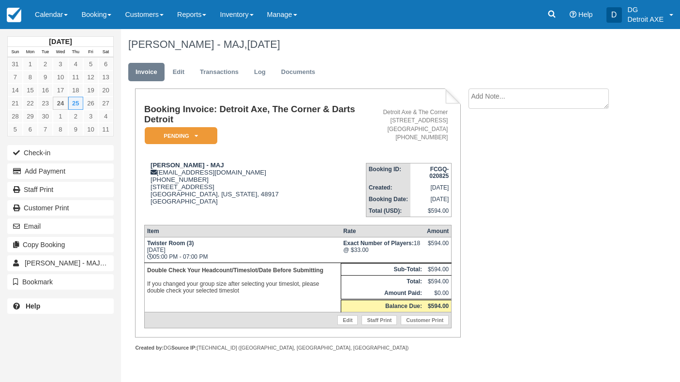
drag, startPoint x: 665, startPoint y: 380, endPoint x: 670, endPoint y: 428, distance: 49.1
click at [670, 382] on html "Menu Calendar Customer Inventory Month Week Day Booking Daily Manifest Daily Li…" at bounding box center [340, 191] width 680 height 382
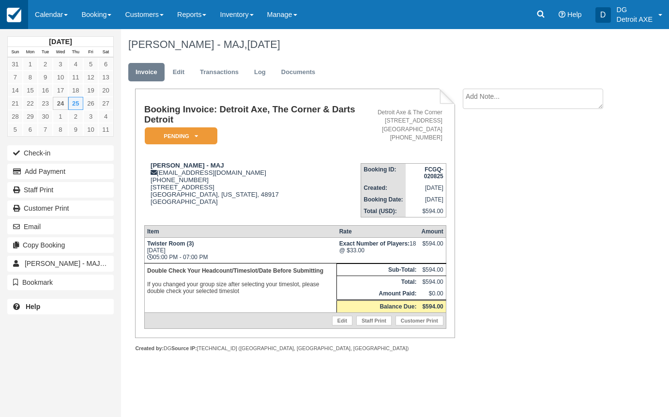
click at [18, 15] on img at bounding box center [14, 15] width 15 height 15
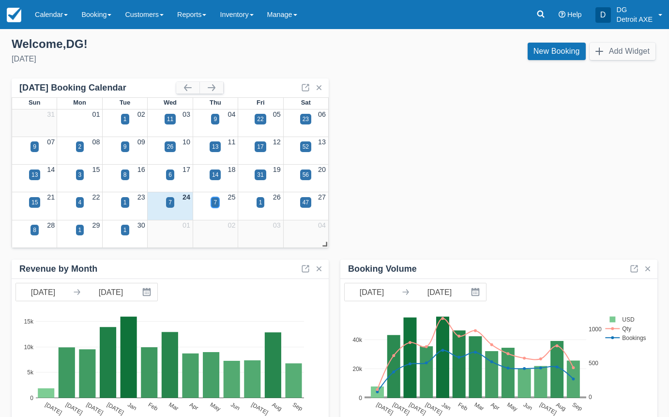
click at [215, 198] on div "7" at bounding box center [215, 202] width 3 height 9
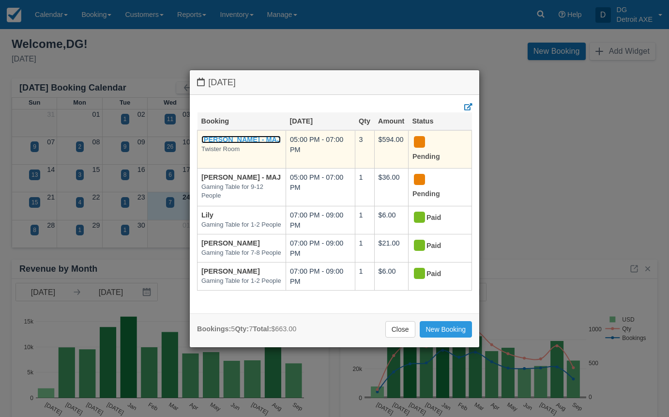
click at [240, 140] on link "[PERSON_NAME] - MAJ" at bounding box center [240, 140] width 79 height 8
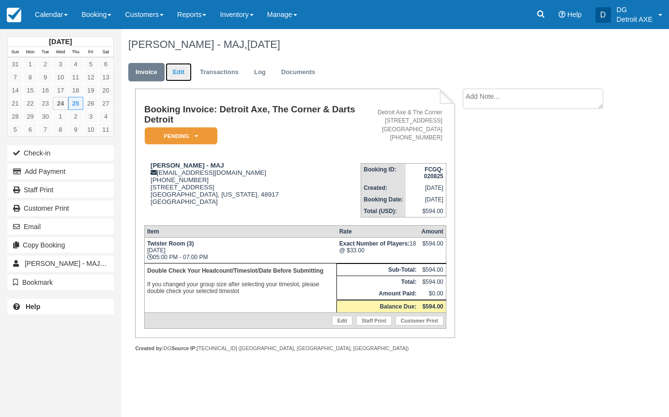
click at [186, 77] on link "Edit" at bounding box center [179, 72] width 26 height 19
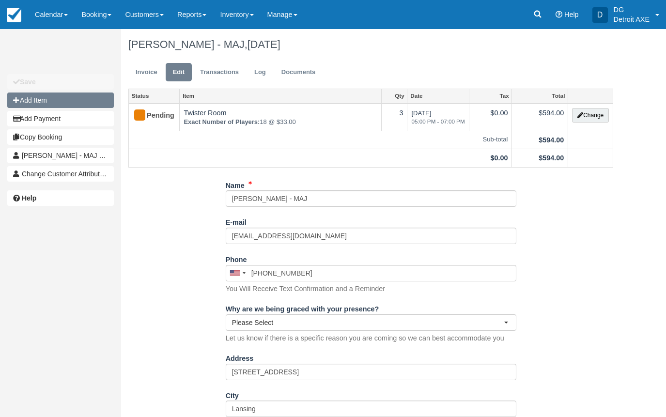
click at [68, 105] on button "Add Item" at bounding box center [60, 99] width 107 height 15
type input "0.00"
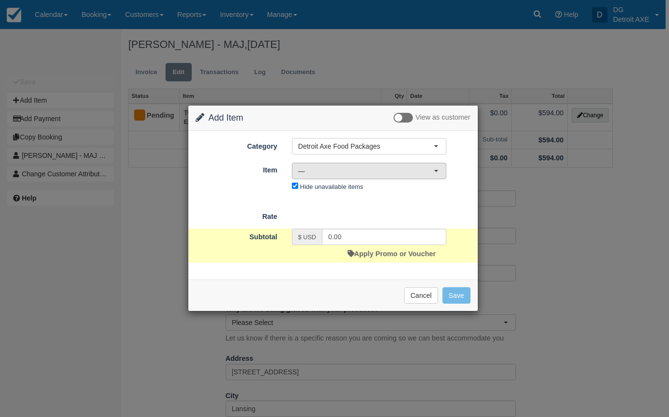
click at [356, 171] on span "—" at bounding box center [366, 171] width 136 height 10
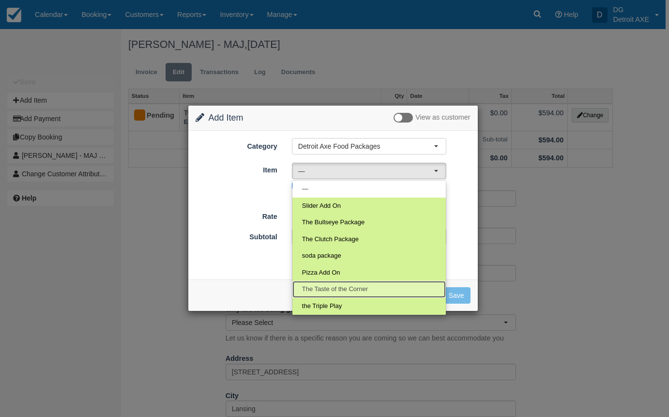
click at [343, 284] on link "The Taste of the Corner" at bounding box center [368, 289] width 153 height 17
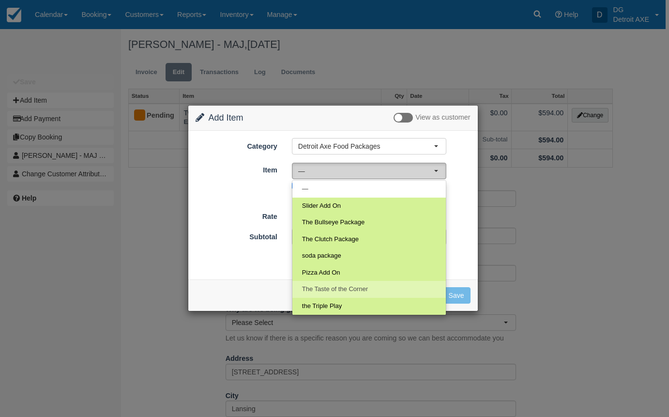
select select "38"
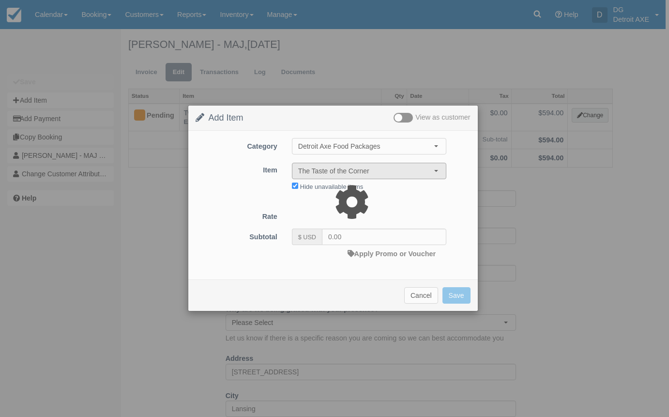
type input "78.00"
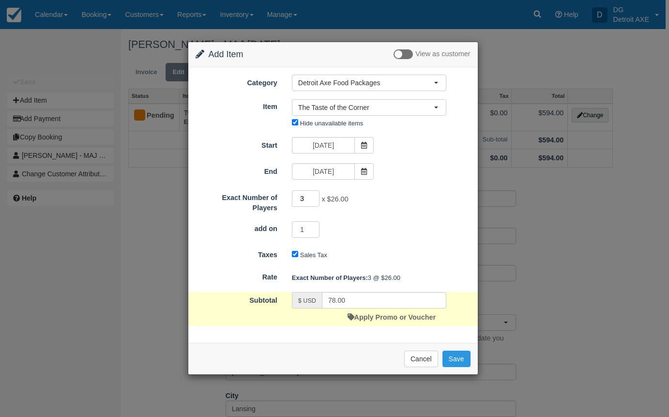
click at [306, 198] on input "3" at bounding box center [306, 198] width 28 height 16
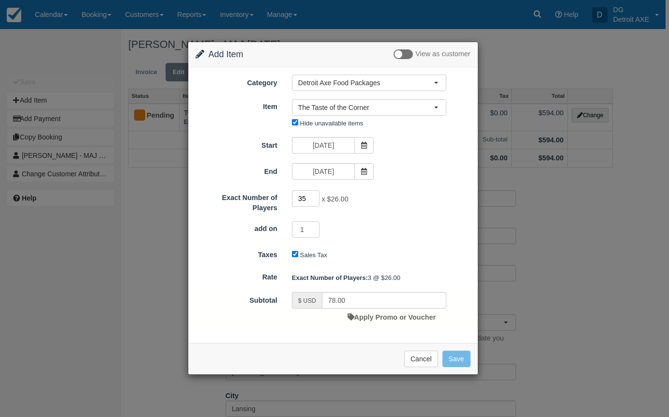
type input "35"
click at [405, 209] on div "35 x $26.00 Required." at bounding box center [369, 199] width 169 height 19
type input "910.00"
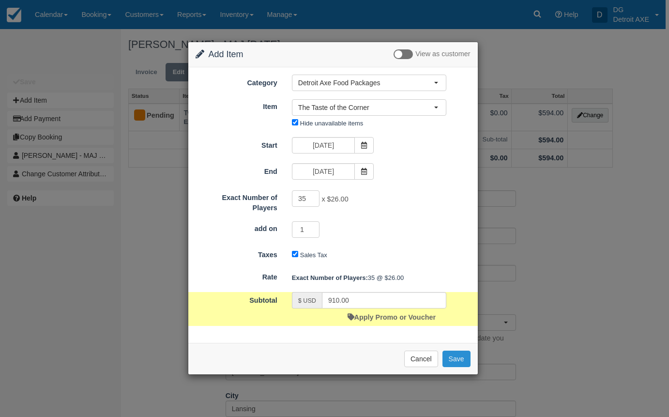
click at [452, 359] on button "Save" at bounding box center [457, 359] width 28 height 16
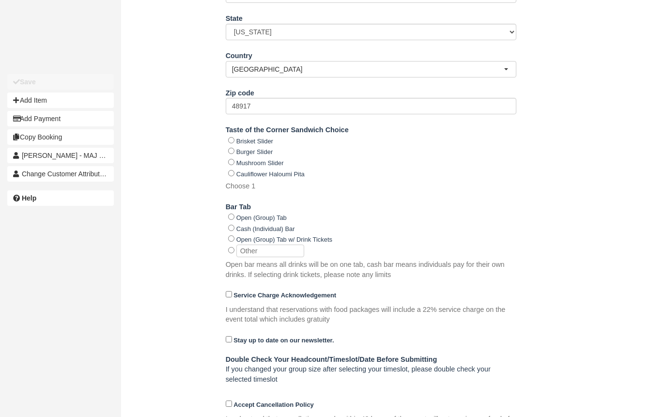
scroll to position [465, 0]
click at [231, 150] on input "Burger Slider" at bounding box center [231, 150] width 6 height 6
radio input "true"
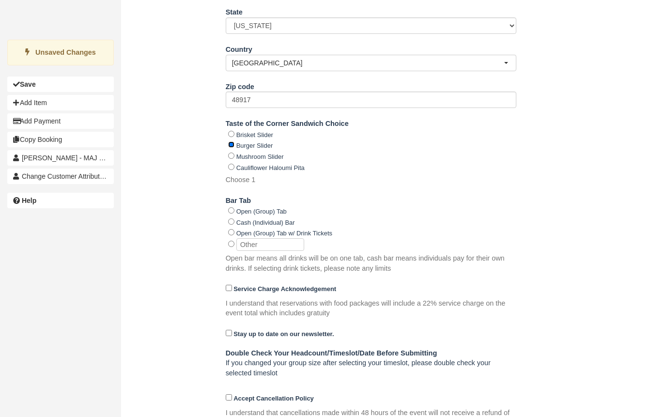
scroll to position [511, 0]
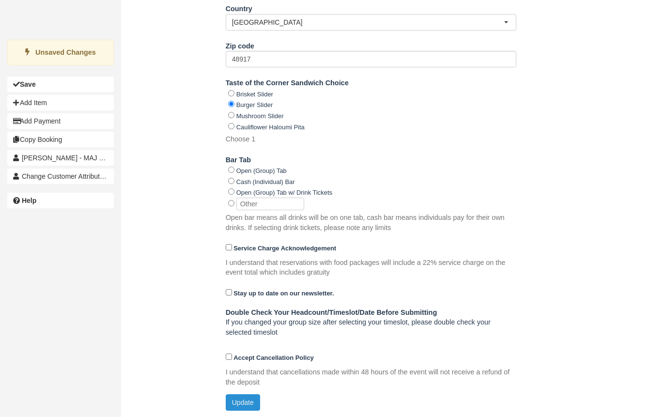
click at [242, 397] on button "Update" at bounding box center [243, 402] width 34 height 16
type input "+15173213073"
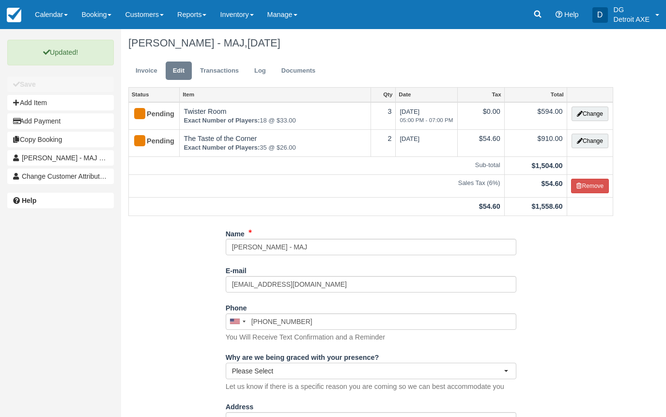
scroll to position [0, 0]
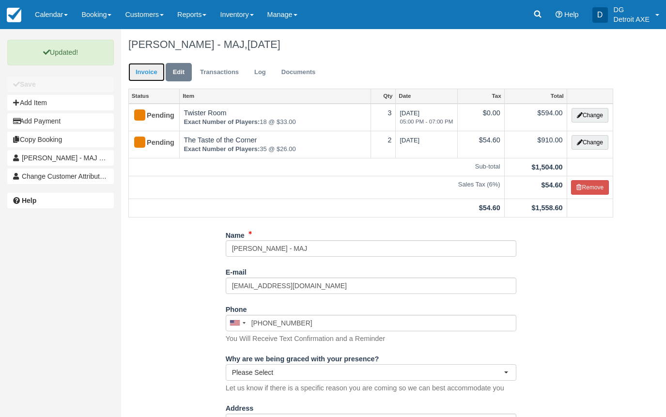
click at [155, 73] on link "Invoice" at bounding box center [146, 72] width 36 height 19
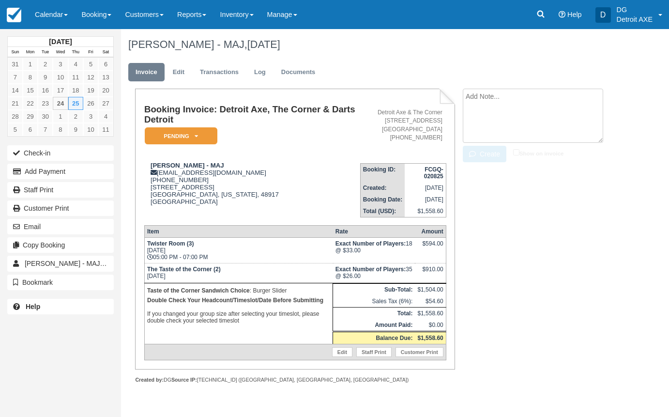
click at [505, 106] on textarea at bounding box center [533, 116] width 140 height 54
type textarea "35 people"
click at [482, 151] on button "Create" at bounding box center [485, 154] width 44 height 16
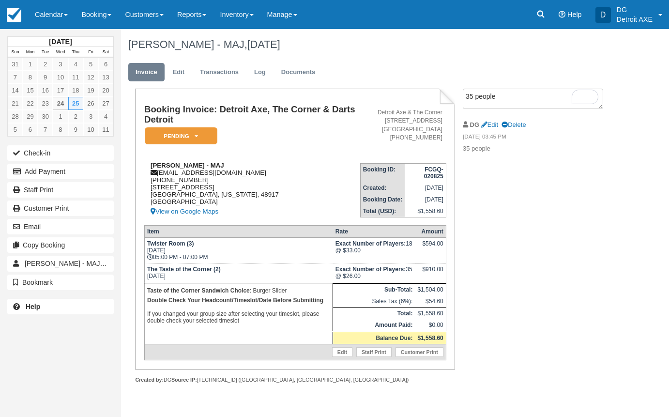
drag, startPoint x: 249, startPoint y: 171, endPoint x: 158, endPoint y: 173, distance: 91.0
click at [158, 173] on div "[PERSON_NAME] - [PERSON_NAME] [PERSON_NAME][EMAIL_ADDRESS][DOMAIN_NAME] [PHONE_…" at bounding box center [252, 190] width 216 height 56
copy div "[EMAIL_ADDRESS][DOMAIN_NAME]"
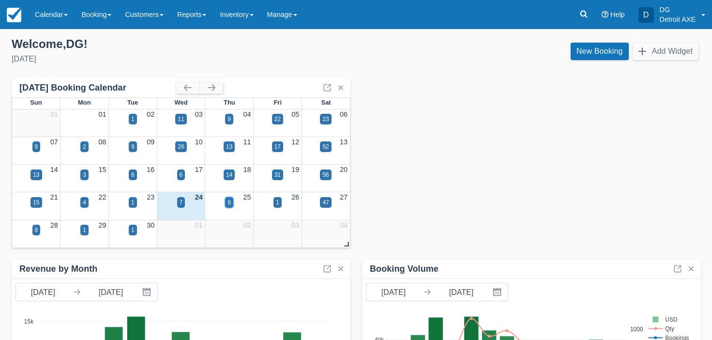
click at [229, 200] on div "9" at bounding box center [229, 202] width 3 height 9
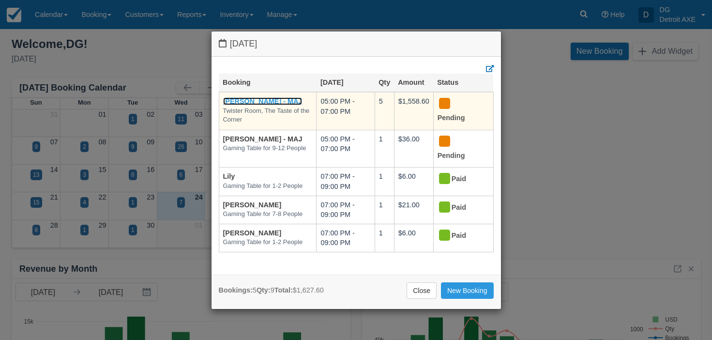
click at [269, 100] on link "[PERSON_NAME] - MAJ" at bounding box center [262, 101] width 79 height 8
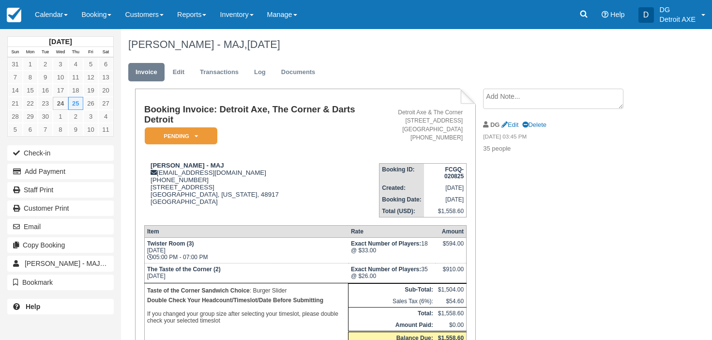
click at [510, 97] on textarea at bounding box center [553, 99] width 140 height 20
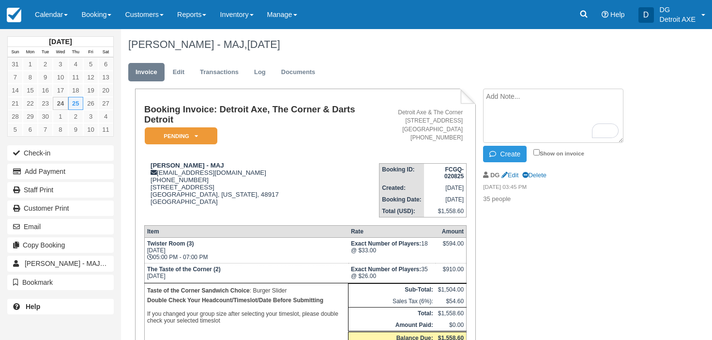
paste textarea "Laura Hornshaw MAJ 35 People Taste of the Corner – Burger Drink Tickets – Give …"
drag, startPoint x: 525, startPoint y: 107, endPoint x: 477, endPoint y: 88, distance: 50.9
click at [476, 88] on div "Laura Hornshaw - MAJ, September 25 2025 Invoice Edit Transactions Log Documents…" at bounding box center [388, 217] width 534 height 376
click at [488, 115] on textarea "35 People Taste of the Corner – Burger Drink Tickets – Give to Laura Twister an…" at bounding box center [553, 116] width 140 height 54
click at [486, 124] on textarea "35 People Taste of the Corner – Burger Drink Tickets – Give to Laura Twister an…" at bounding box center [553, 116] width 140 height 54
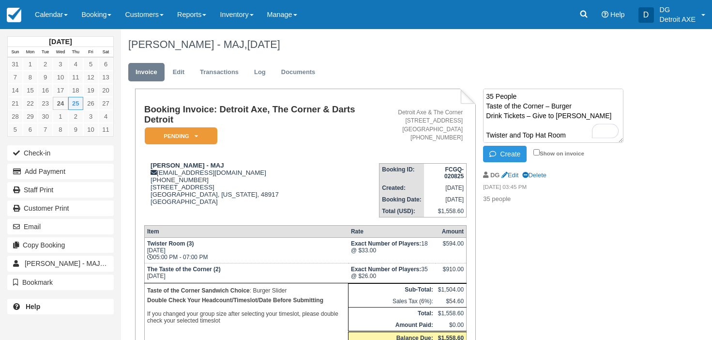
click at [487, 136] on textarea "35 People Taste of the Corner – Burger Drink Tickets – Give to Laura Twister an…" at bounding box center [553, 116] width 140 height 54
click at [486, 117] on textarea "35 People Taste of the Corner – Burger Drink Tickets – Give to Laura Twister an…" at bounding box center [553, 116] width 140 height 54
type textarea "35 People Taste of the Corner – Burger Drink Tickets – Give to Laura Twister an…"
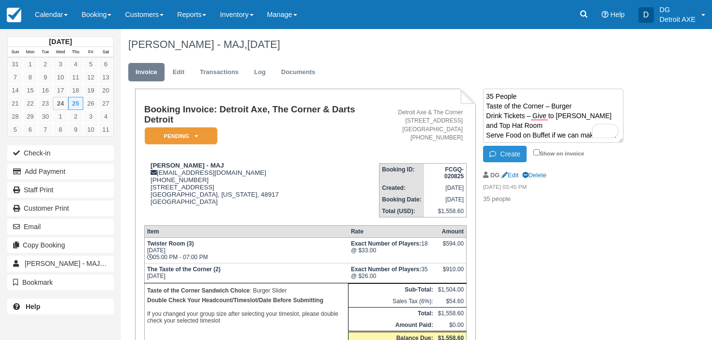
click at [500, 156] on button "Create" at bounding box center [505, 154] width 44 height 16
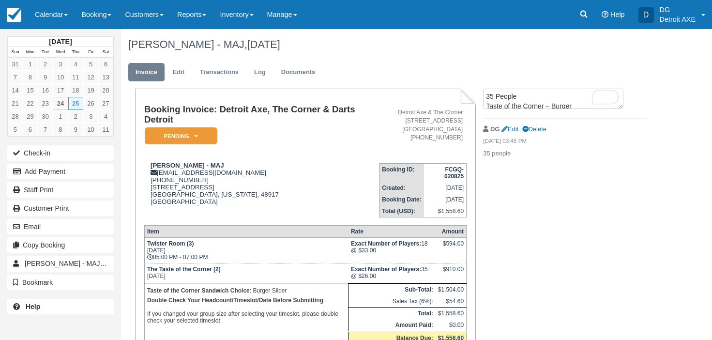
scroll to position [0, 0]
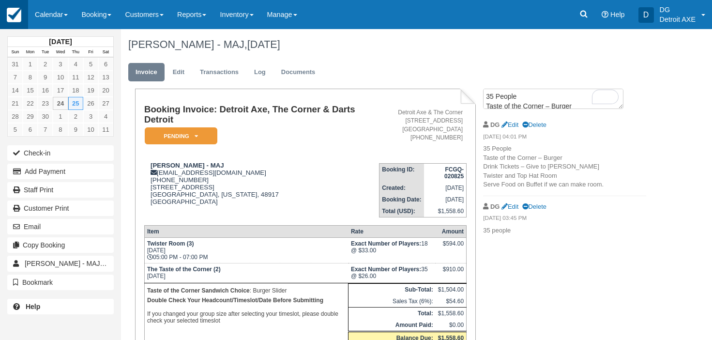
click at [16, 17] on img at bounding box center [14, 15] width 15 height 15
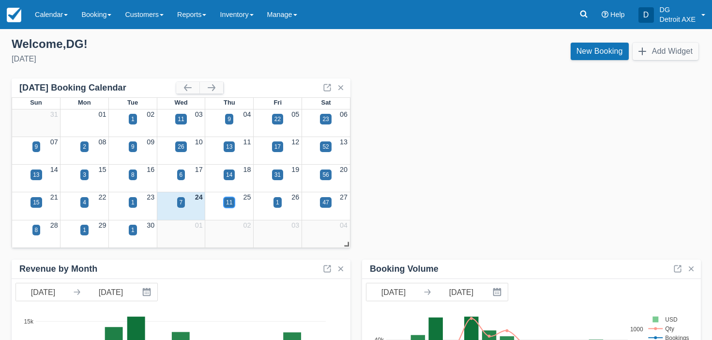
click at [229, 202] on div "11" at bounding box center [229, 202] width 6 height 9
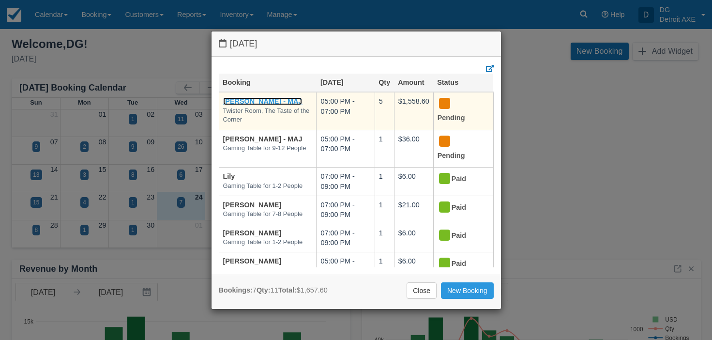
click at [275, 99] on link "[PERSON_NAME] - MAJ" at bounding box center [262, 101] width 79 height 8
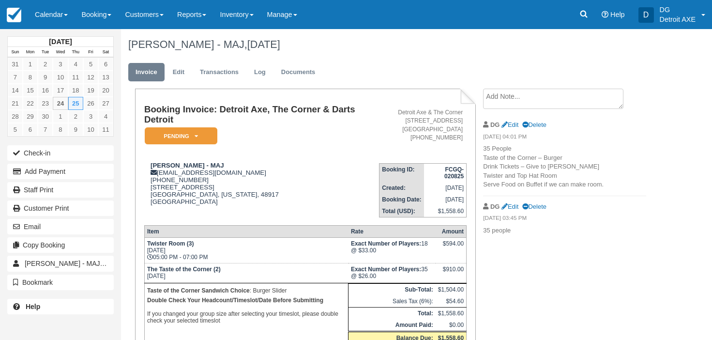
click at [526, 96] on textarea at bounding box center [553, 99] width 140 height 20
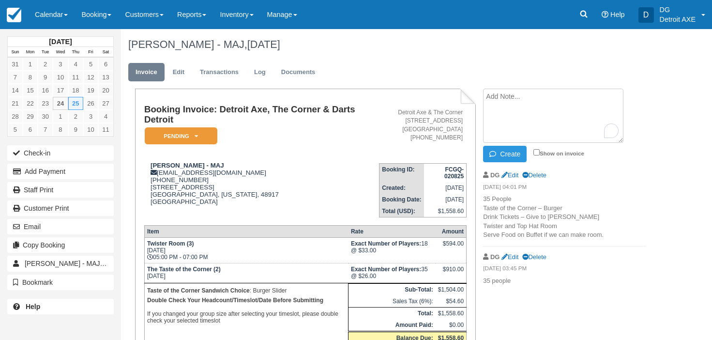
type textarea "b"
click at [517, 171] on link "Edit" at bounding box center [510, 174] width 17 height 7
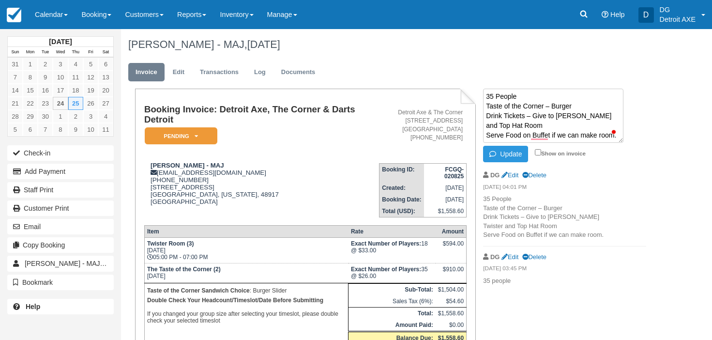
click at [593, 174] on div "DG Edit Delete" at bounding box center [564, 175] width 163 height 15
click at [514, 176] on link "Edit" at bounding box center [510, 174] width 17 height 7
drag, startPoint x: 572, startPoint y: 115, endPoint x: 528, endPoint y: 117, distance: 44.6
click at [528, 118] on textarea "35 People Taste of the Corner – Burger Drink Tickets – Give to [PERSON_NAME] an…" at bounding box center [553, 116] width 140 height 54
type textarea "35 People Taste of the Corner – Burger Drink Tickets - [PERSON_NAME] is bringin…"
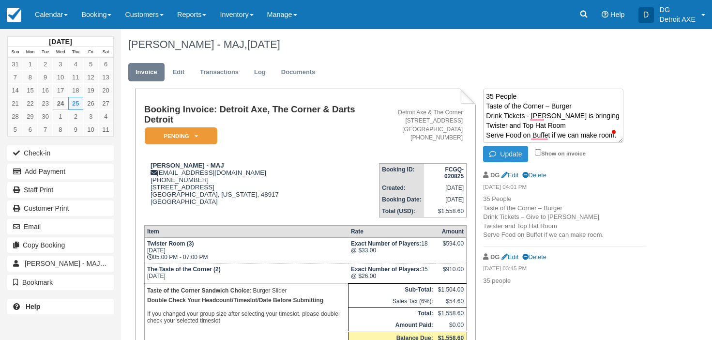
click at [504, 153] on button "Update" at bounding box center [505, 154] width 45 height 16
